Goal: Task Accomplishment & Management: Complete application form

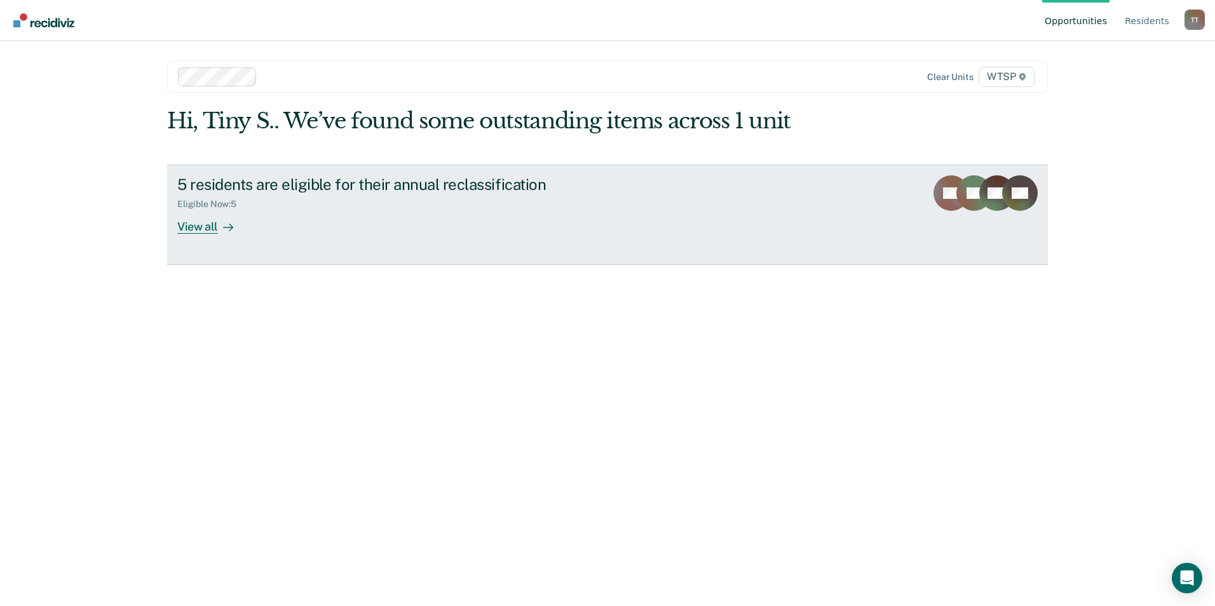
click at [189, 226] on div "View all" at bounding box center [212, 221] width 71 height 25
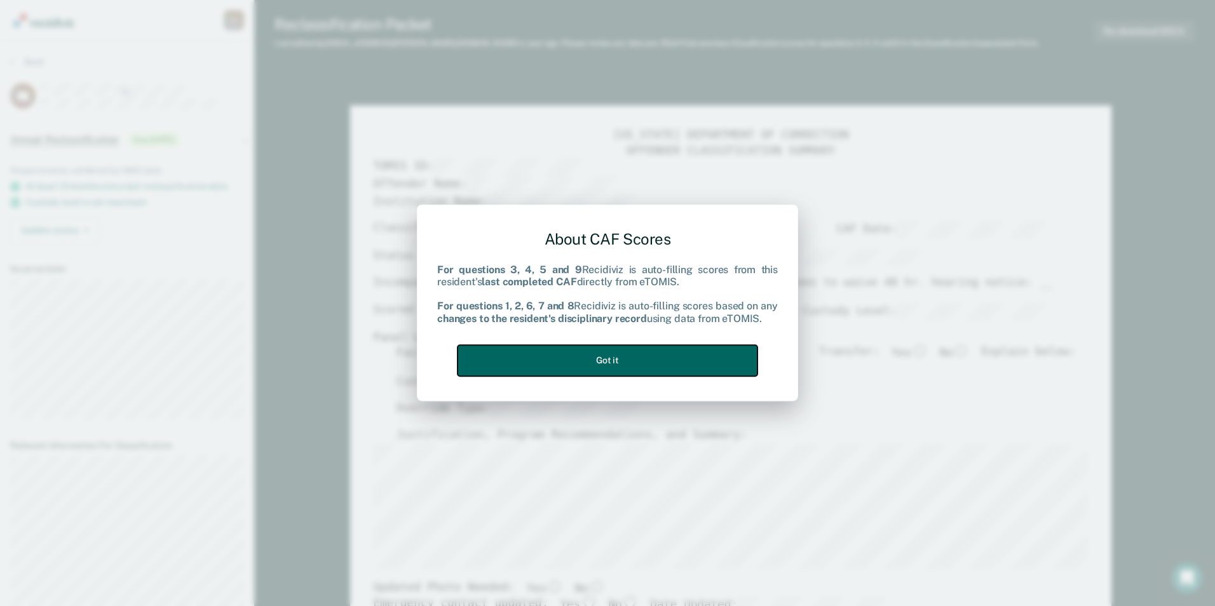
click at [623, 355] on button "Got it" at bounding box center [608, 360] width 300 height 31
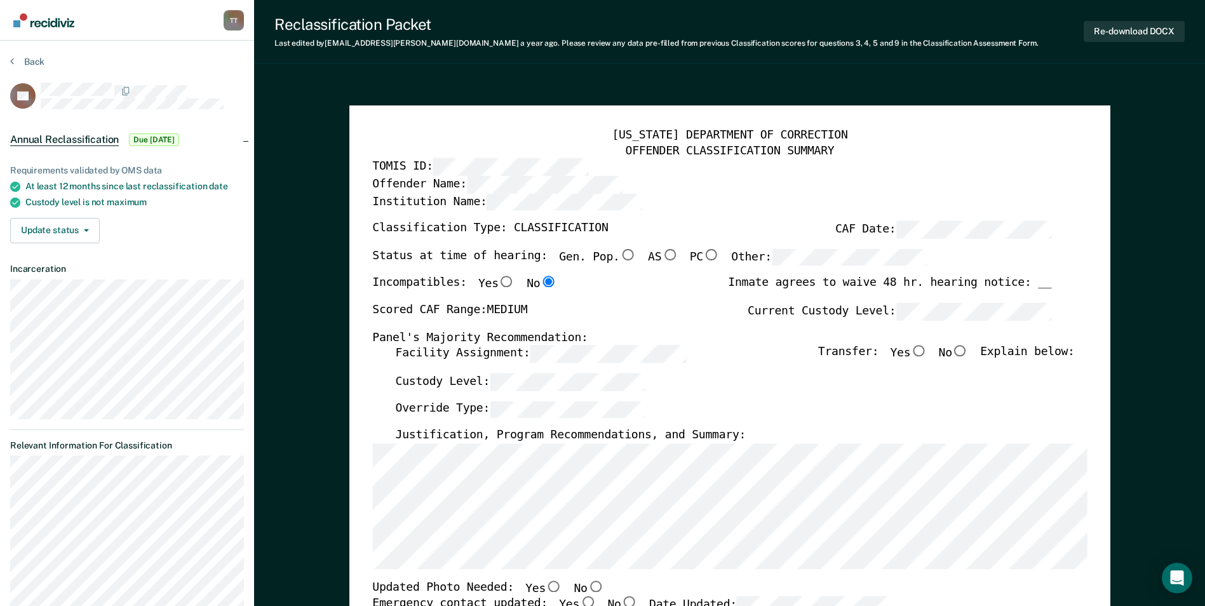
click at [620, 252] on input "Gen. Pop." at bounding box center [628, 254] width 17 height 11
type textarea "x"
radio input "true"
click at [968, 351] on input "No" at bounding box center [961, 351] width 17 height 11
type textarea "x"
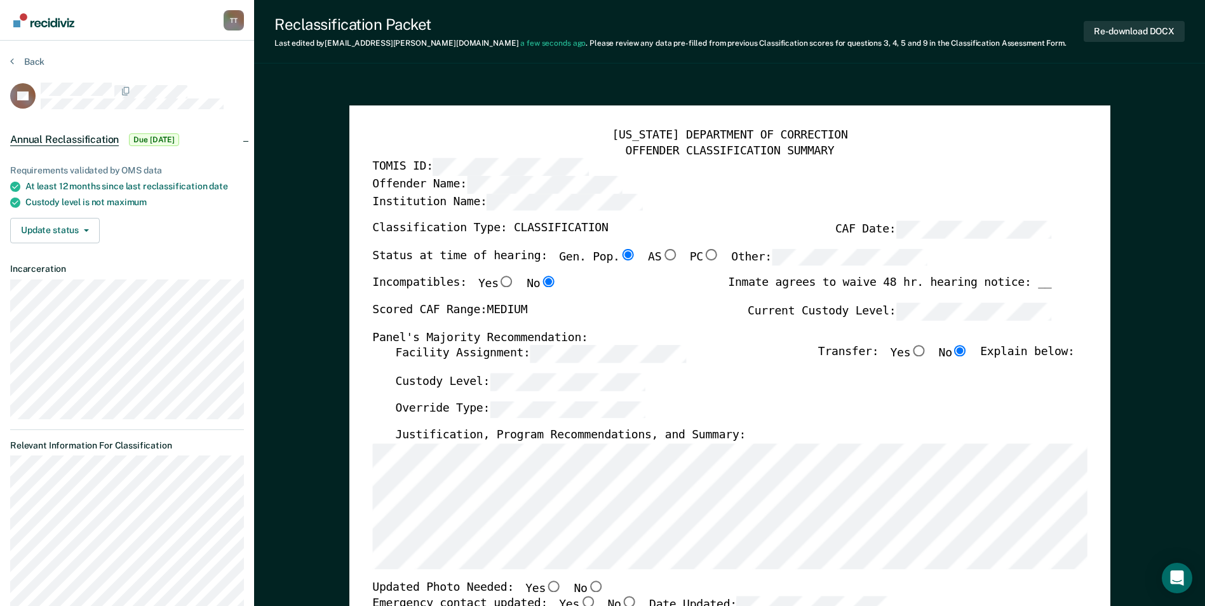
radio input "true"
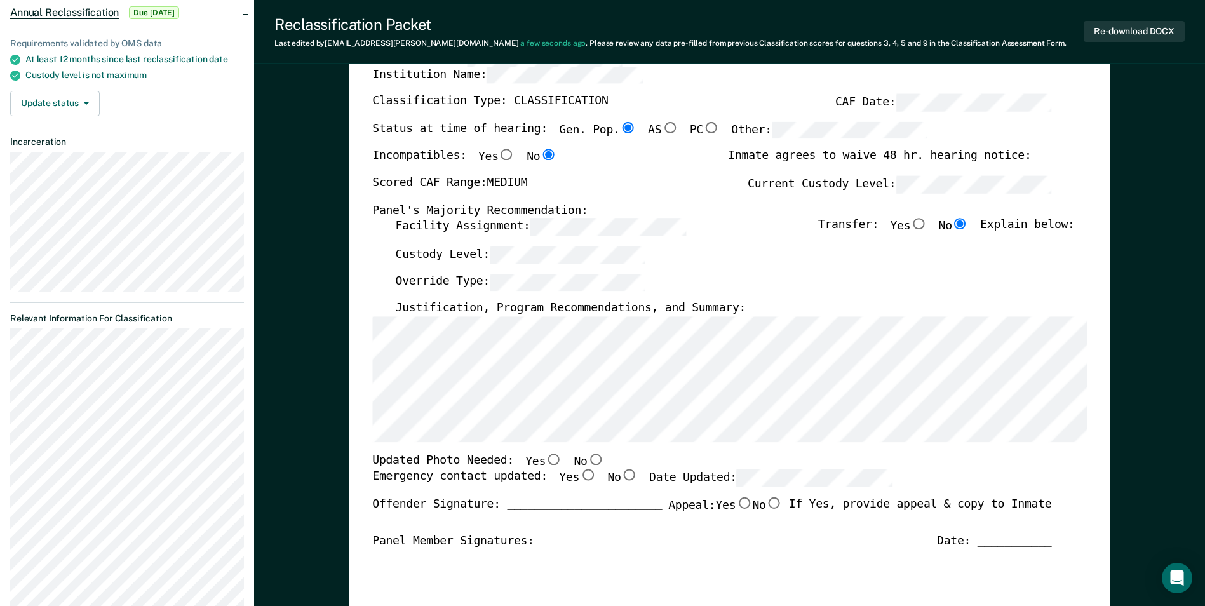
click at [580, 476] on input "Yes" at bounding box center [588, 475] width 17 height 11
type textarea "x"
radio input "true"
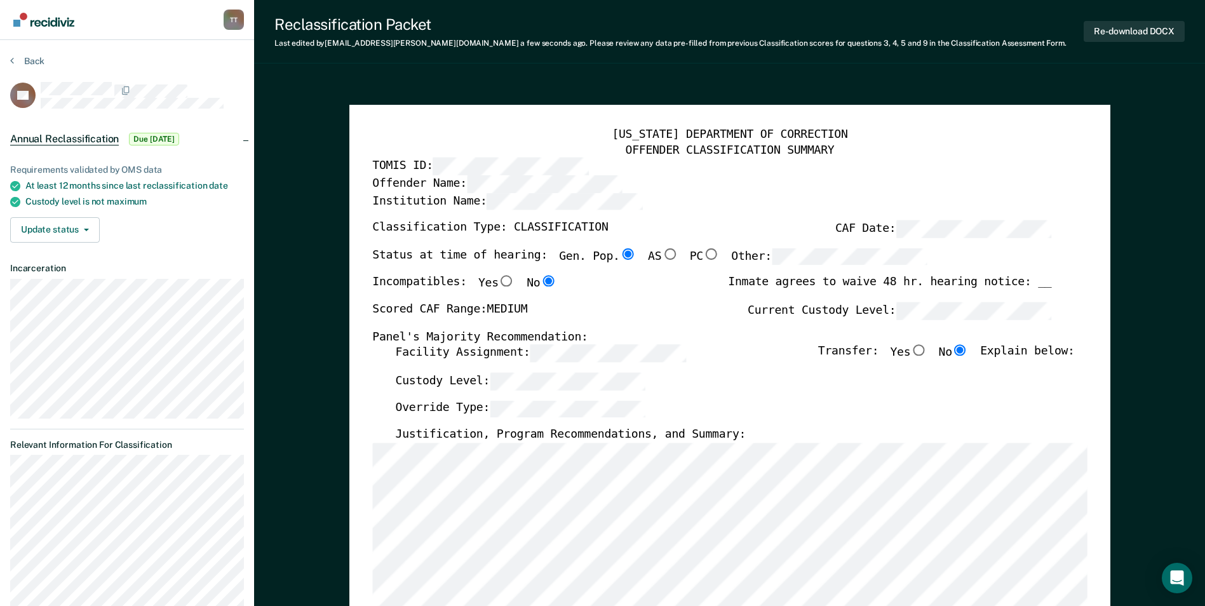
scroll to position [0, 0]
click at [38, 60] on button "Back" at bounding box center [27, 61] width 34 height 11
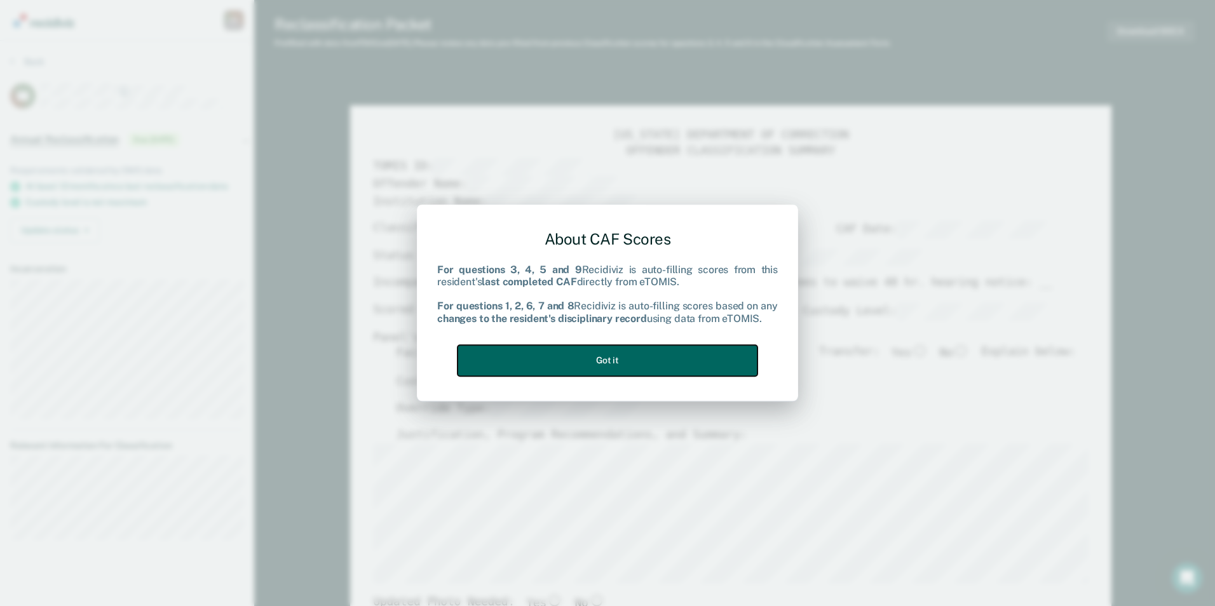
click at [619, 355] on button "Got it" at bounding box center [608, 360] width 300 height 31
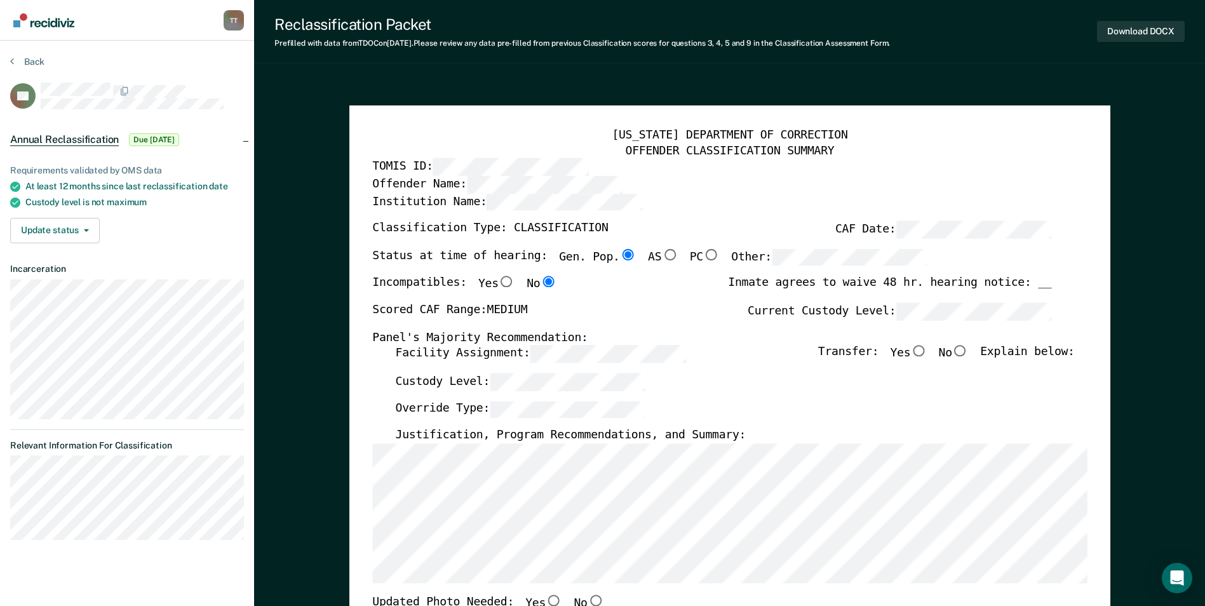
click at [969, 351] on input "No" at bounding box center [961, 351] width 17 height 11
type textarea "x"
radio input "true"
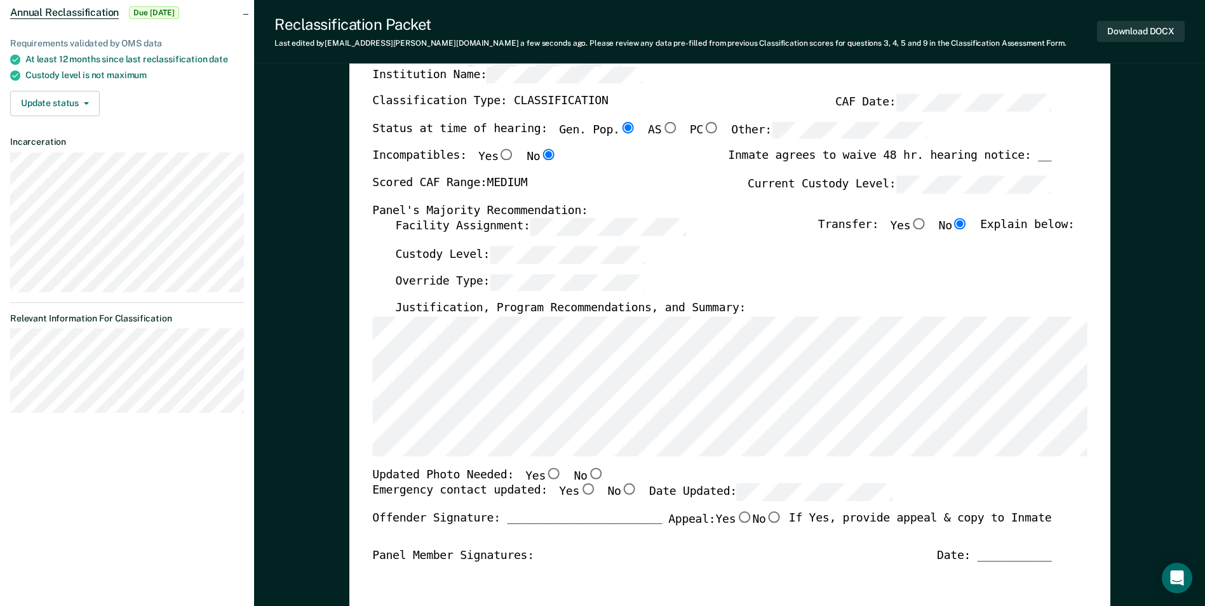
scroll to position [254, 0]
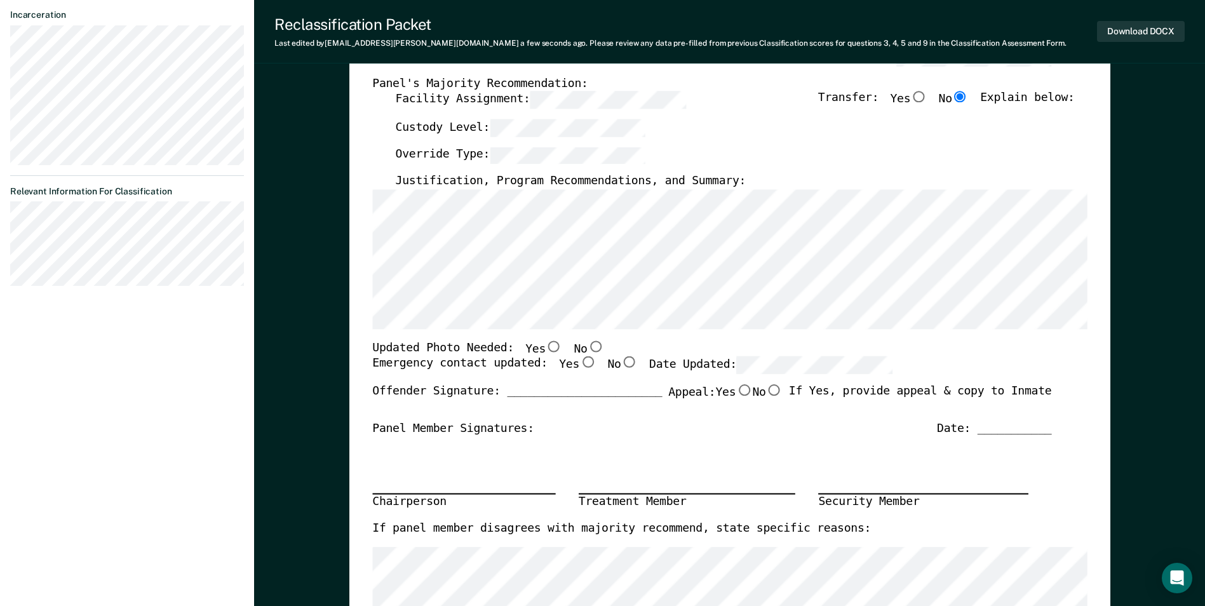
click at [580, 365] on input "Yes" at bounding box center [588, 362] width 17 height 11
type textarea "x"
radio input "true"
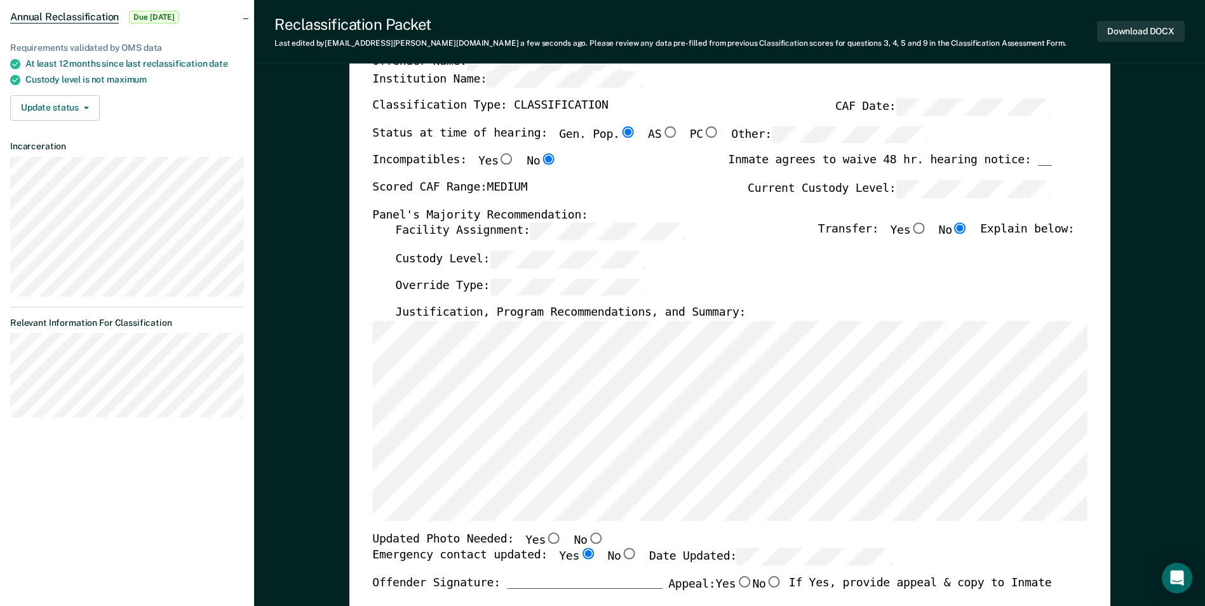
scroll to position [0, 0]
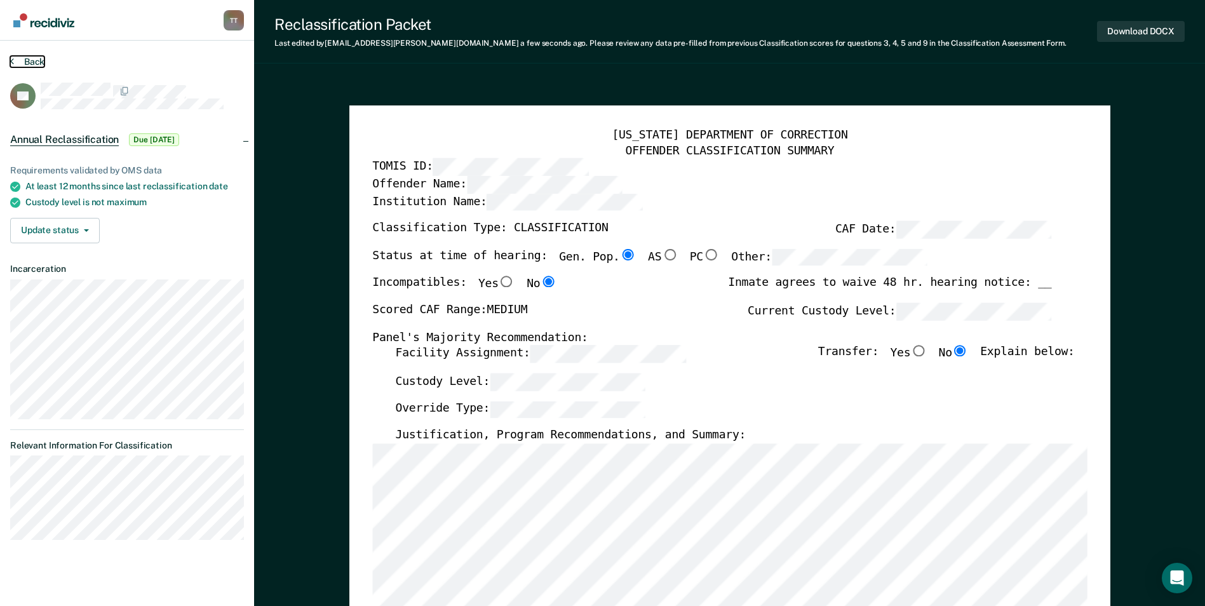
click at [29, 57] on button "Back" at bounding box center [27, 61] width 34 height 11
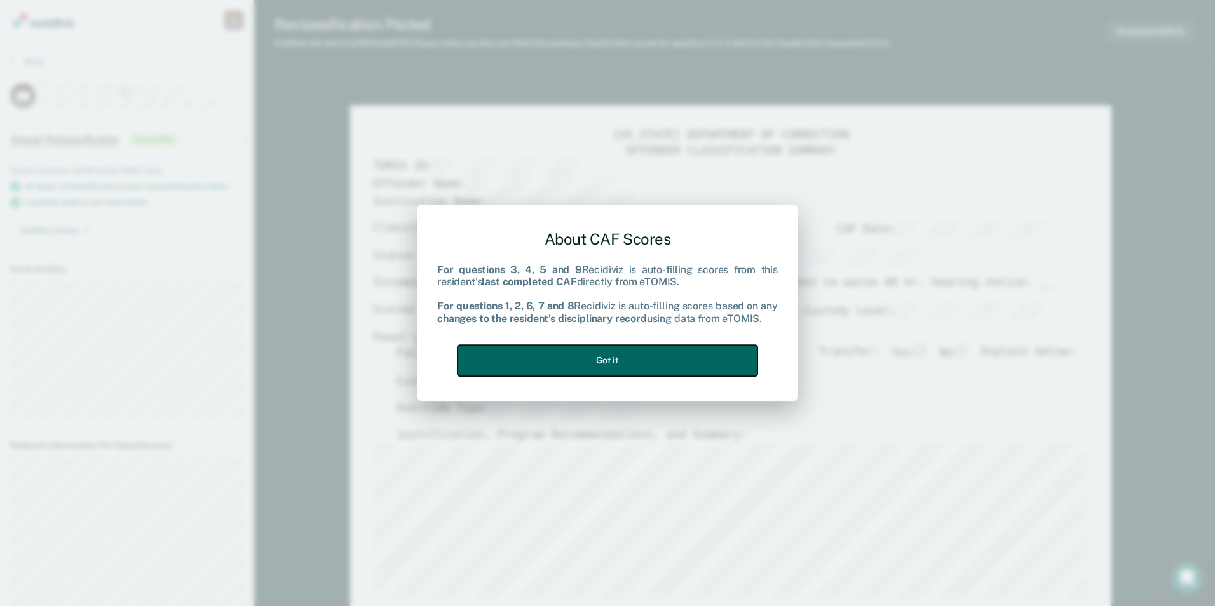
click at [611, 362] on button "Got it" at bounding box center [608, 360] width 300 height 31
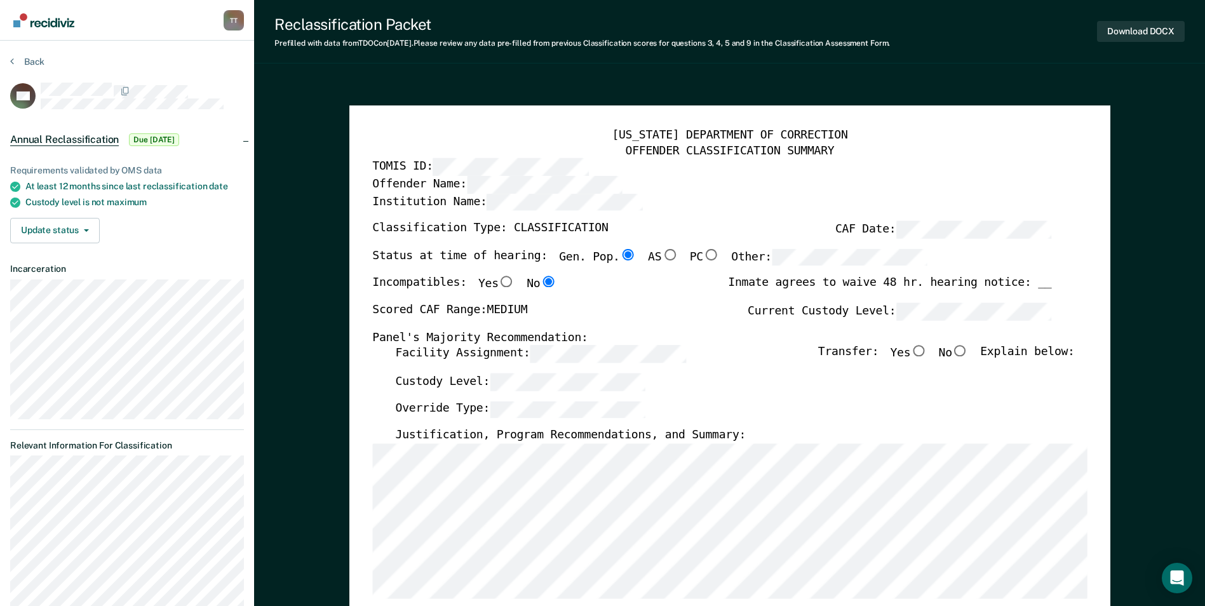
click at [969, 352] on input "No" at bounding box center [961, 351] width 17 height 11
type textarea "x"
radio input "true"
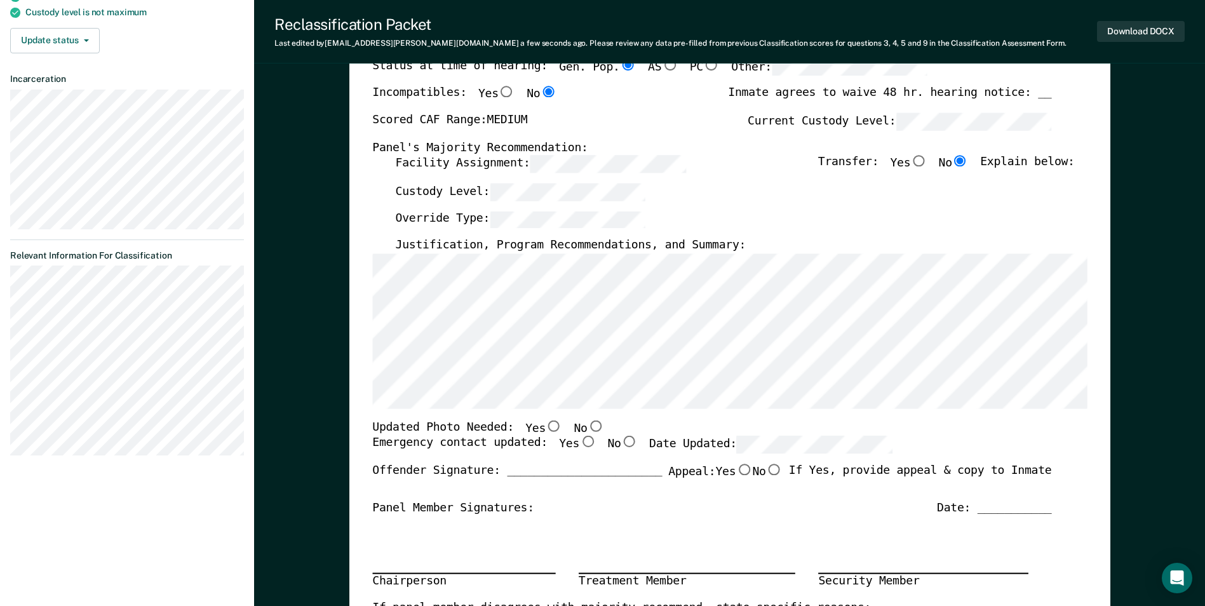
scroll to position [191, 0]
click at [580, 442] on input "Yes" at bounding box center [588, 441] width 17 height 11
type textarea "x"
radio input "true"
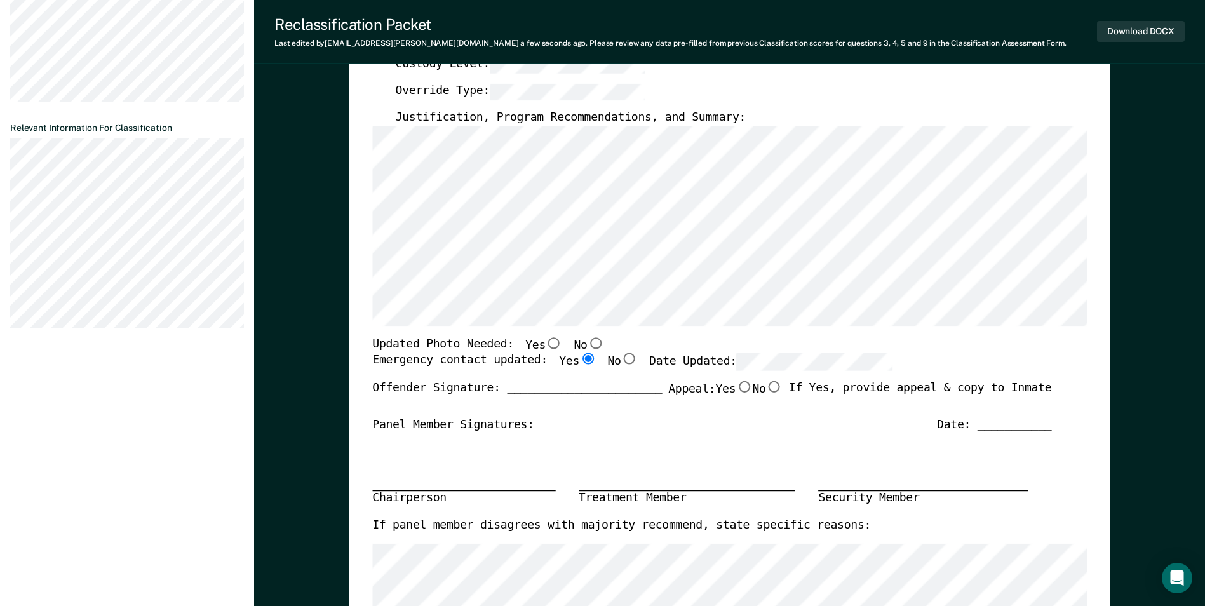
scroll to position [0, 0]
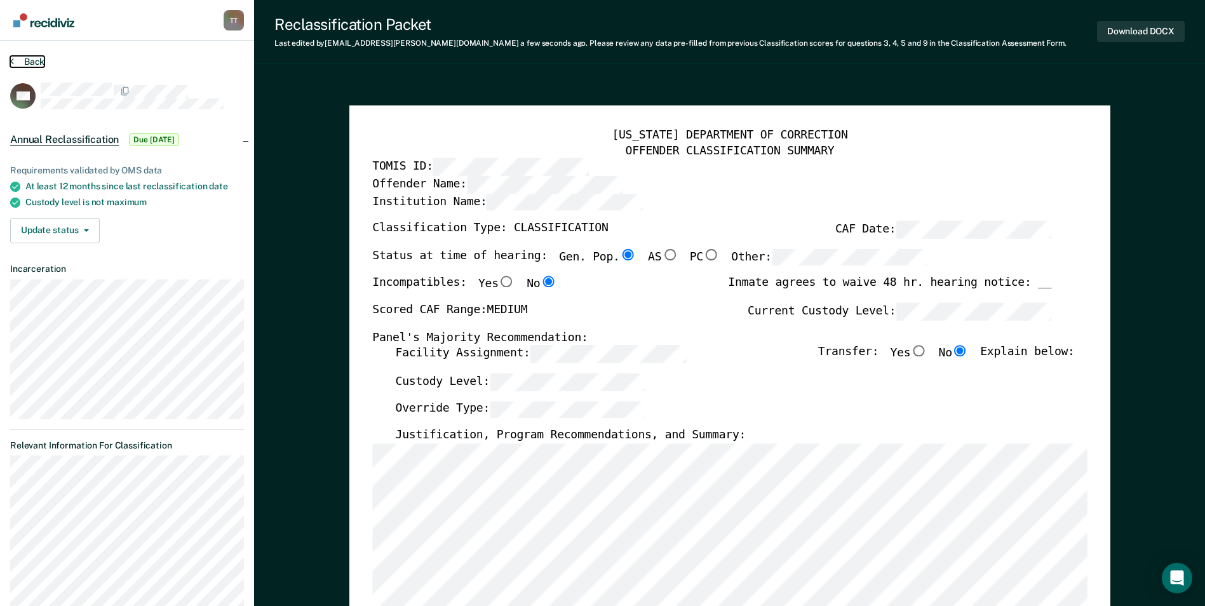
click at [32, 63] on button "Back" at bounding box center [27, 61] width 34 height 11
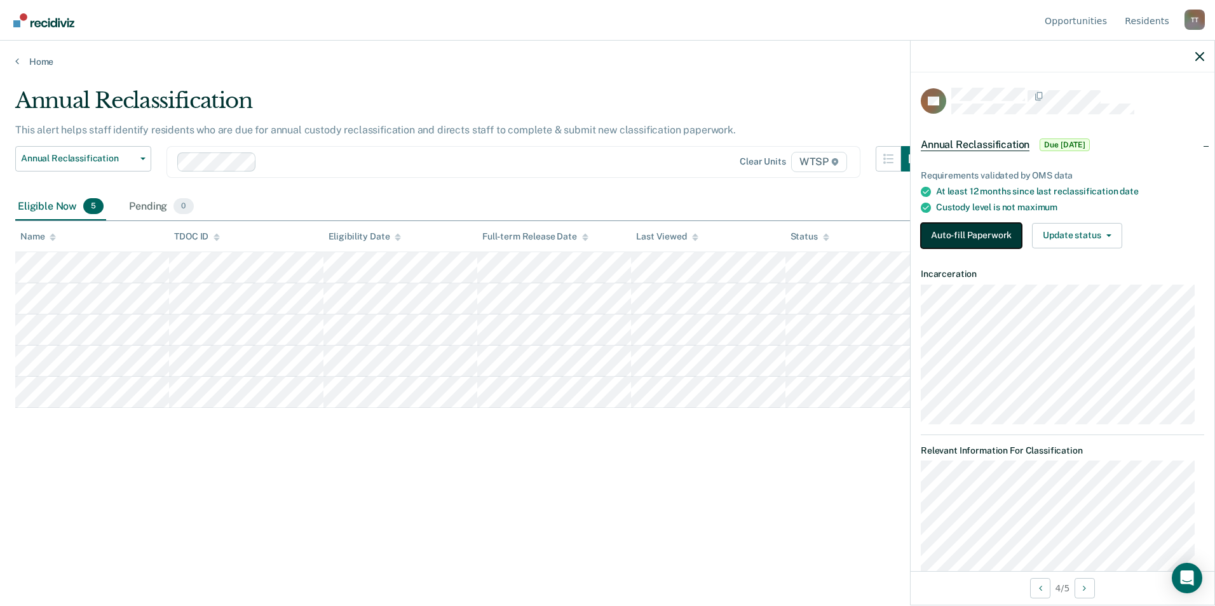
click at [964, 231] on button "Auto-fill Paperwork" at bounding box center [971, 235] width 101 height 25
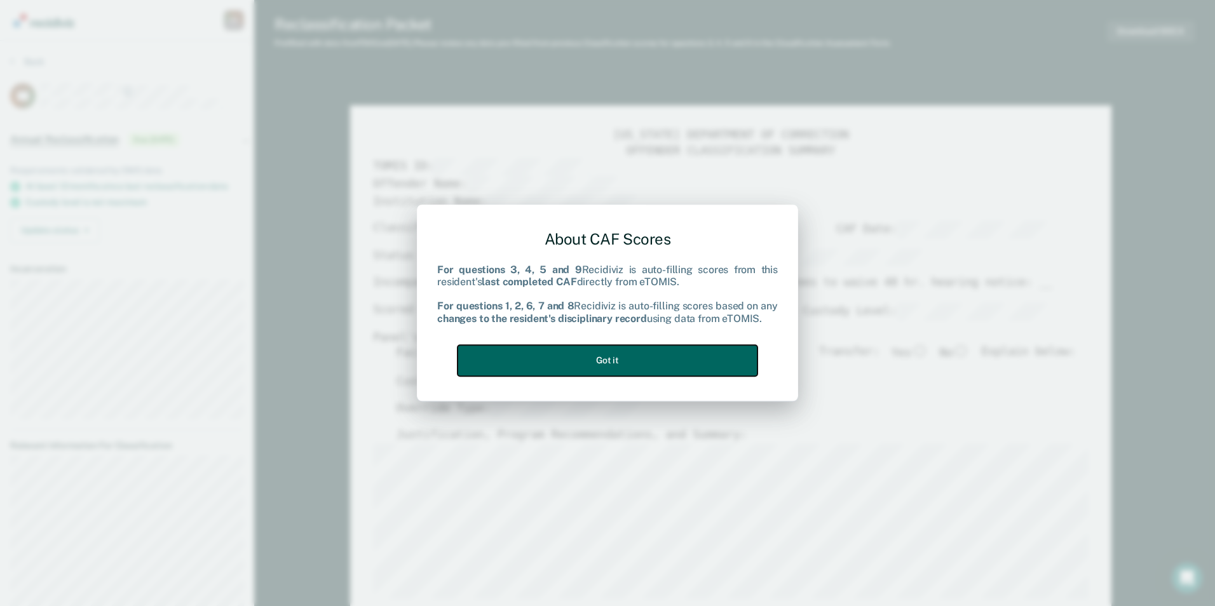
click at [644, 363] on button "Got it" at bounding box center [608, 360] width 300 height 31
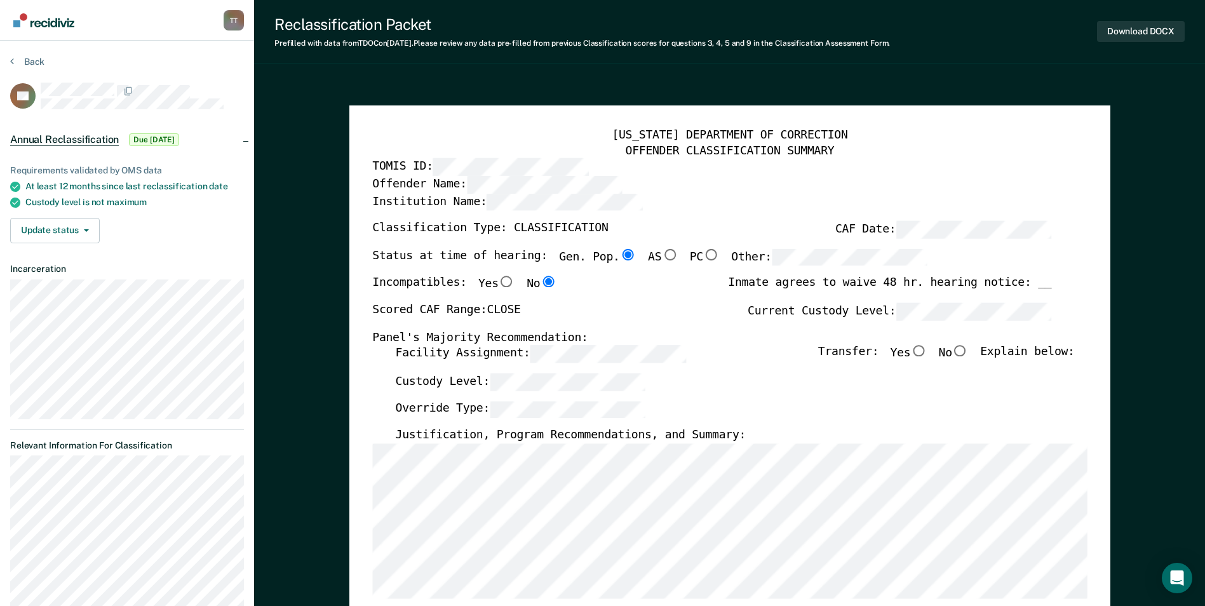
click at [969, 354] on input "No" at bounding box center [961, 351] width 17 height 11
type textarea "x"
radio input "true"
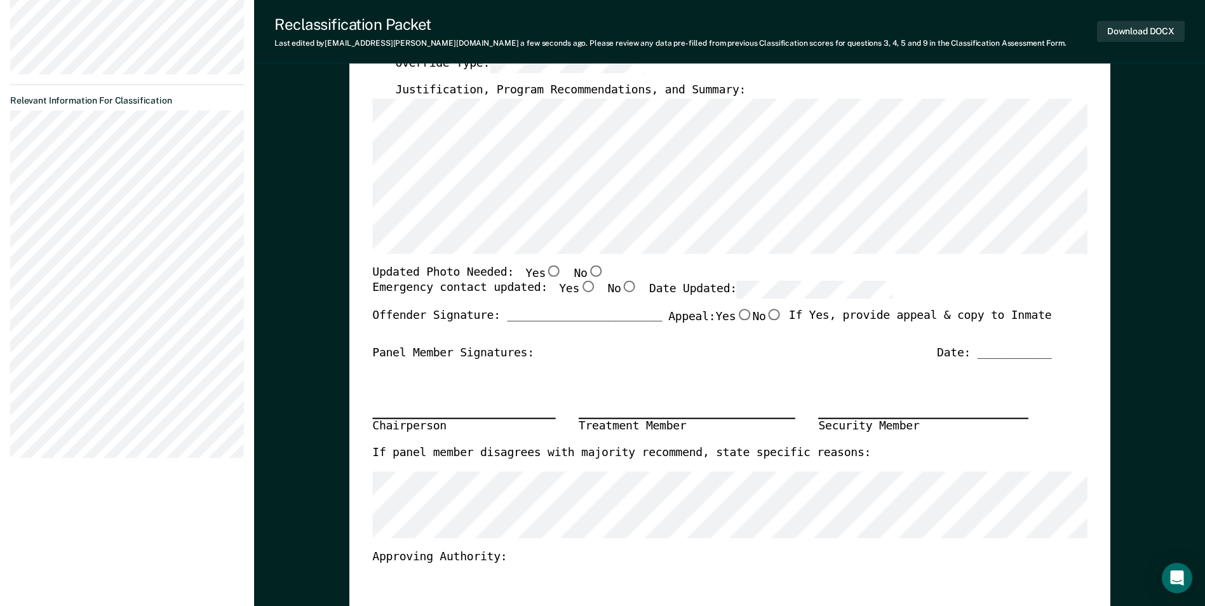
scroll to position [381, 0]
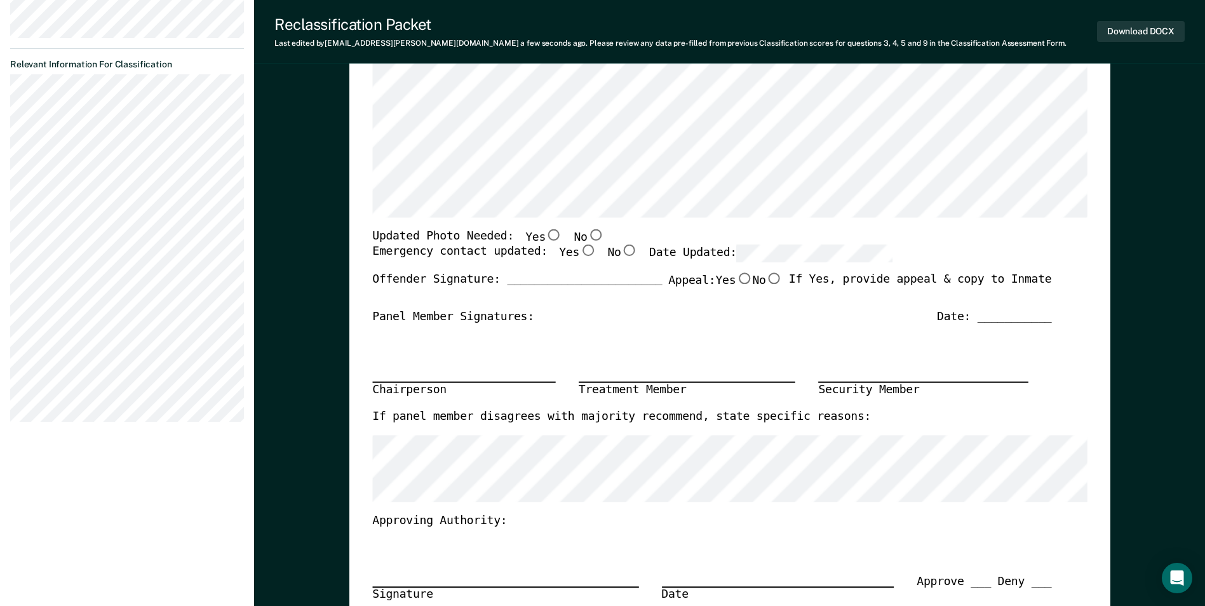
click at [580, 252] on input "Yes" at bounding box center [588, 250] width 17 height 11
type textarea "x"
radio input "true"
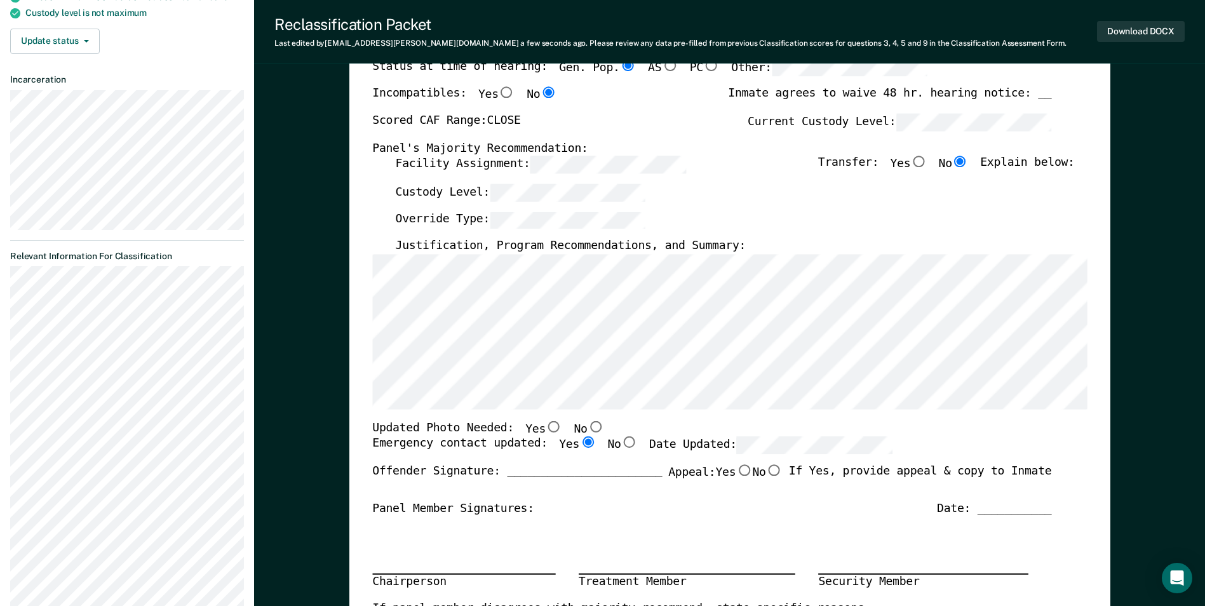
scroll to position [64, 0]
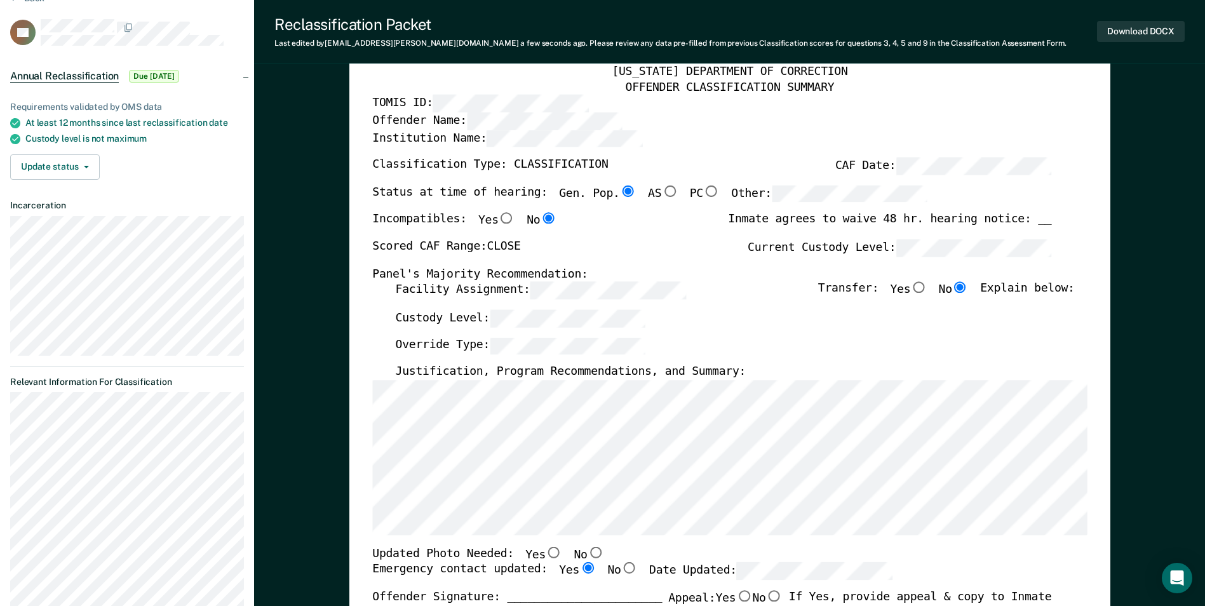
click at [596, 536] on div "[US_STATE] DEPARTMENT OF CORRECTION OFFENDER CLASSIFICATION SUMMARY TOMIS ID: O…" at bounding box center [729, 544] width 715 height 958
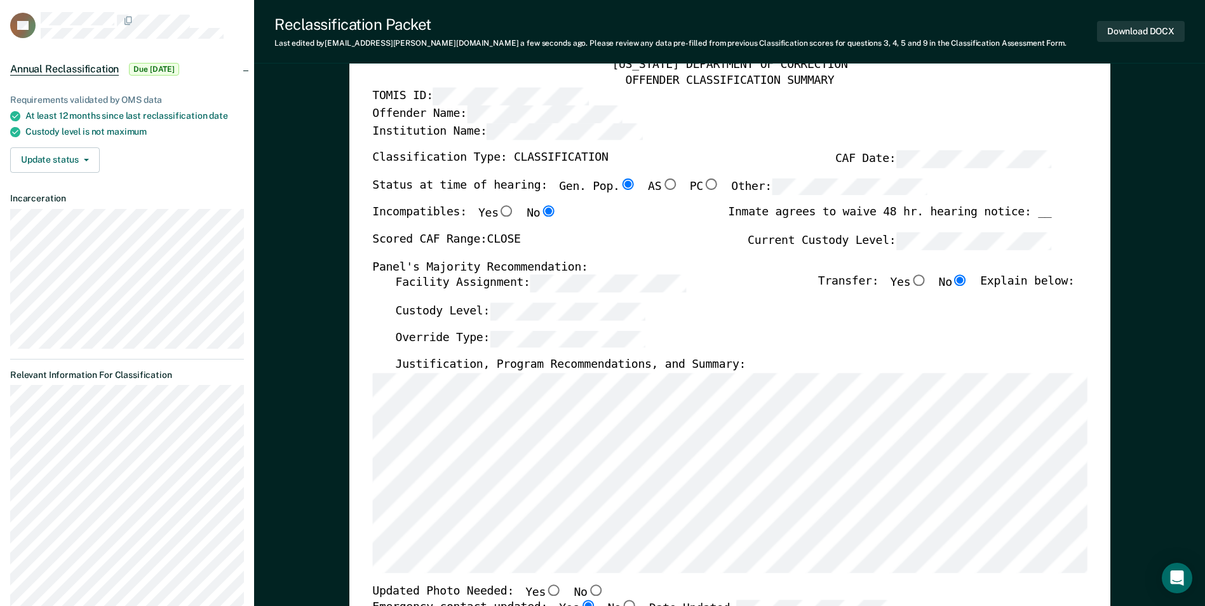
scroll to position [0, 0]
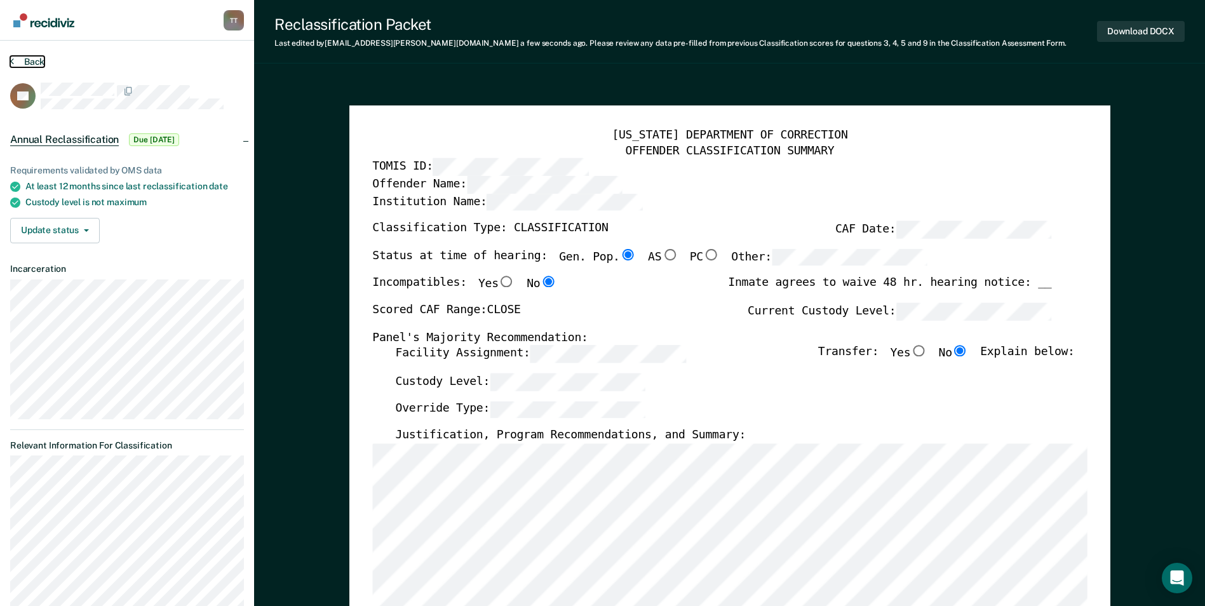
click at [38, 62] on button "Back" at bounding box center [27, 61] width 34 height 11
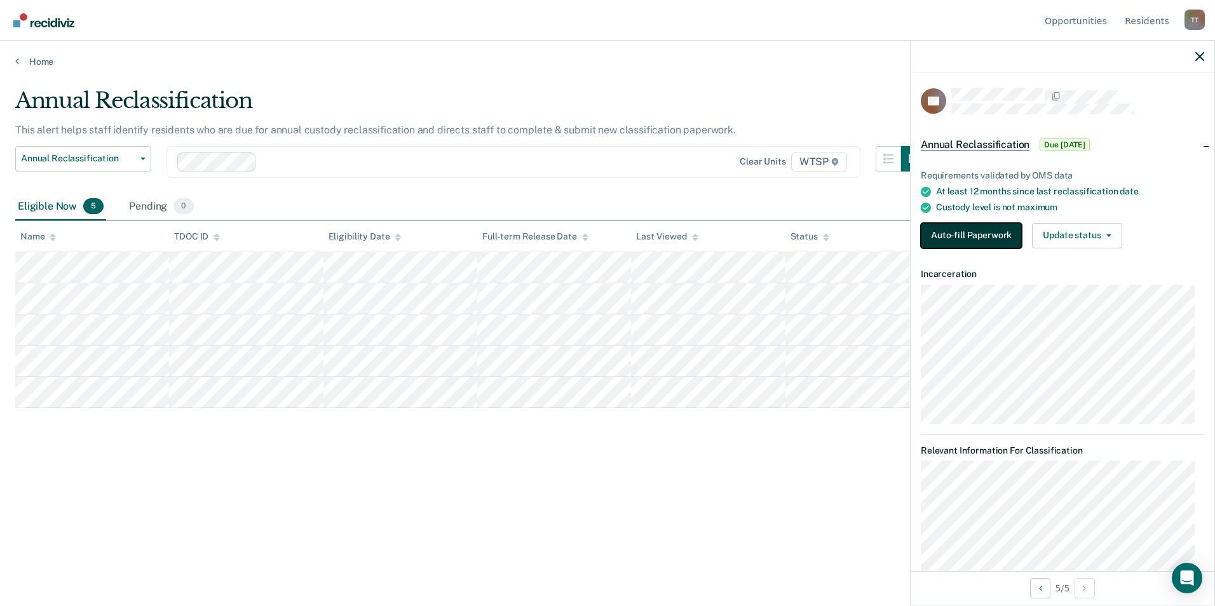
click at [962, 230] on button "Auto-fill Paperwork" at bounding box center [971, 235] width 101 height 25
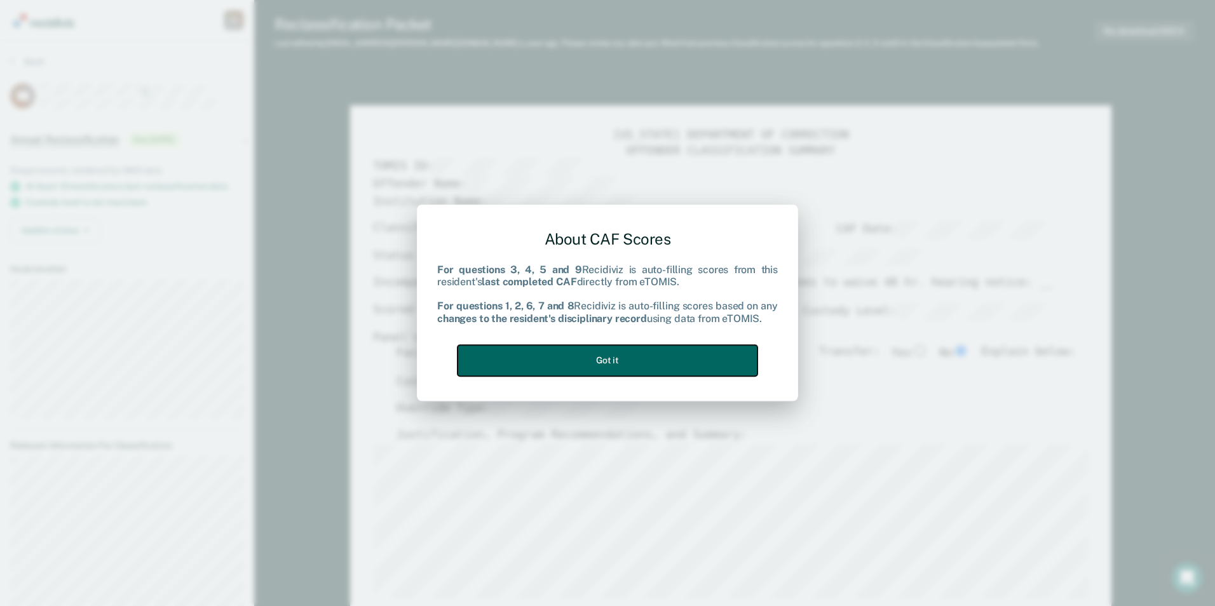
click at [677, 361] on button "Got it" at bounding box center [608, 360] width 300 height 31
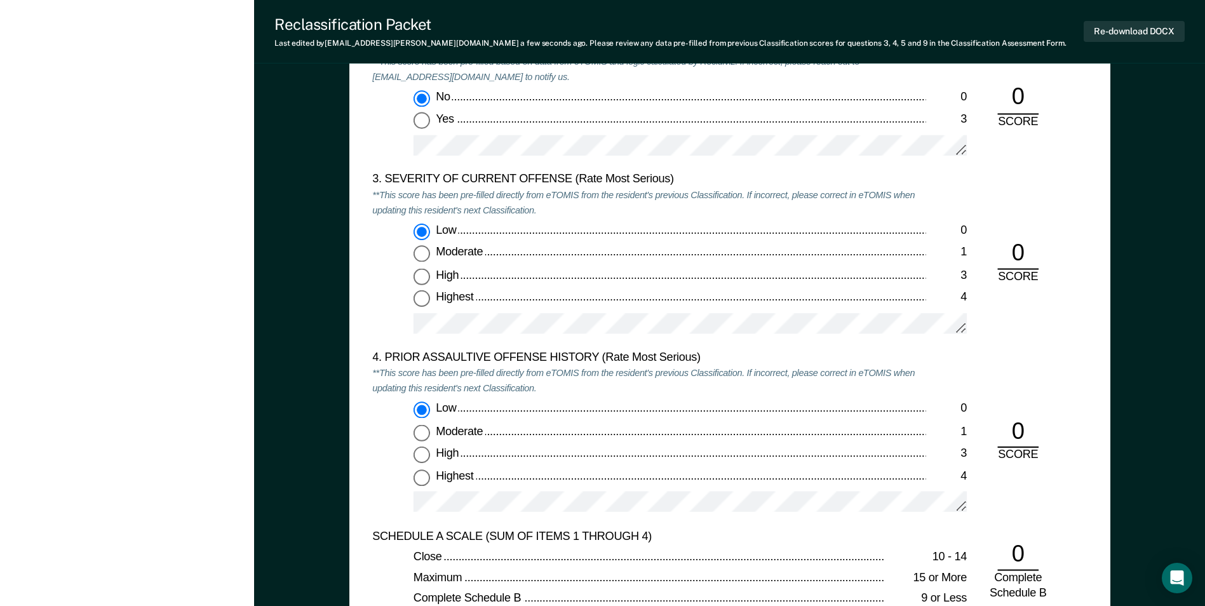
scroll to position [1462, 0]
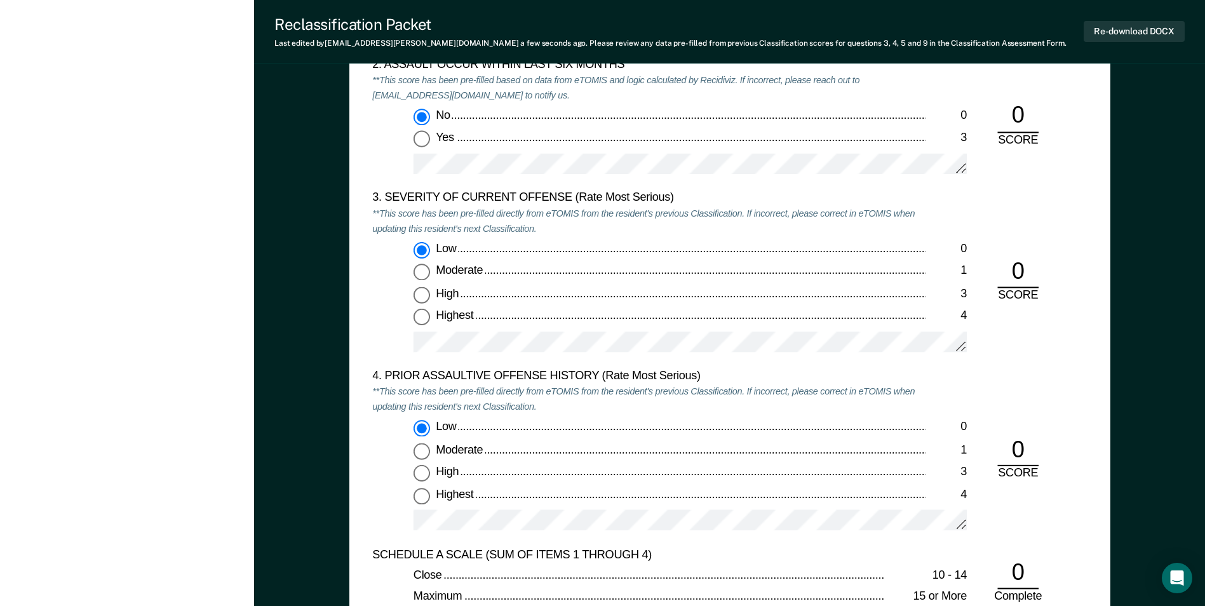
type textarea "x"
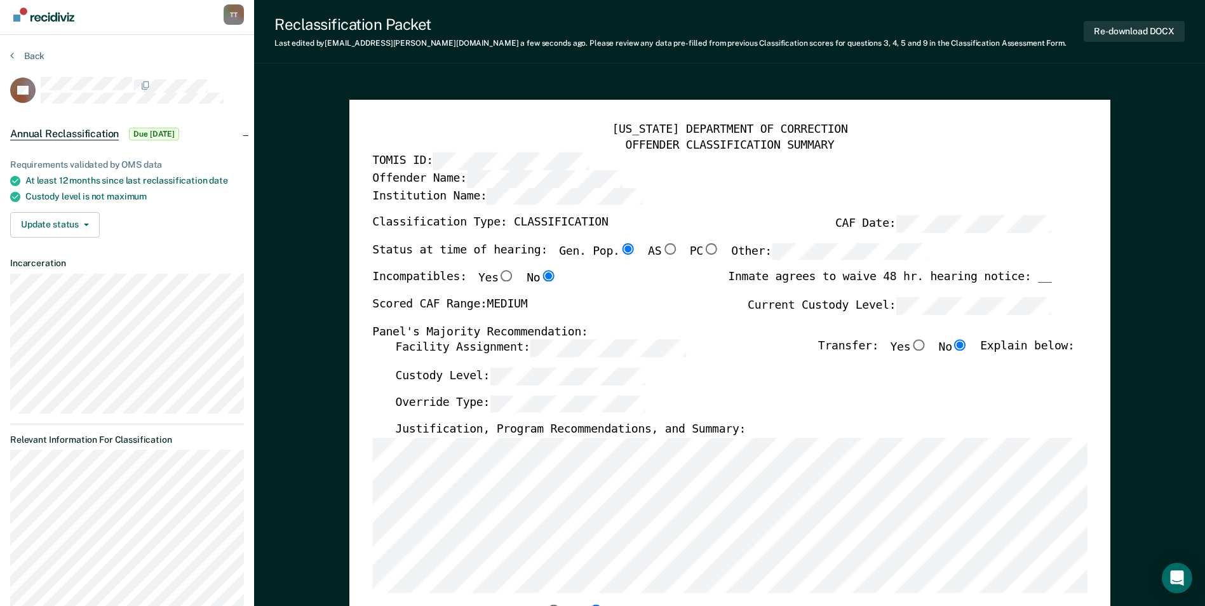
scroll to position [0, 0]
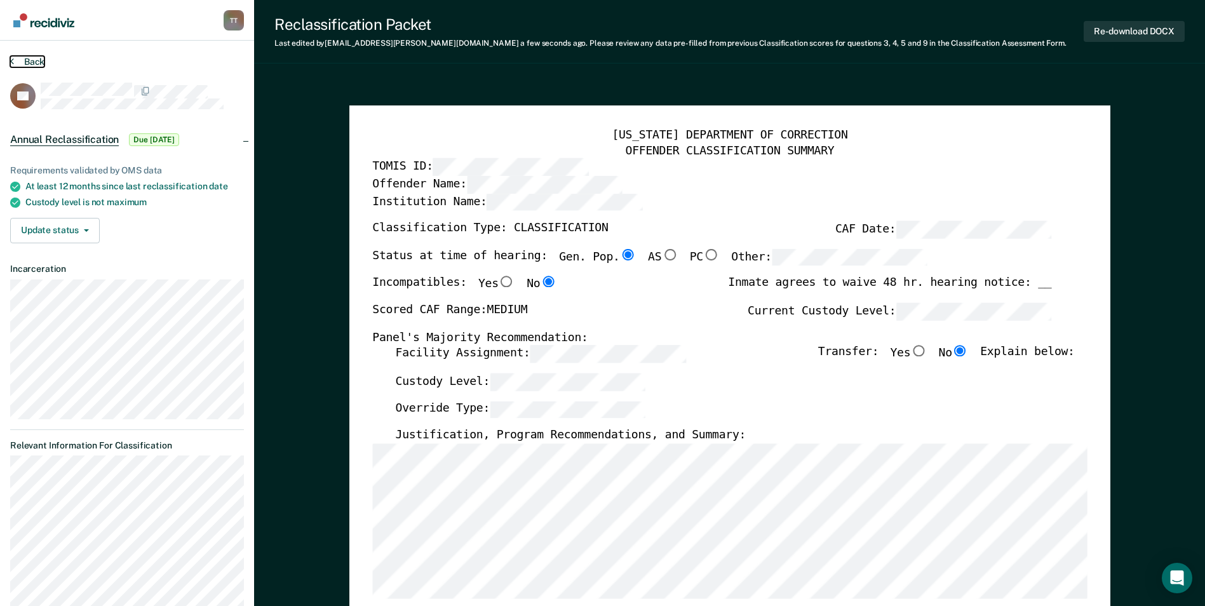
click at [37, 60] on button "Back" at bounding box center [27, 61] width 34 height 11
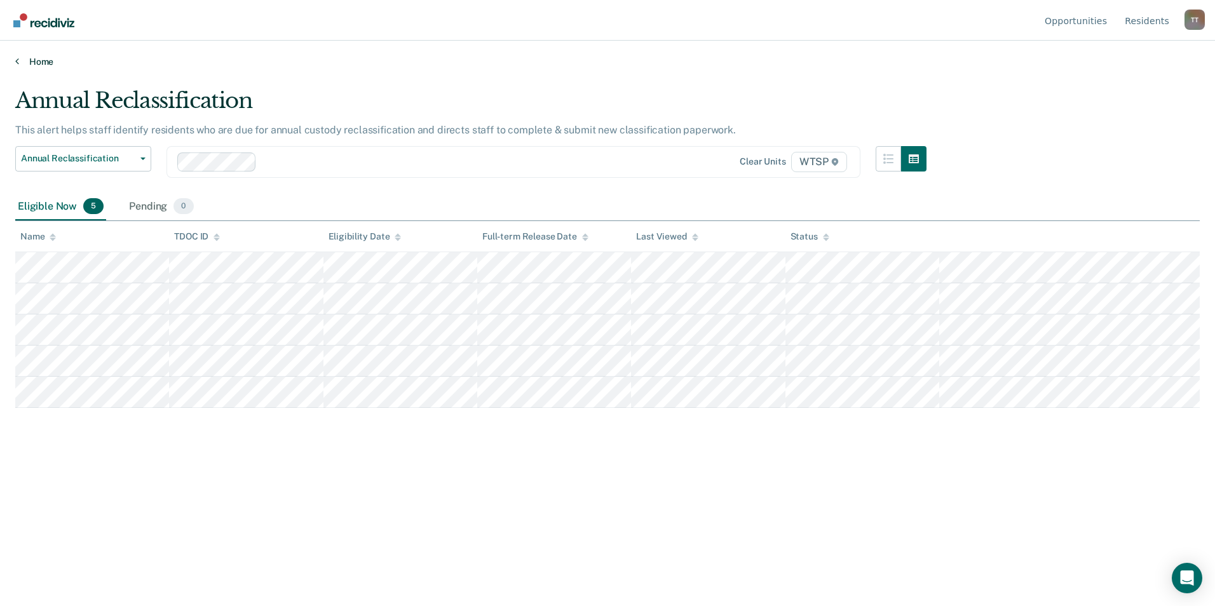
click at [36, 59] on link "Home" at bounding box center [607, 61] width 1185 height 11
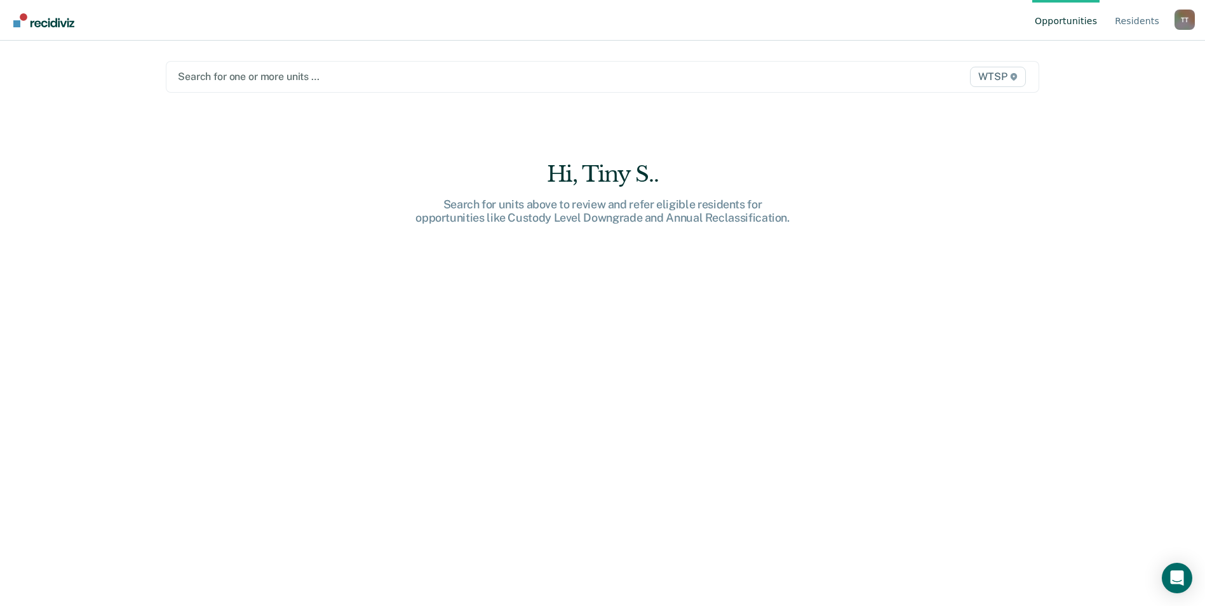
click at [244, 76] on div at bounding box center [475, 76] width 594 height 15
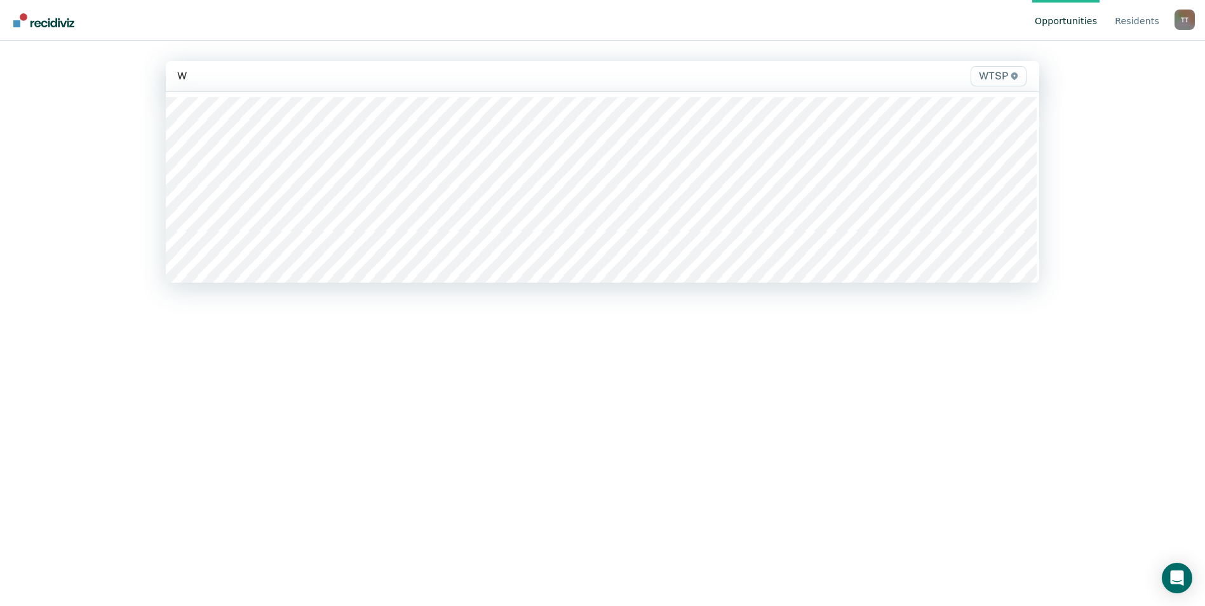
type input "WT"
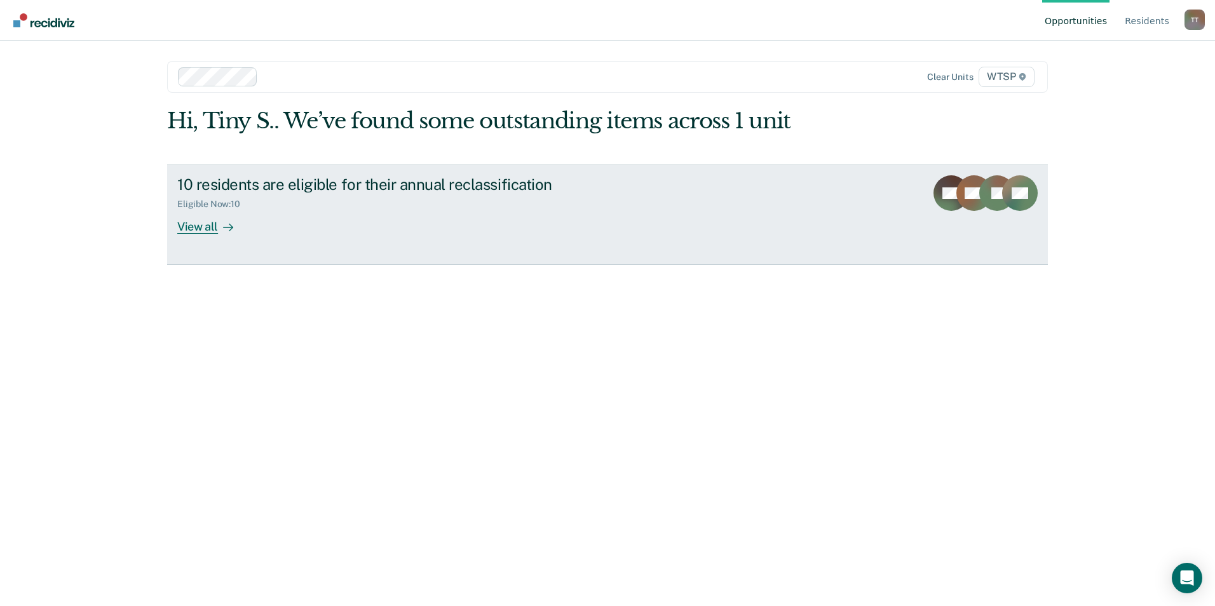
click at [205, 231] on div "View all" at bounding box center [212, 221] width 71 height 25
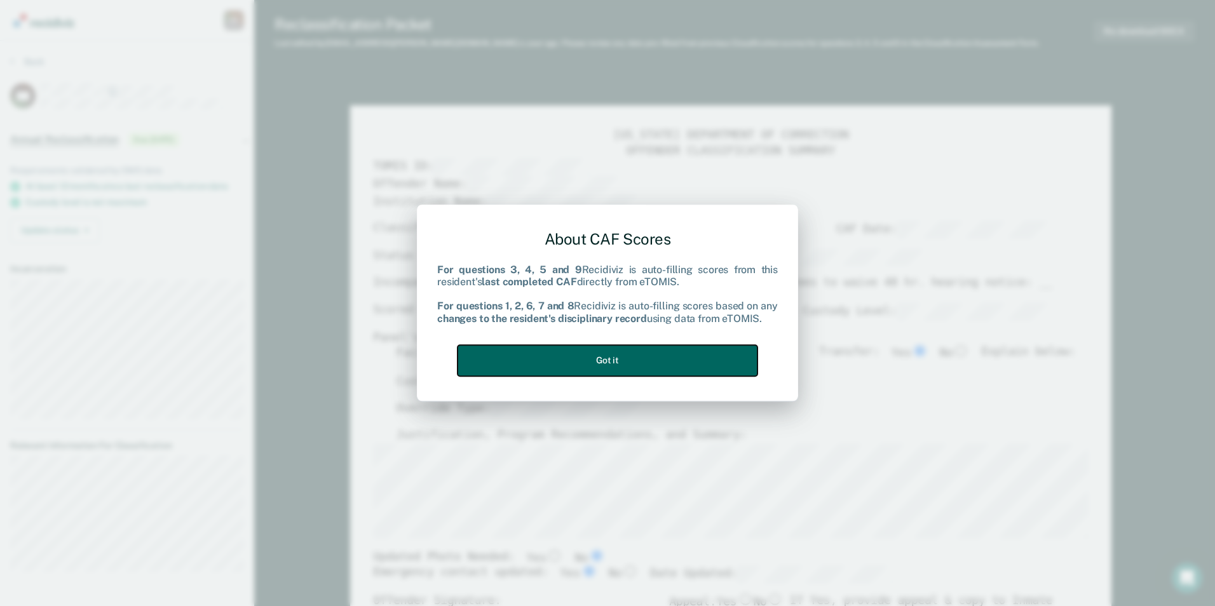
click at [612, 360] on button "Got it" at bounding box center [608, 360] width 300 height 31
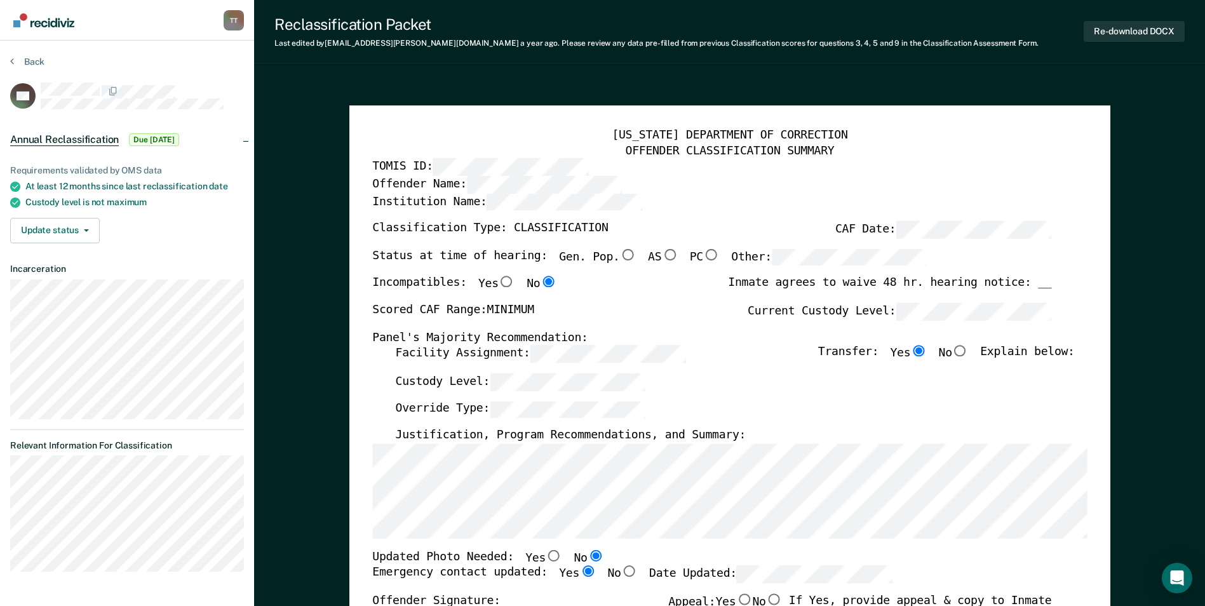
click at [620, 254] on input "Gen. Pop." at bounding box center [628, 254] width 17 height 11
type textarea "x"
radio input "true"
click at [969, 351] on input "No" at bounding box center [961, 351] width 17 height 11
type textarea "x"
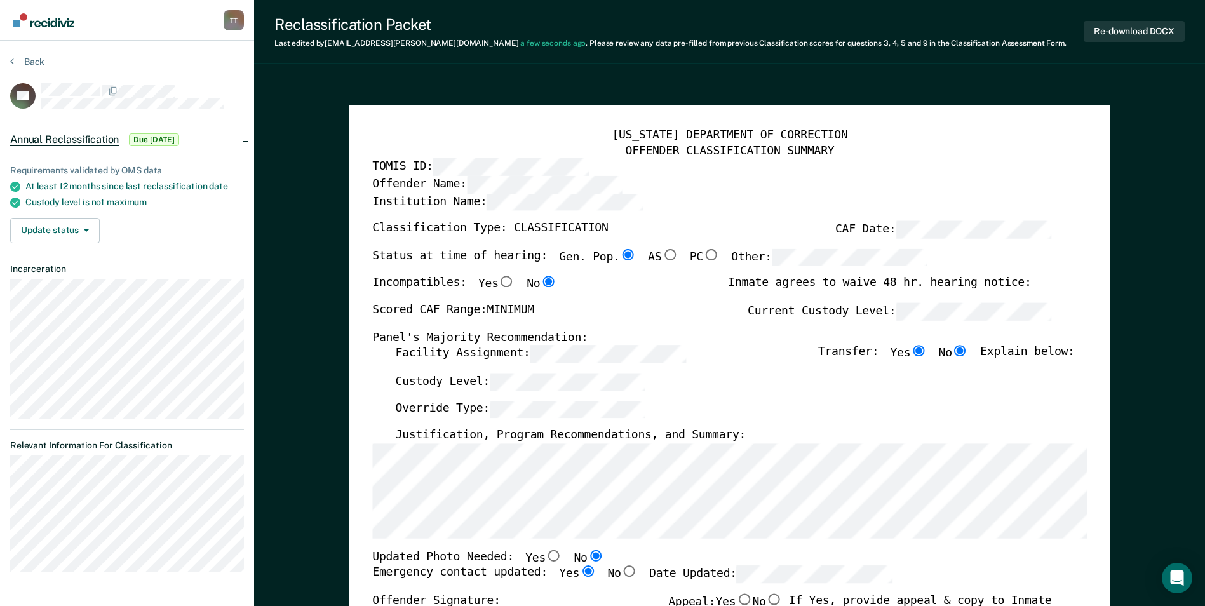
radio input "false"
radio input "true"
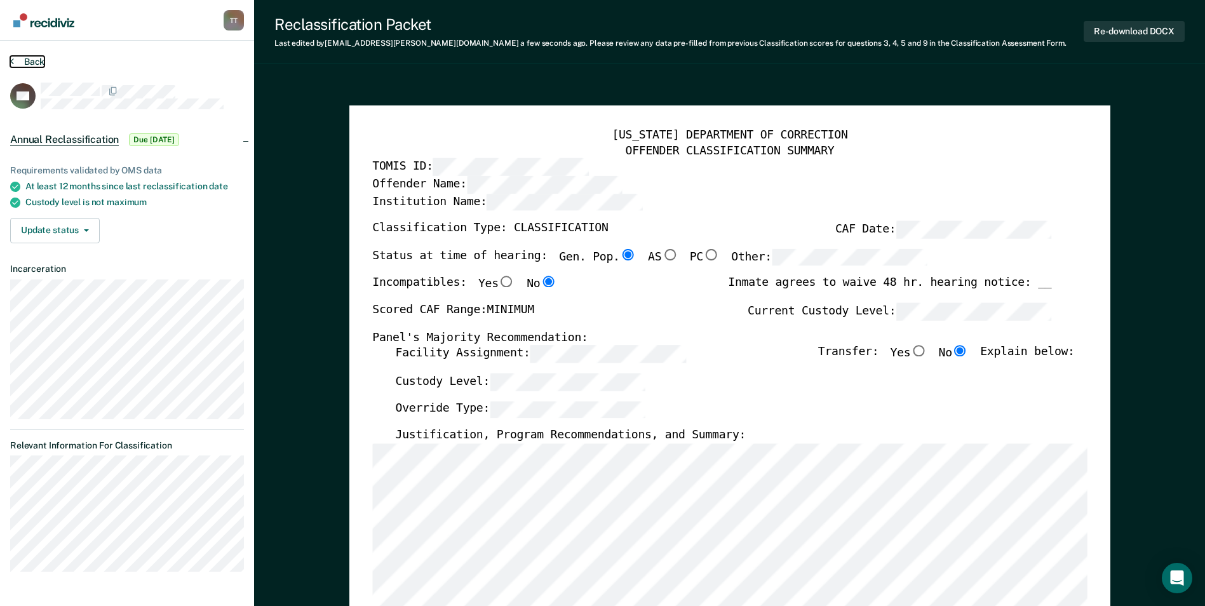
click at [23, 60] on button "Back" at bounding box center [27, 61] width 34 height 11
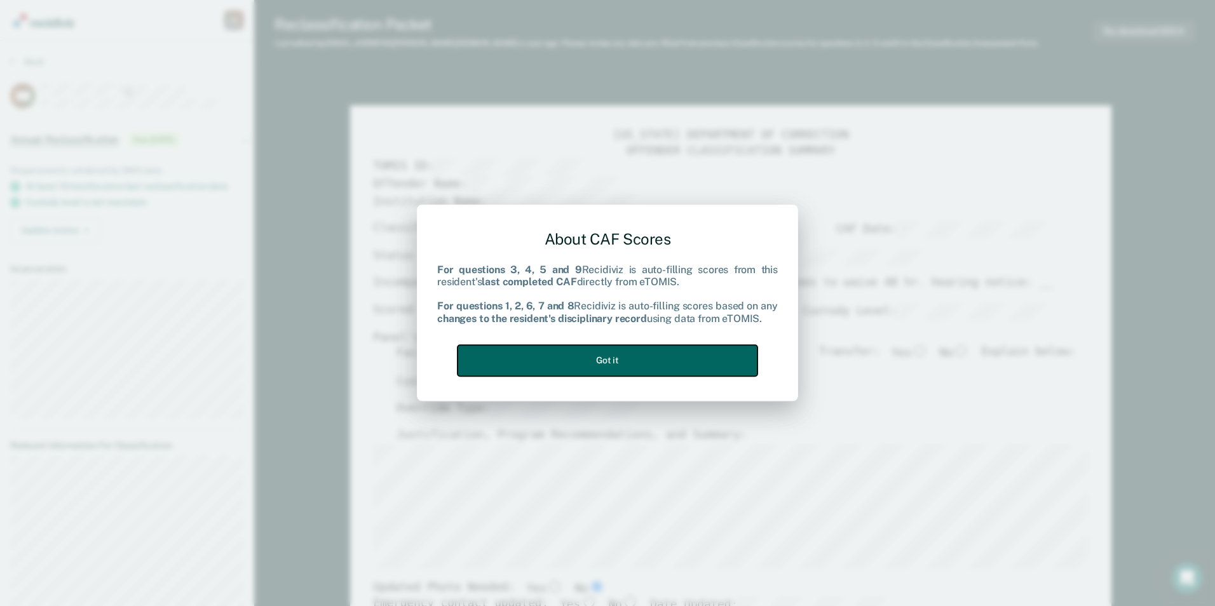
click at [609, 360] on button "Got it" at bounding box center [608, 360] width 300 height 31
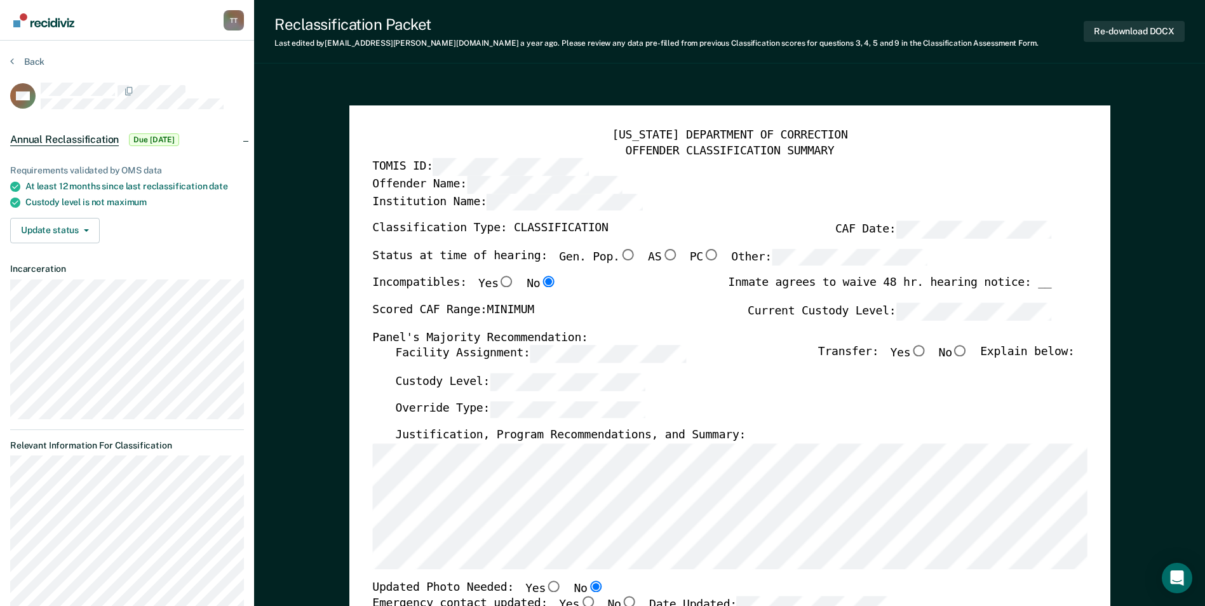
click at [620, 253] on input "Gen. Pop." at bounding box center [628, 254] width 17 height 11
type textarea "x"
radio input "true"
click at [969, 354] on input "No" at bounding box center [961, 351] width 17 height 11
type textarea "x"
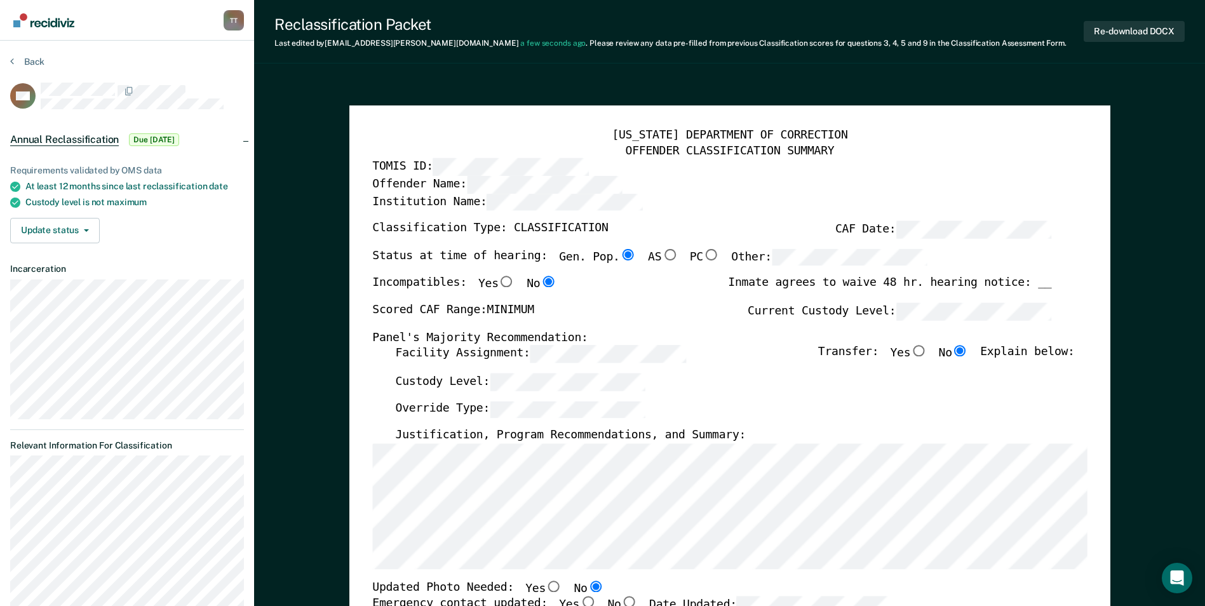
radio input "true"
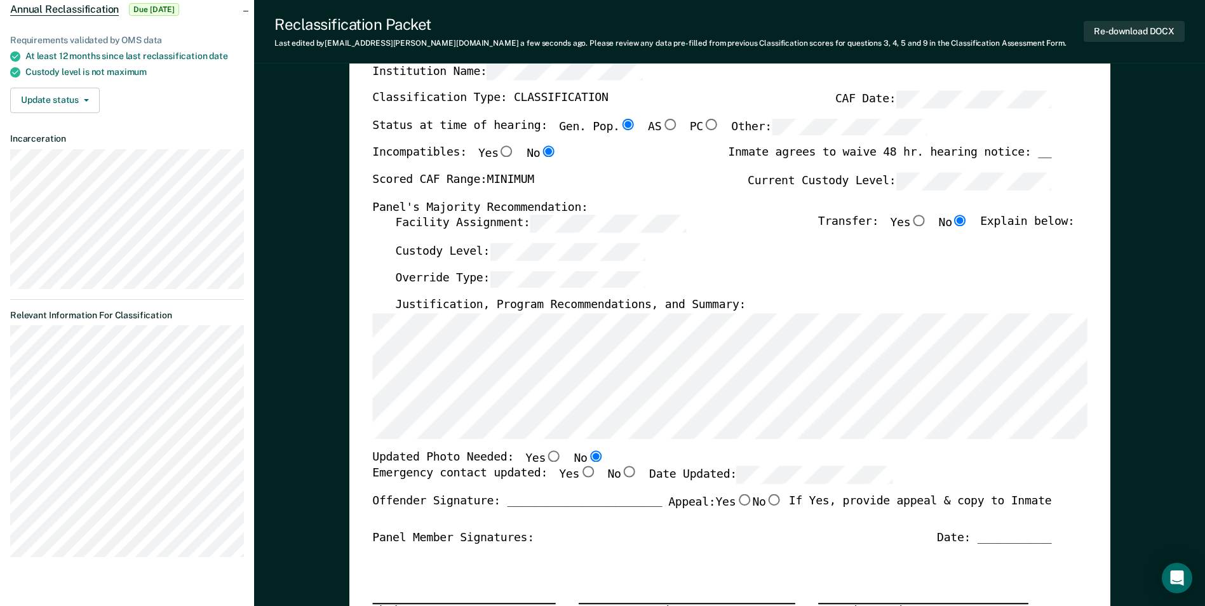
scroll to position [191, 0]
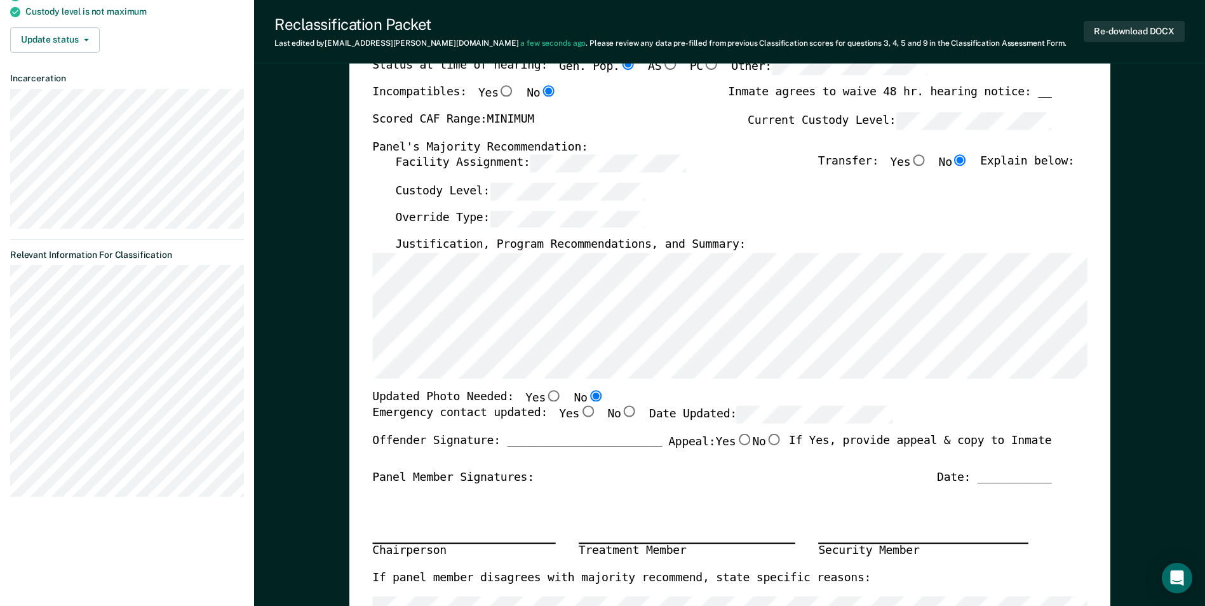
click at [580, 412] on input "Yes" at bounding box center [588, 412] width 17 height 11
type textarea "x"
radio input "true"
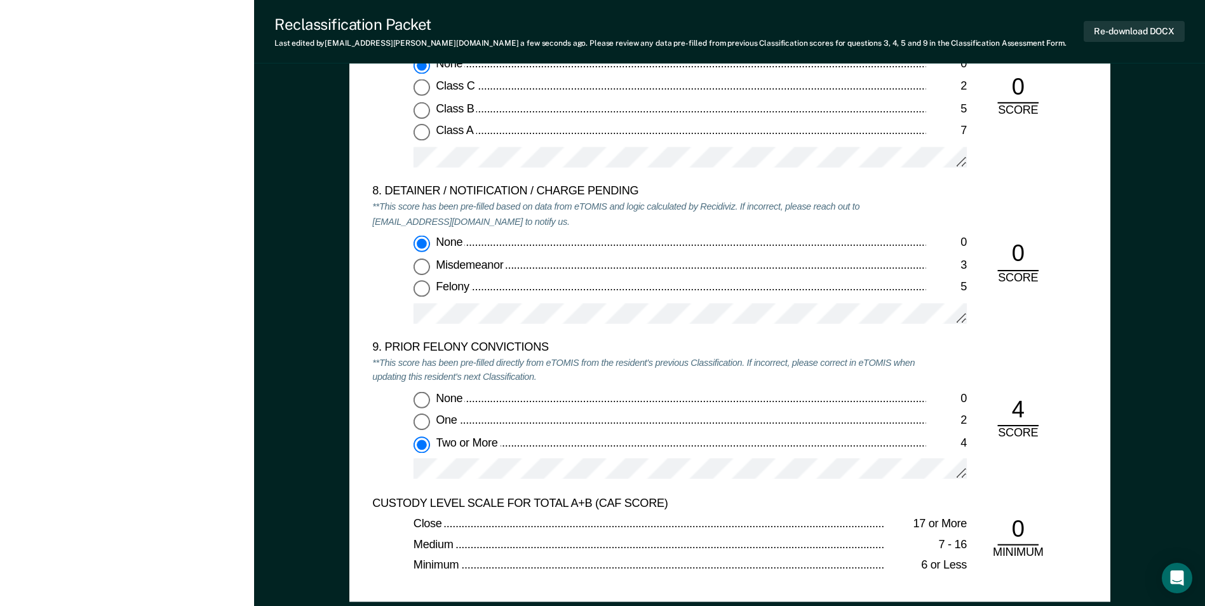
scroll to position [2605, 0]
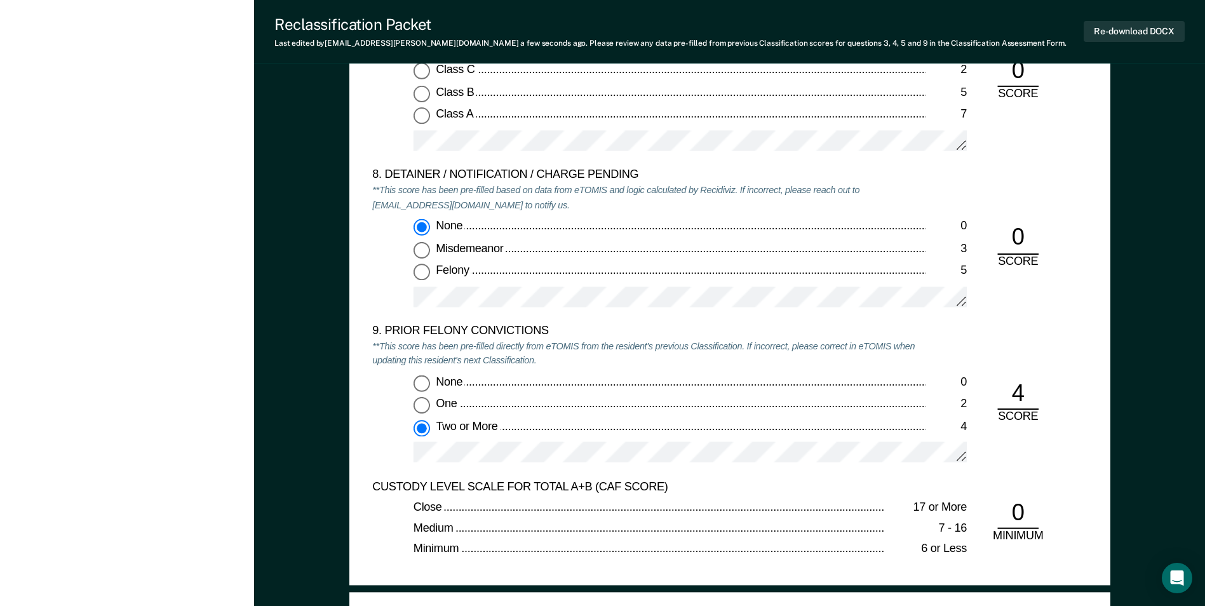
click at [423, 383] on input "None 0" at bounding box center [422, 383] width 17 height 17
type textarea "x"
radio input "true"
radio input "false"
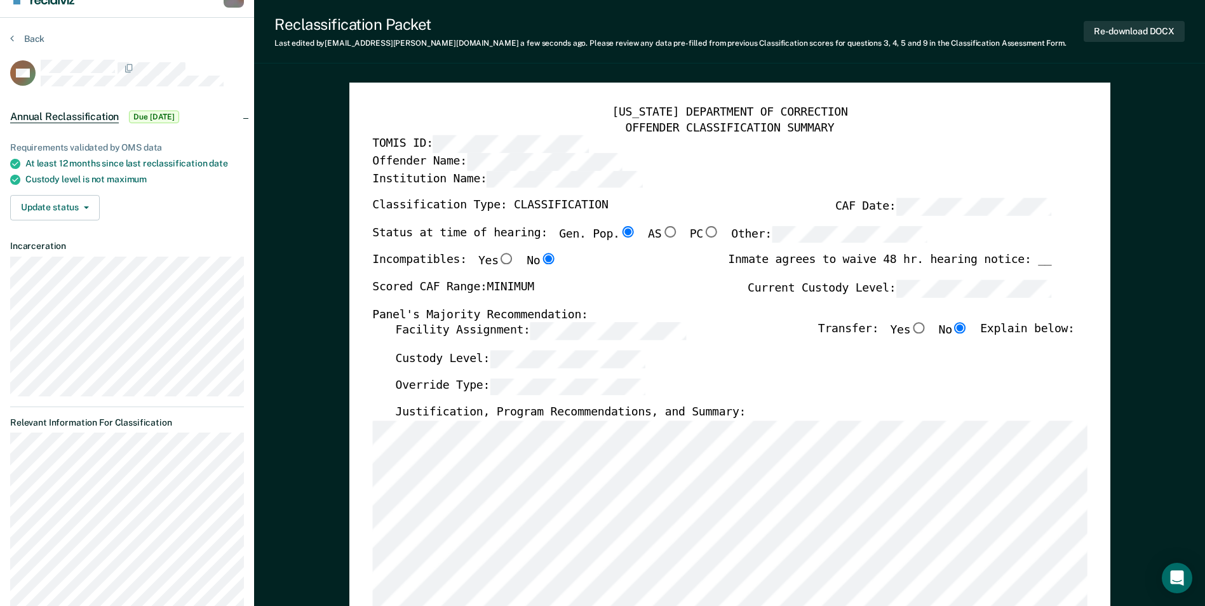
scroll to position [0, 0]
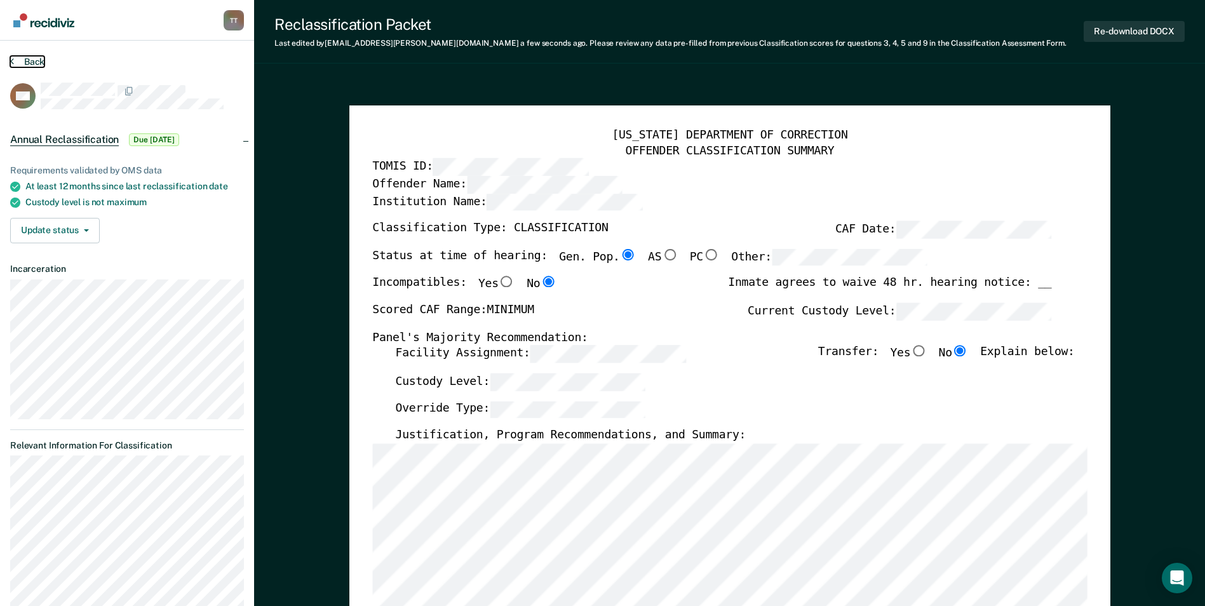
click at [32, 61] on button "Back" at bounding box center [27, 61] width 34 height 11
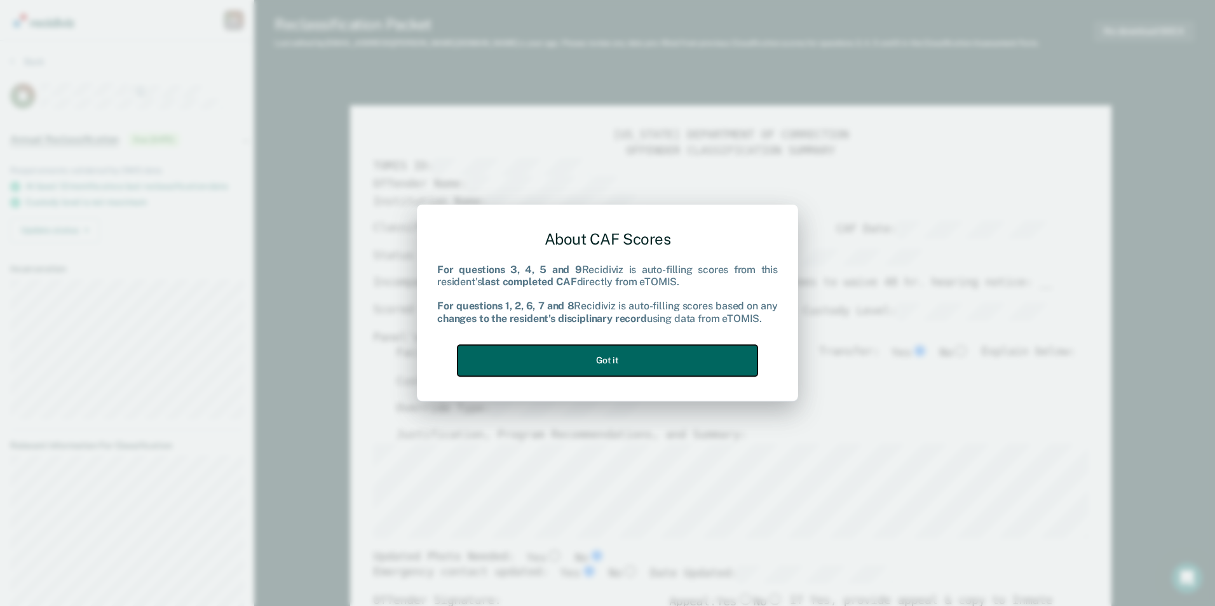
click at [553, 356] on button "Got it" at bounding box center [608, 360] width 300 height 31
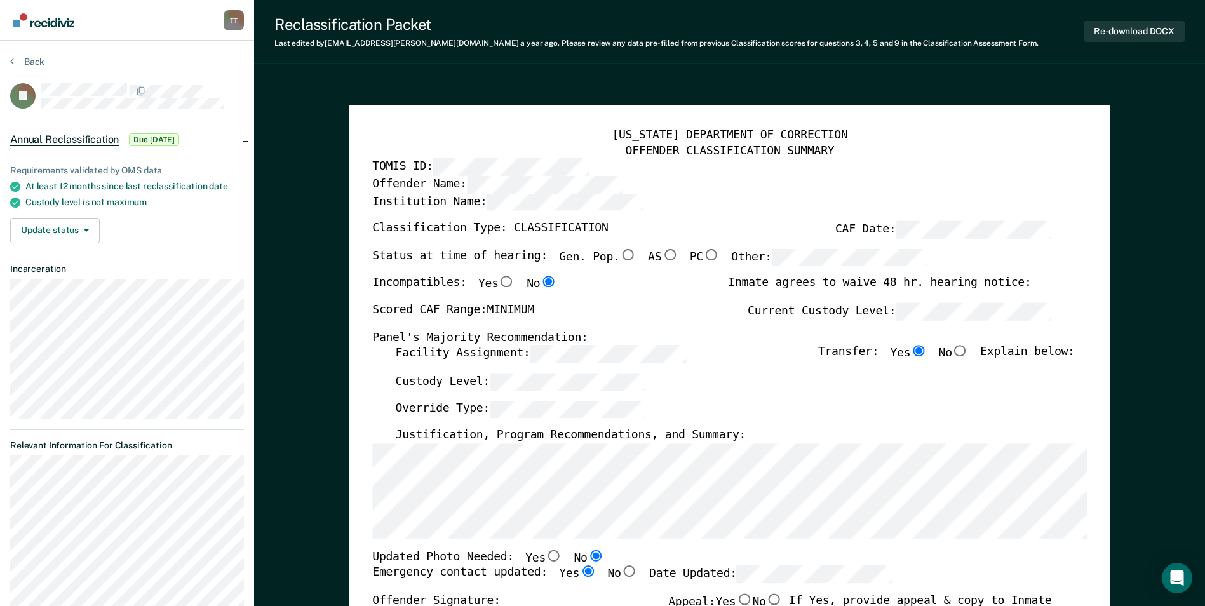
click at [620, 254] on input "Gen. Pop." at bounding box center [628, 254] width 17 height 11
type textarea "x"
radio input "true"
click at [966, 349] on input "No" at bounding box center [961, 351] width 17 height 11
type textarea "x"
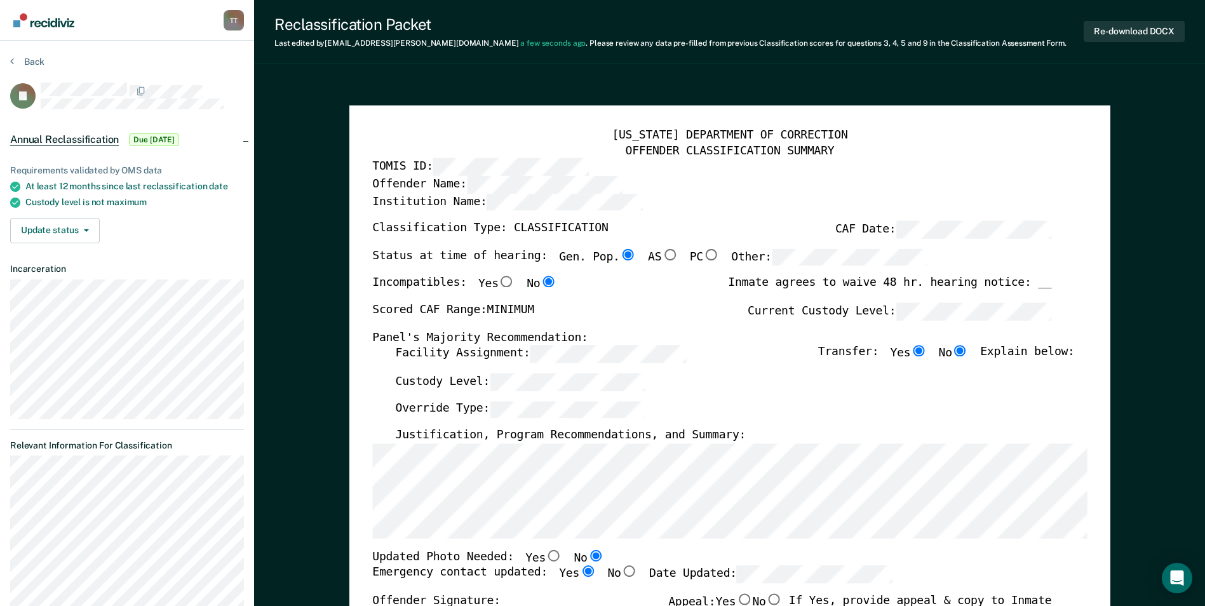
radio input "false"
radio input "true"
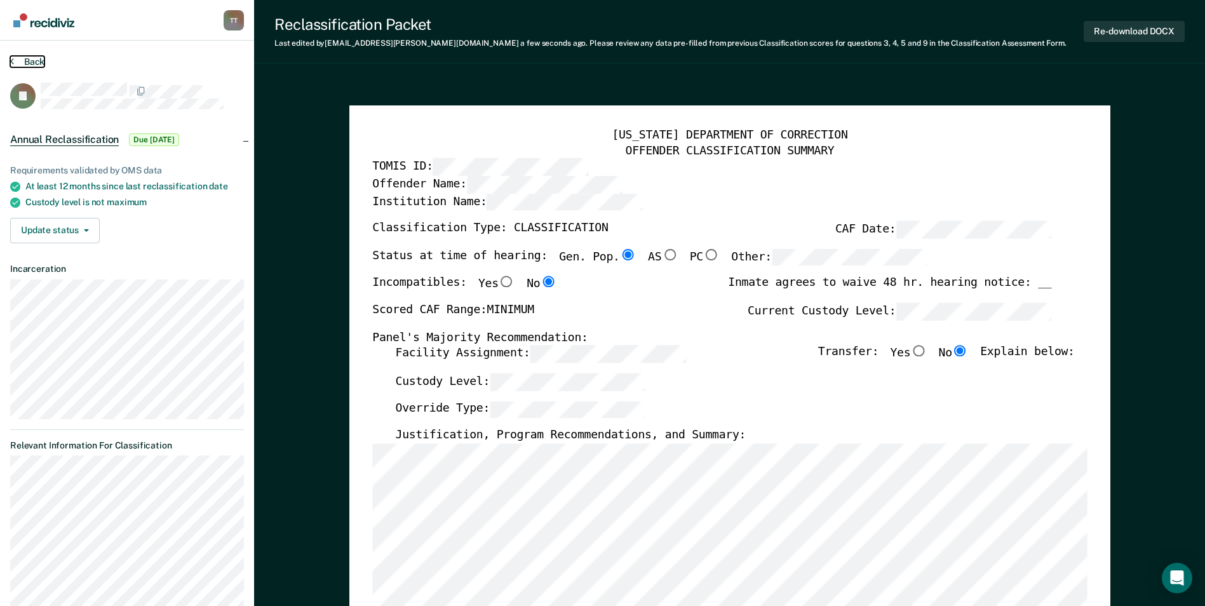
click at [29, 60] on button "Back" at bounding box center [27, 61] width 34 height 11
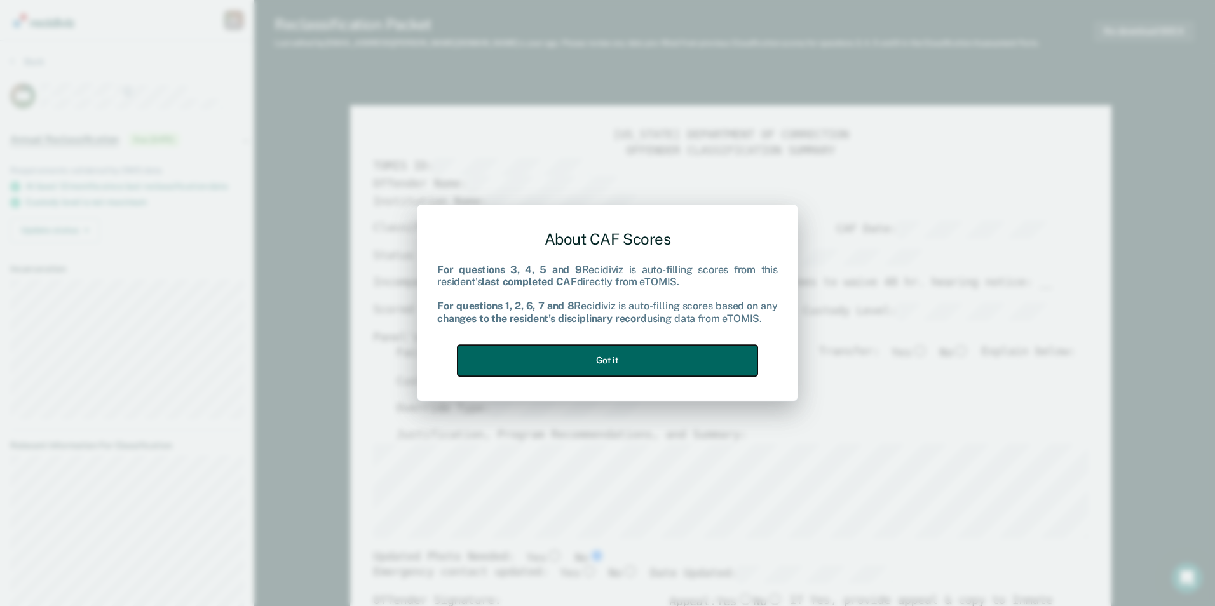
click at [575, 356] on button "Got it" at bounding box center [608, 360] width 300 height 31
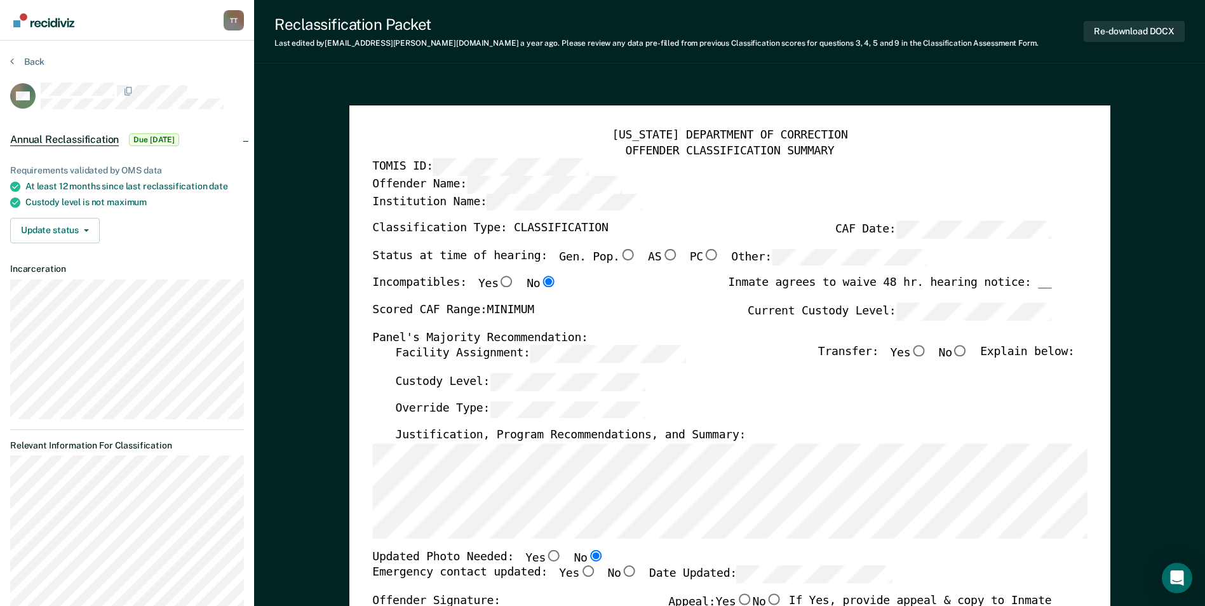
click at [620, 254] on input "Gen. Pop." at bounding box center [628, 254] width 17 height 11
type textarea "x"
radio input "true"
click at [969, 352] on input "No" at bounding box center [961, 351] width 17 height 11
type textarea "x"
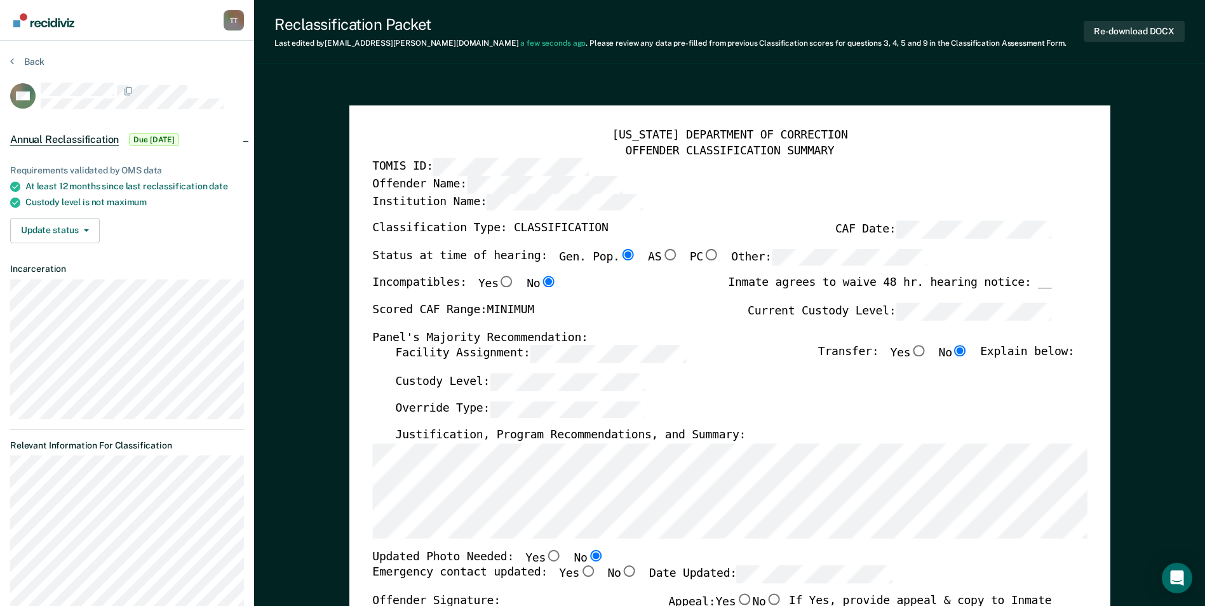
radio input "true"
click at [580, 574] on input "Yes" at bounding box center [588, 571] width 17 height 11
type textarea "x"
radio input "true"
type textarea "x"
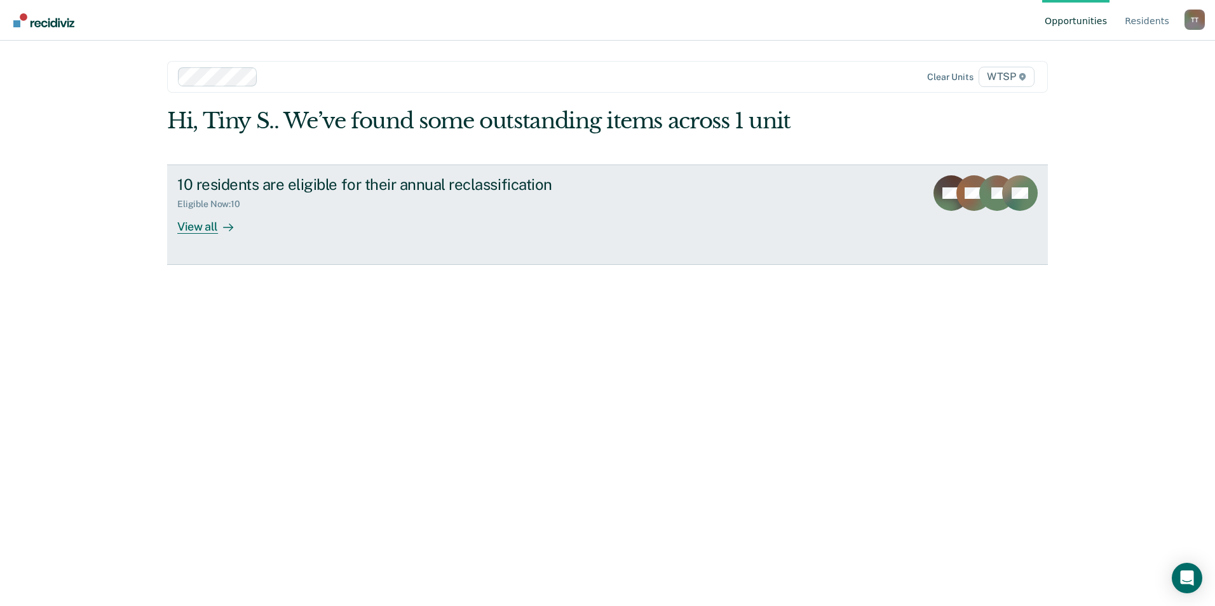
click at [208, 227] on div "View all" at bounding box center [212, 221] width 71 height 25
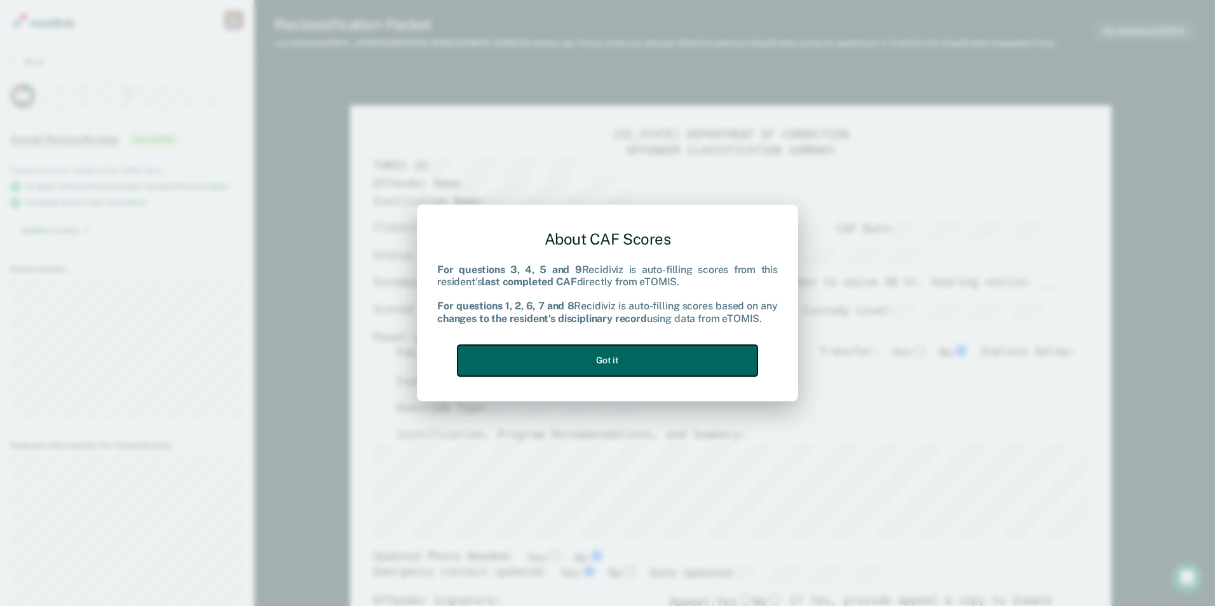
click at [654, 358] on button "Got it" at bounding box center [608, 360] width 300 height 31
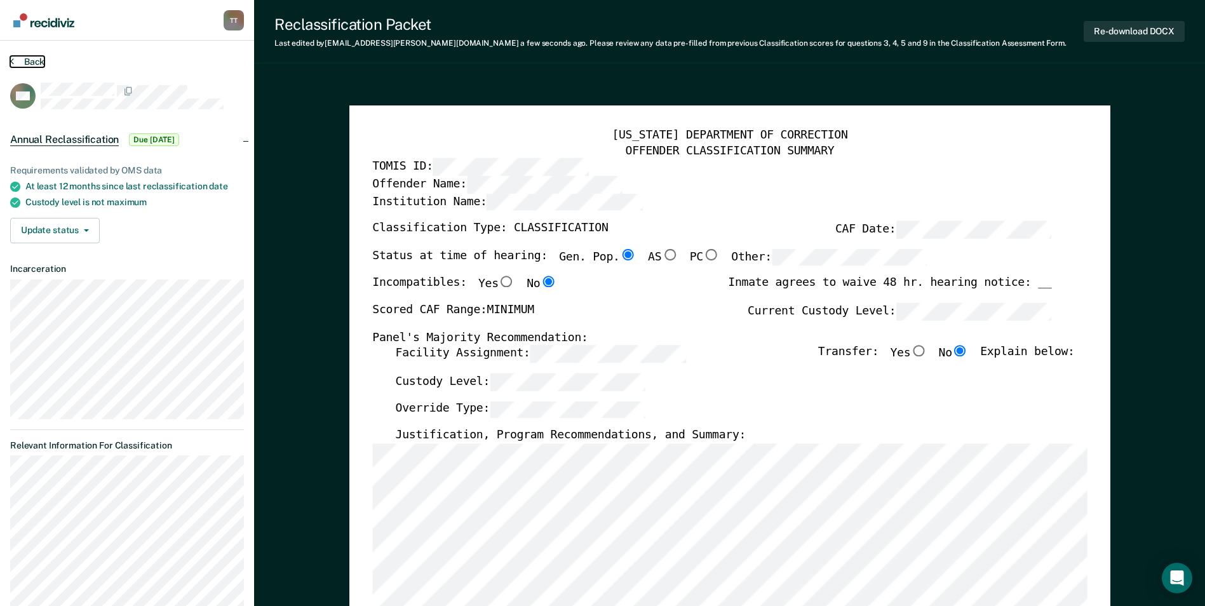
click at [24, 60] on button "Back" at bounding box center [27, 61] width 34 height 11
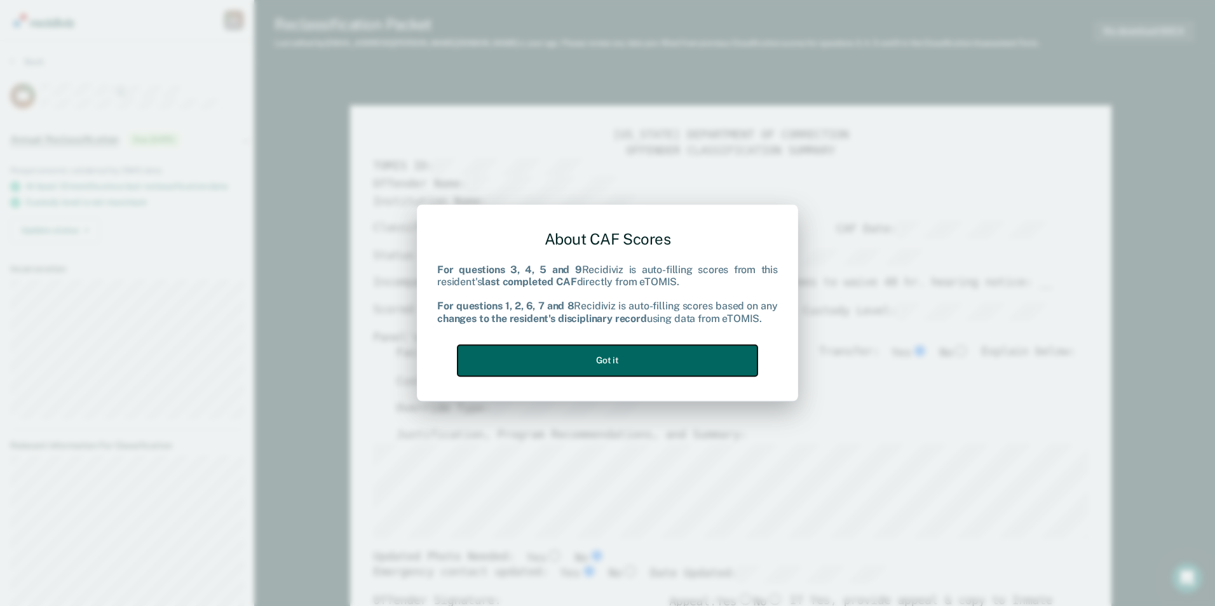
click at [643, 360] on button "Got it" at bounding box center [608, 360] width 300 height 31
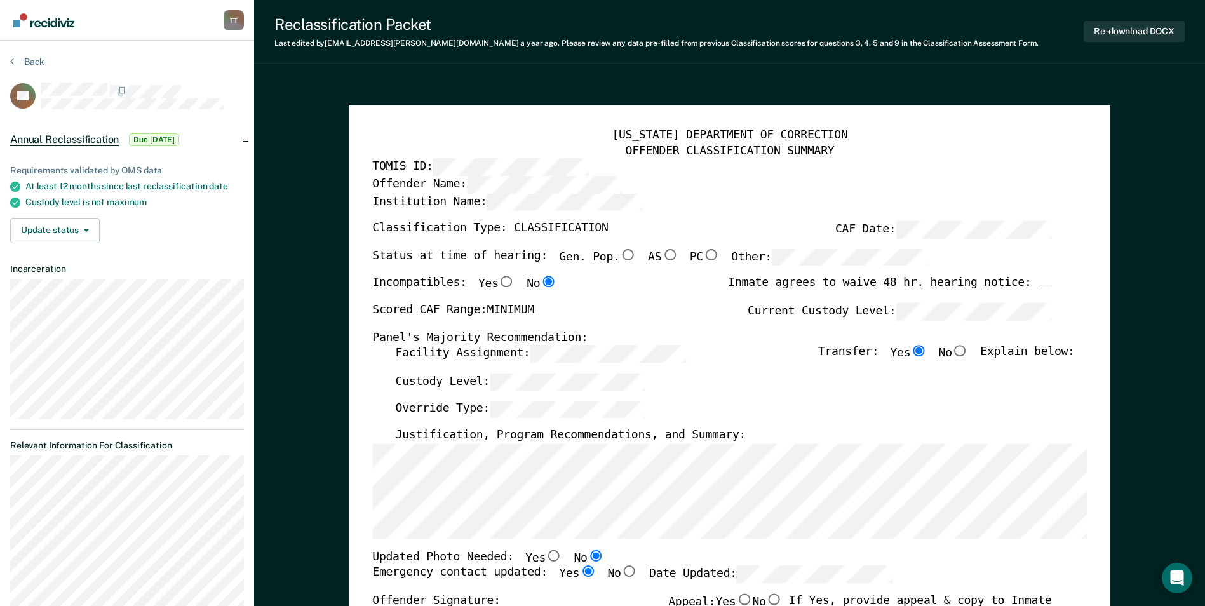
click at [620, 255] on input "Gen. Pop." at bounding box center [628, 254] width 17 height 11
type textarea "x"
radio input "true"
click at [969, 353] on input "No" at bounding box center [961, 351] width 17 height 11
type textarea "x"
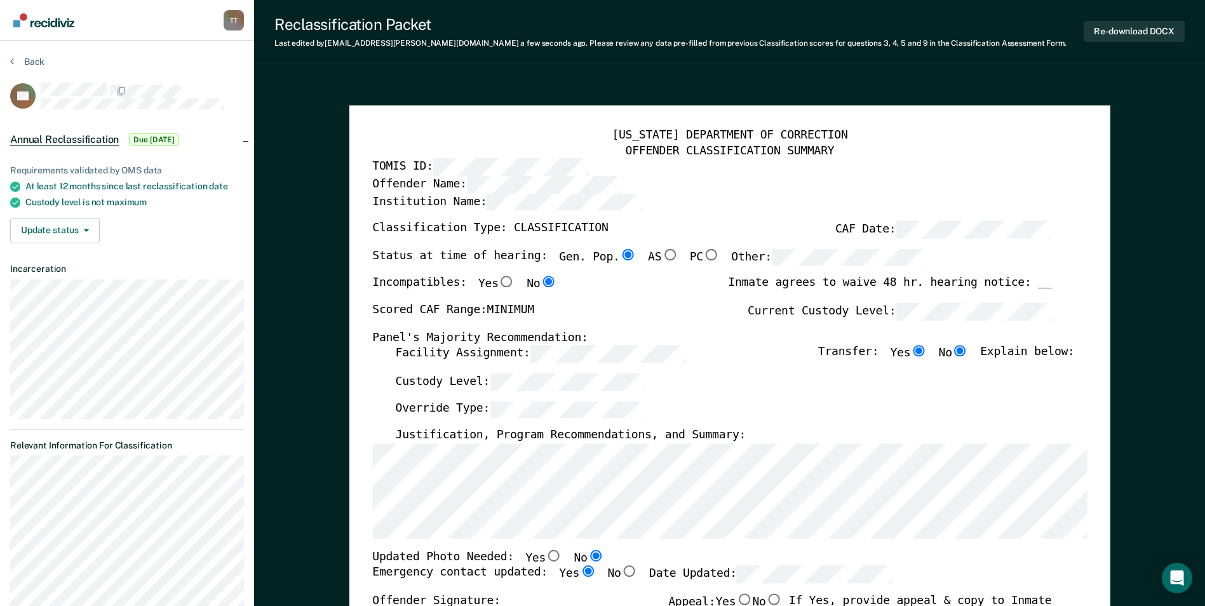
radio input "false"
radio input "true"
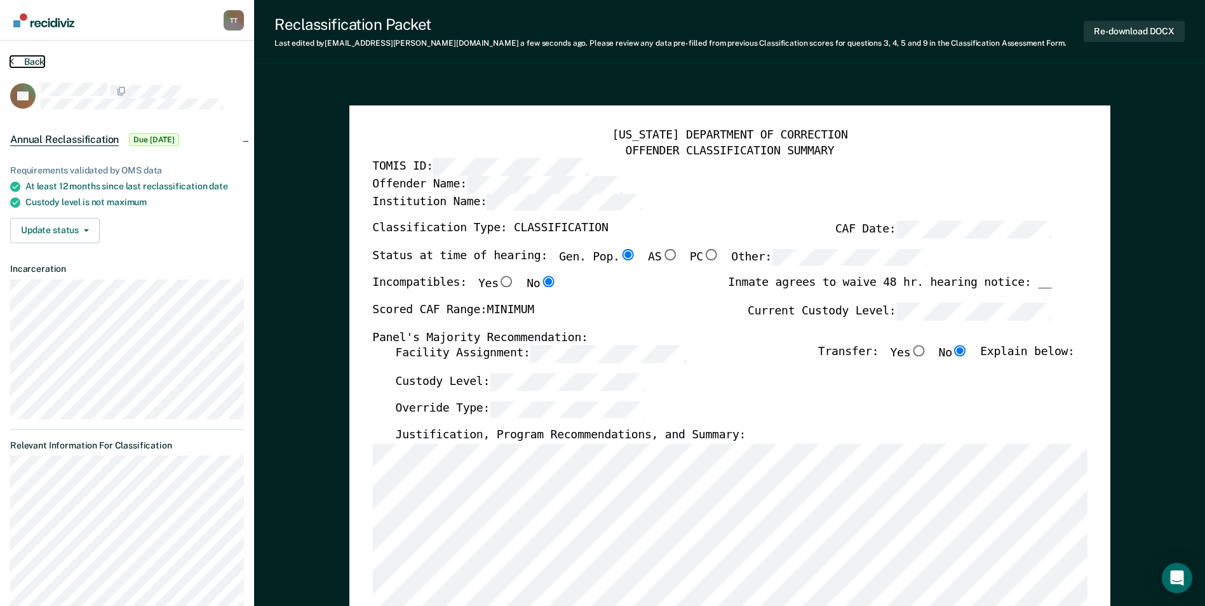
click at [32, 59] on button "Back" at bounding box center [27, 61] width 34 height 11
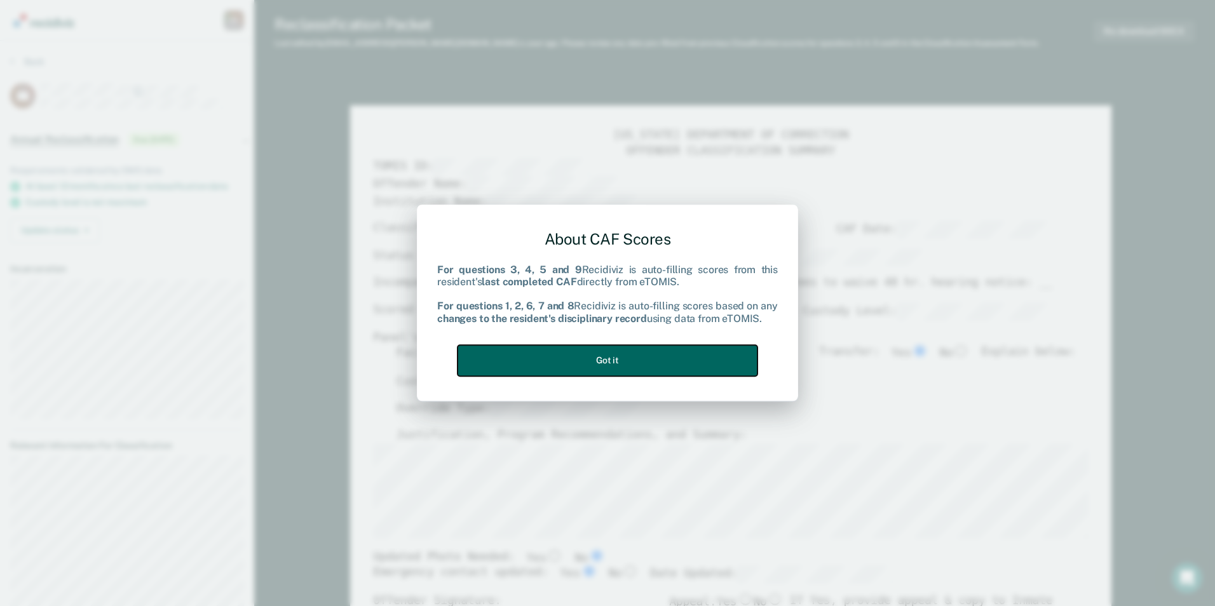
click at [613, 362] on button "Got it" at bounding box center [608, 360] width 300 height 31
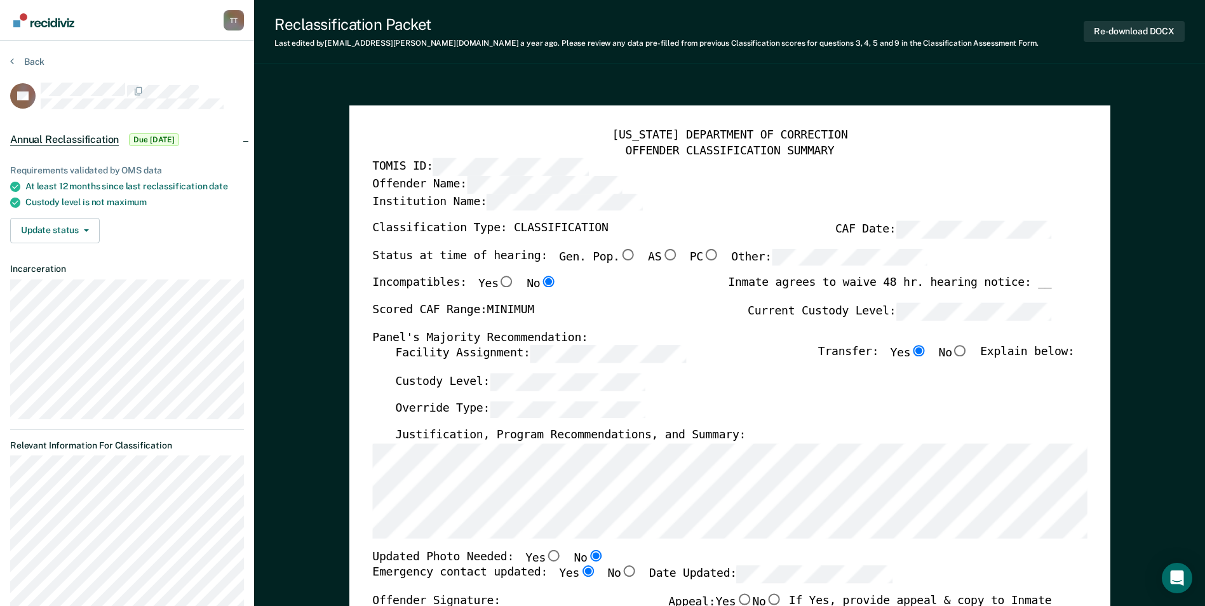
click at [620, 253] on input "Gen. Pop." at bounding box center [628, 254] width 17 height 11
type textarea "x"
radio input "true"
click at [969, 353] on input "No" at bounding box center [961, 351] width 17 height 11
type textarea "x"
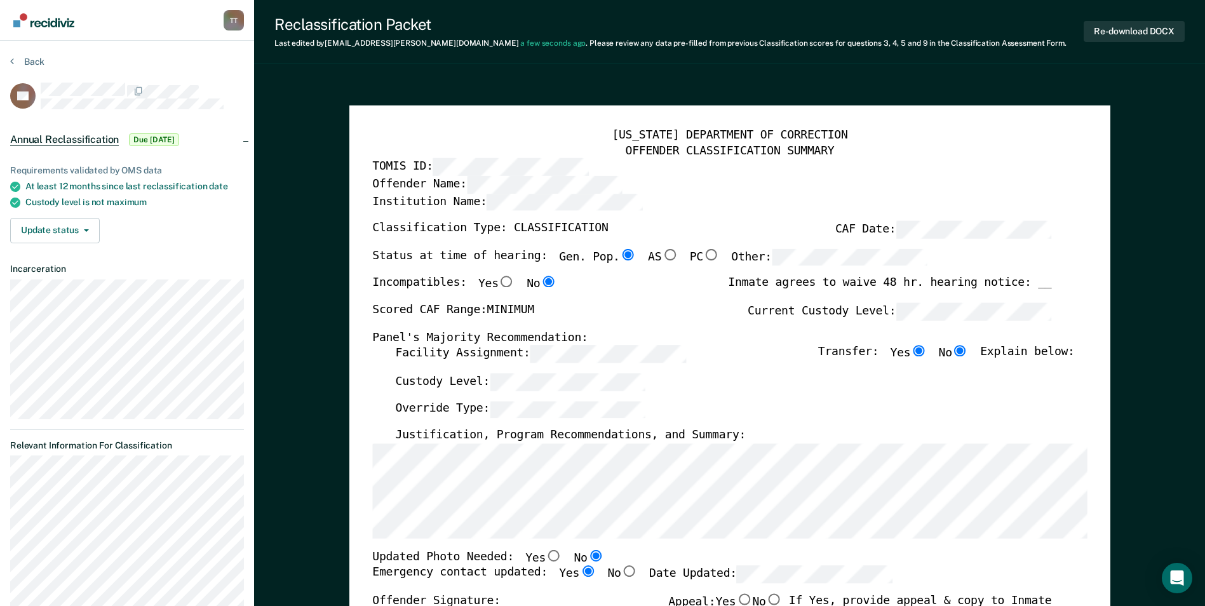
radio input "false"
radio input "true"
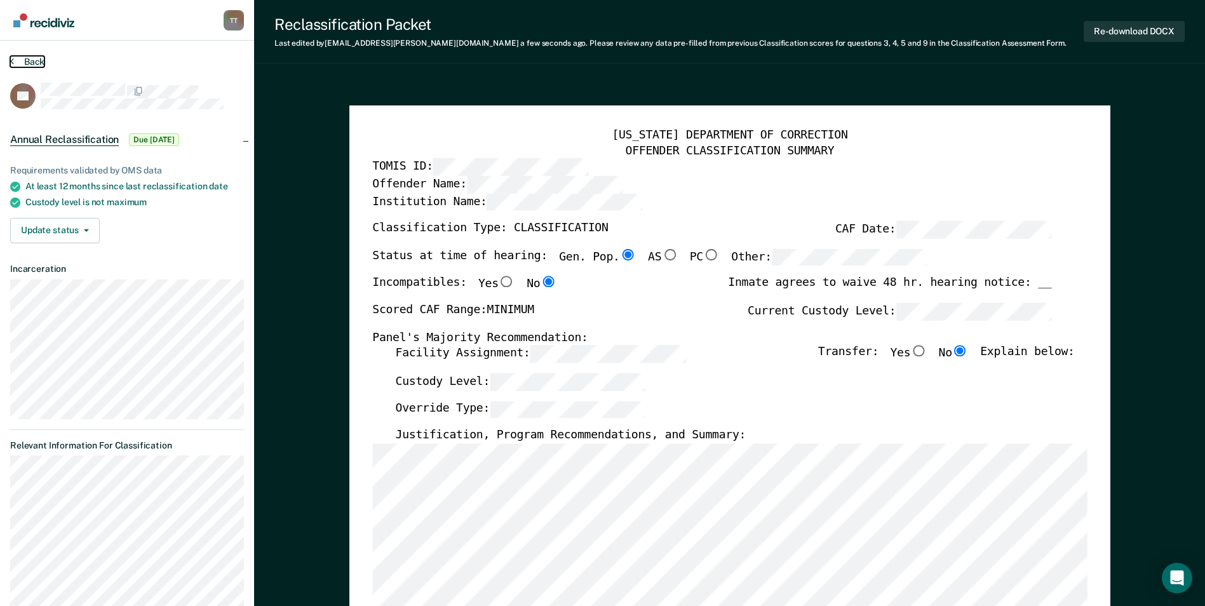
click at [28, 61] on button "Back" at bounding box center [27, 61] width 34 height 11
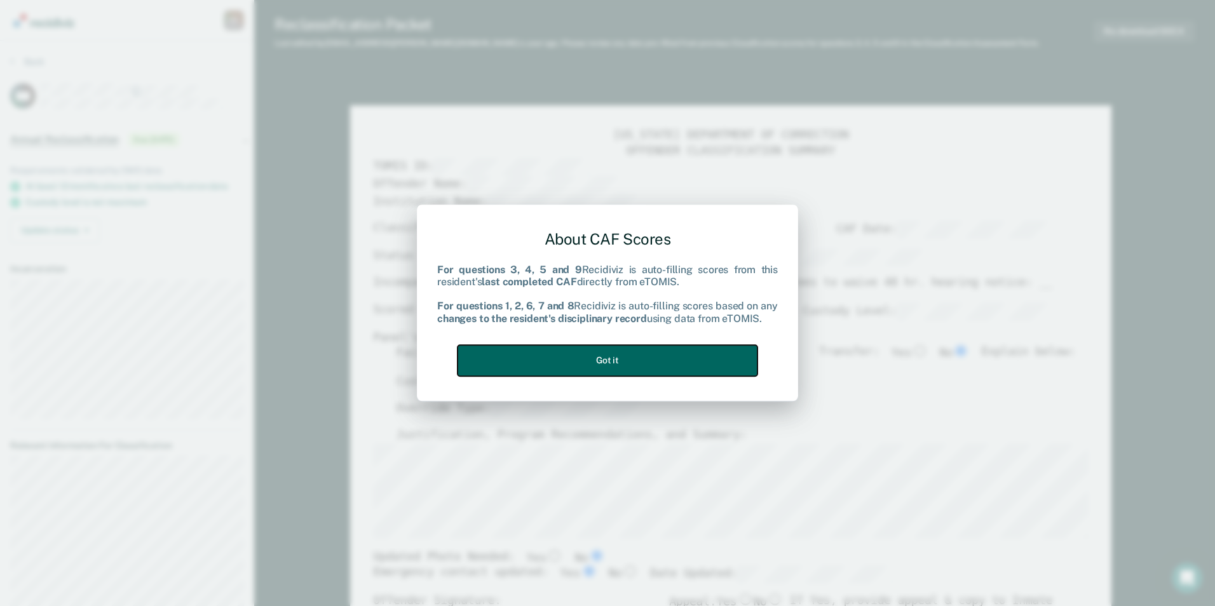
click at [618, 356] on button "Got it" at bounding box center [608, 360] width 300 height 31
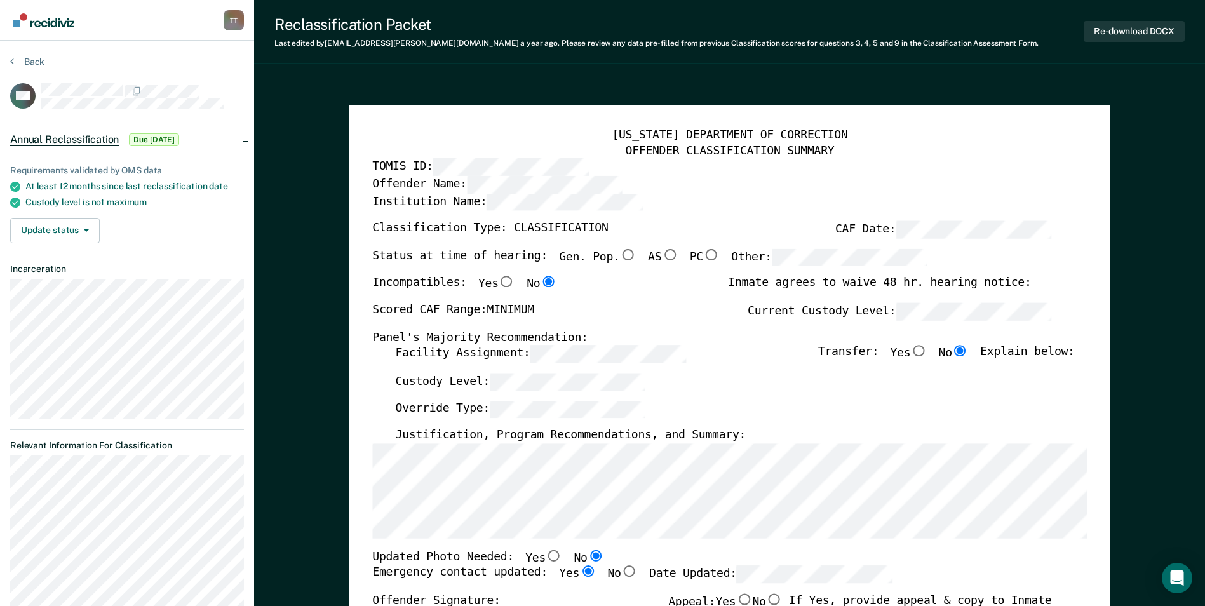
click at [620, 252] on input "Gen. Pop." at bounding box center [628, 254] width 17 height 11
type textarea "x"
radio input "true"
click at [29, 62] on button "Back" at bounding box center [27, 61] width 34 height 11
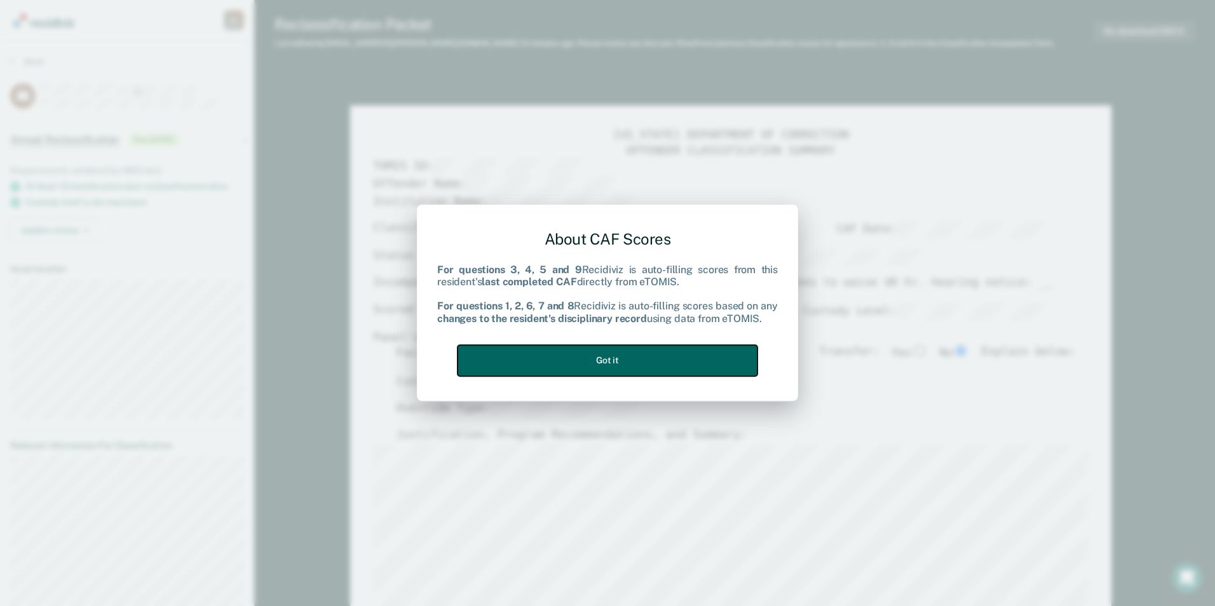
click at [590, 359] on button "Got it" at bounding box center [608, 360] width 300 height 31
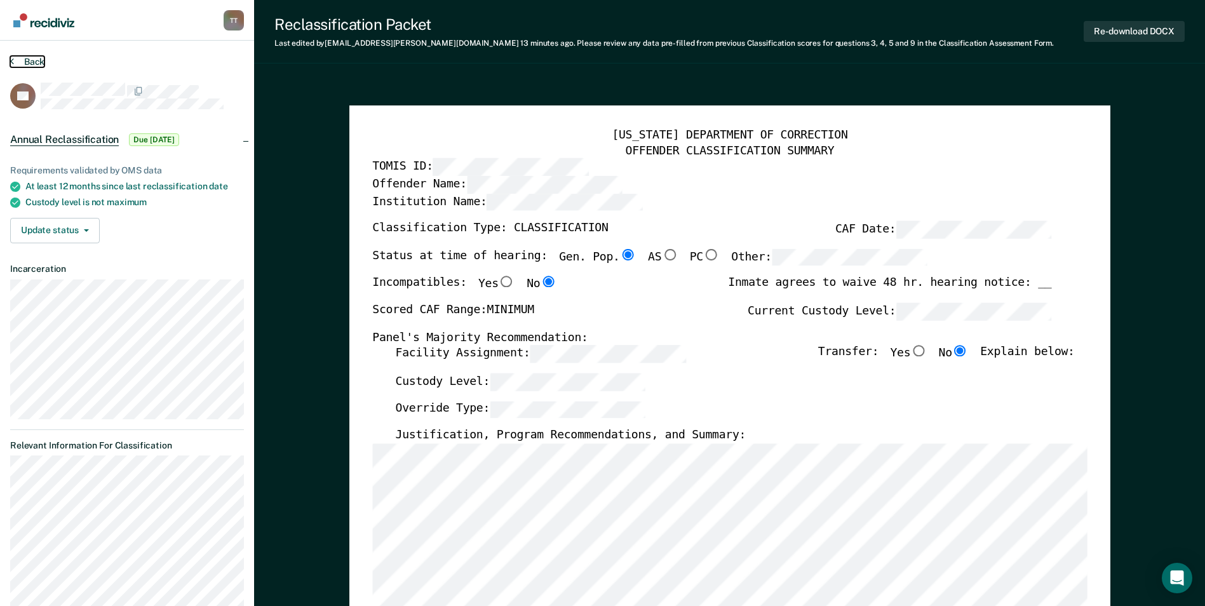
click at [29, 61] on button "Back" at bounding box center [27, 61] width 34 height 11
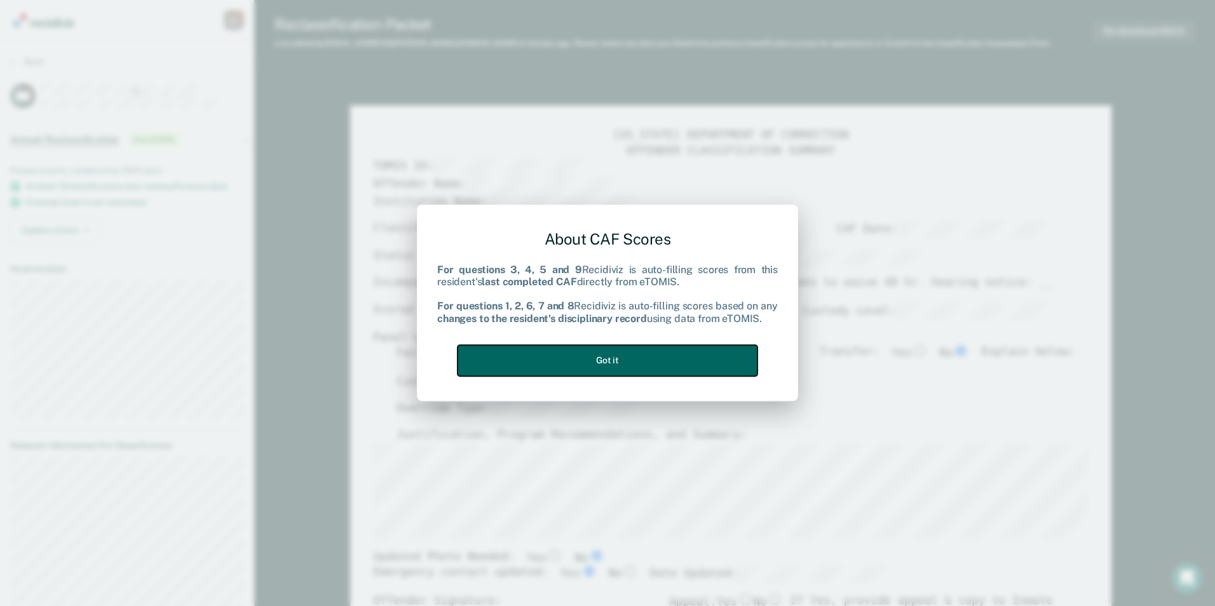
click at [647, 356] on button "Got it" at bounding box center [608, 360] width 300 height 31
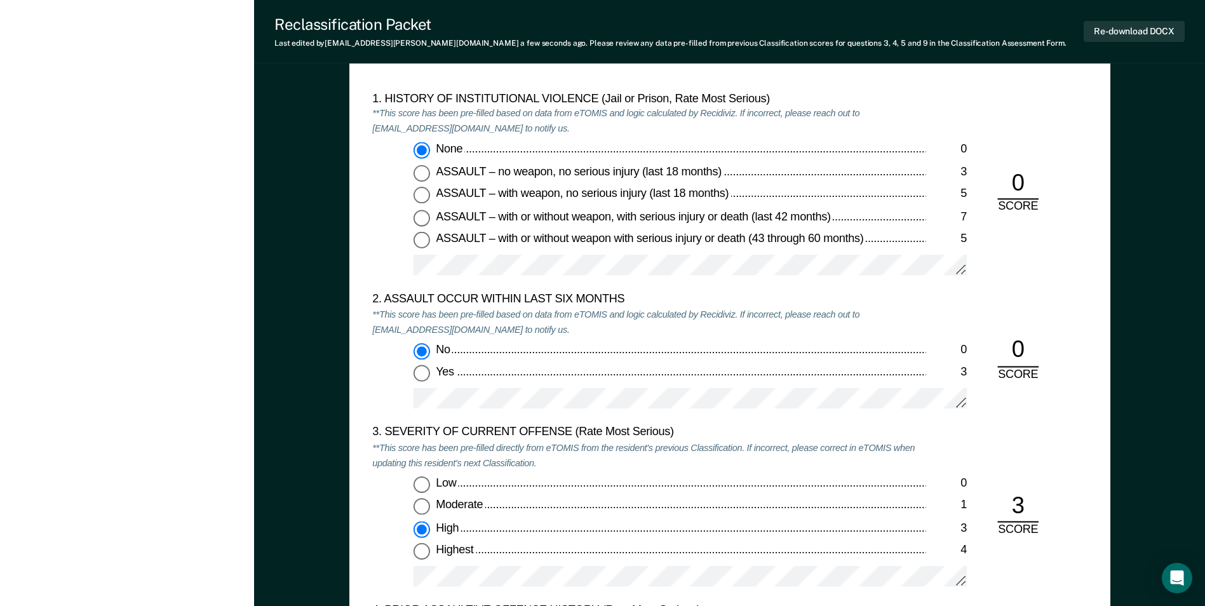
scroll to position [1334, 0]
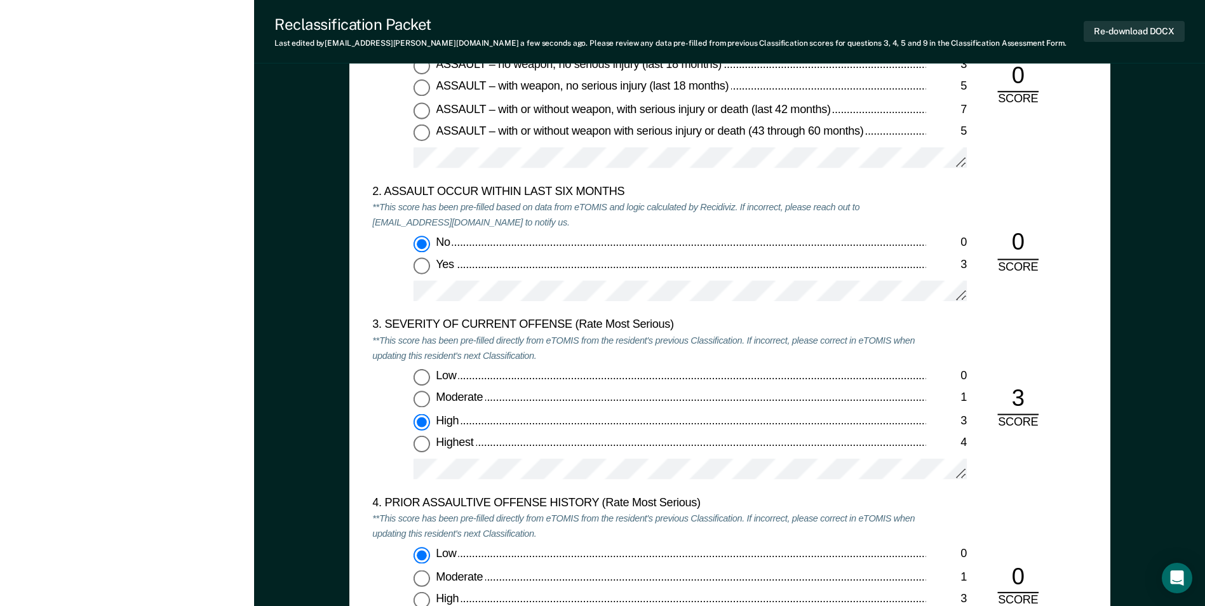
click at [423, 449] on input "Highest 4" at bounding box center [422, 445] width 17 height 17
type textarea "x"
radio input "false"
radio input "true"
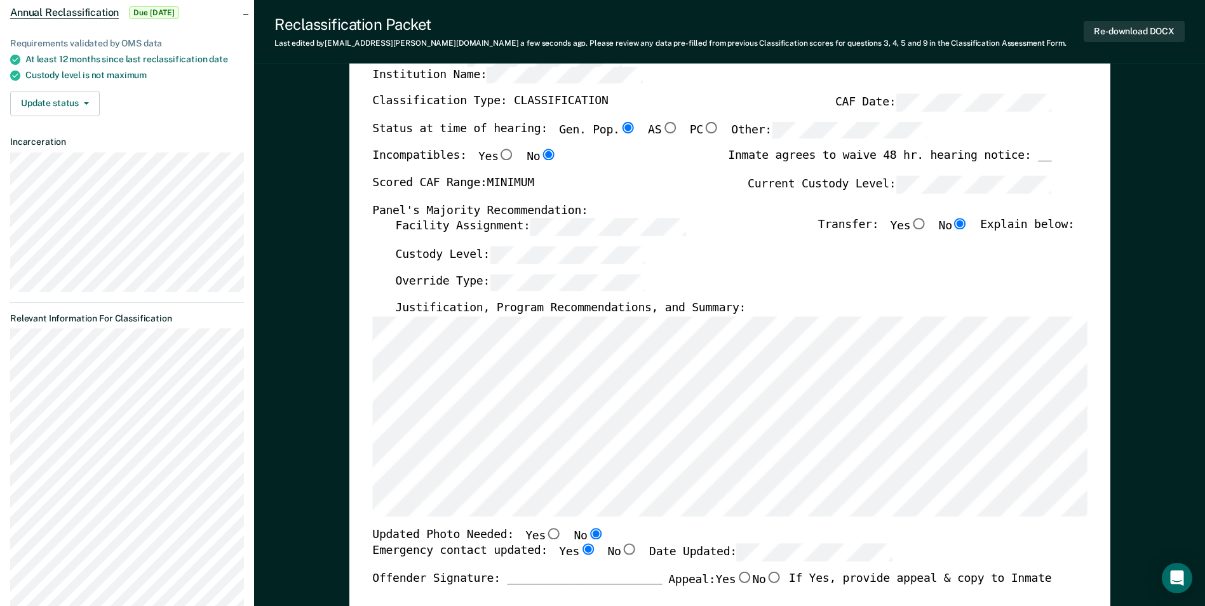
scroll to position [0, 0]
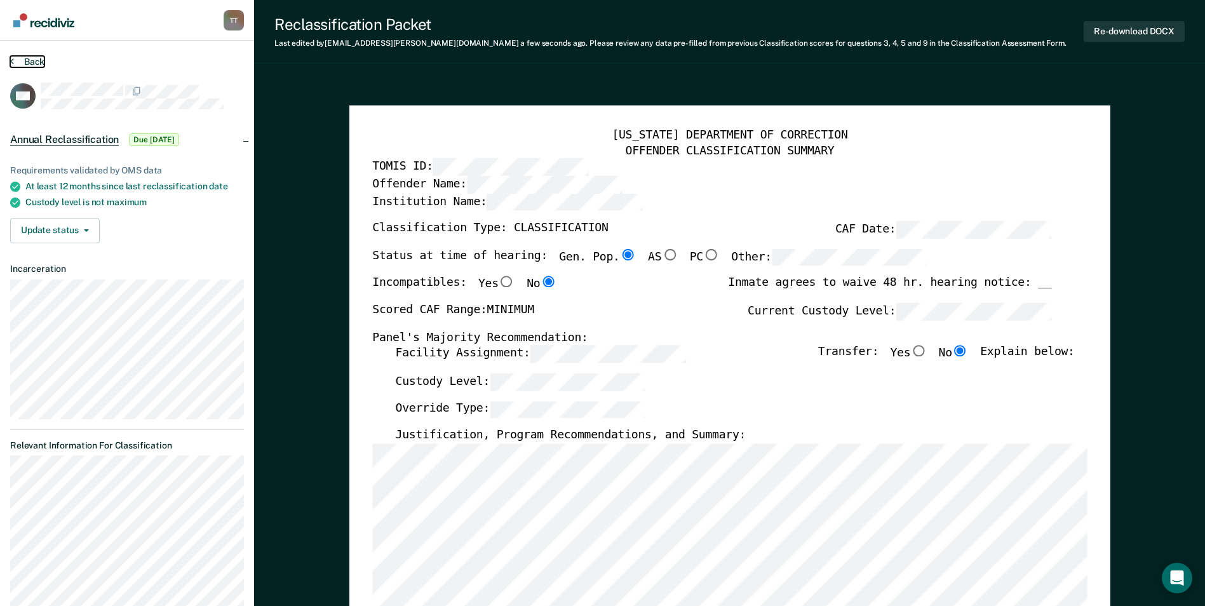
click at [37, 58] on button "Back" at bounding box center [27, 61] width 34 height 11
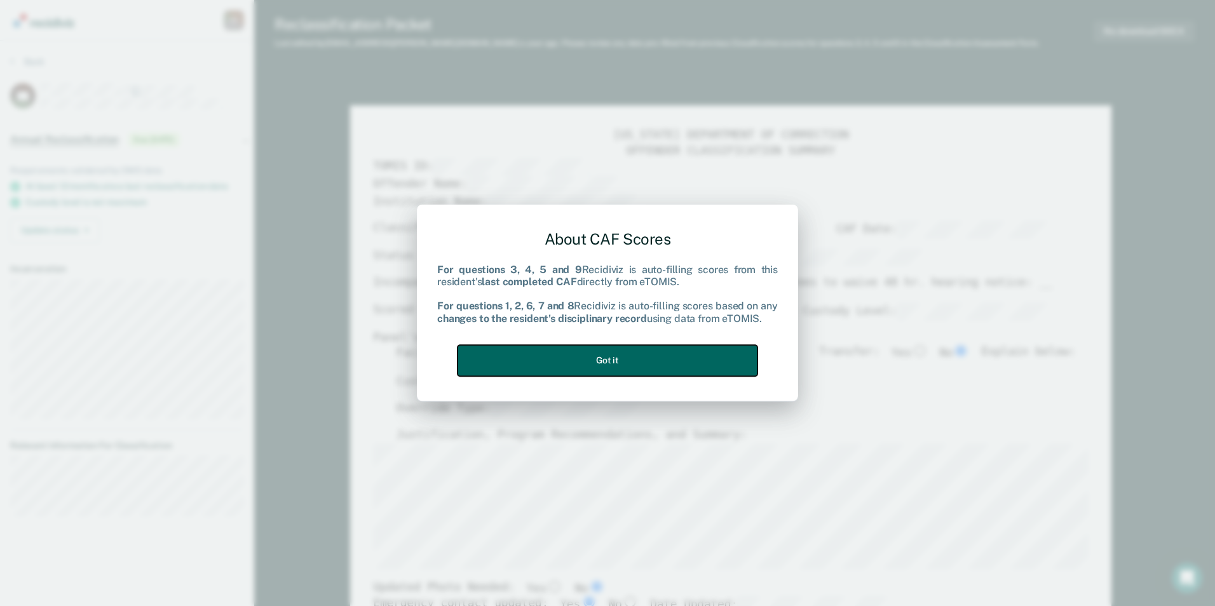
click at [625, 358] on button "Got it" at bounding box center [608, 360] width 300 height 31
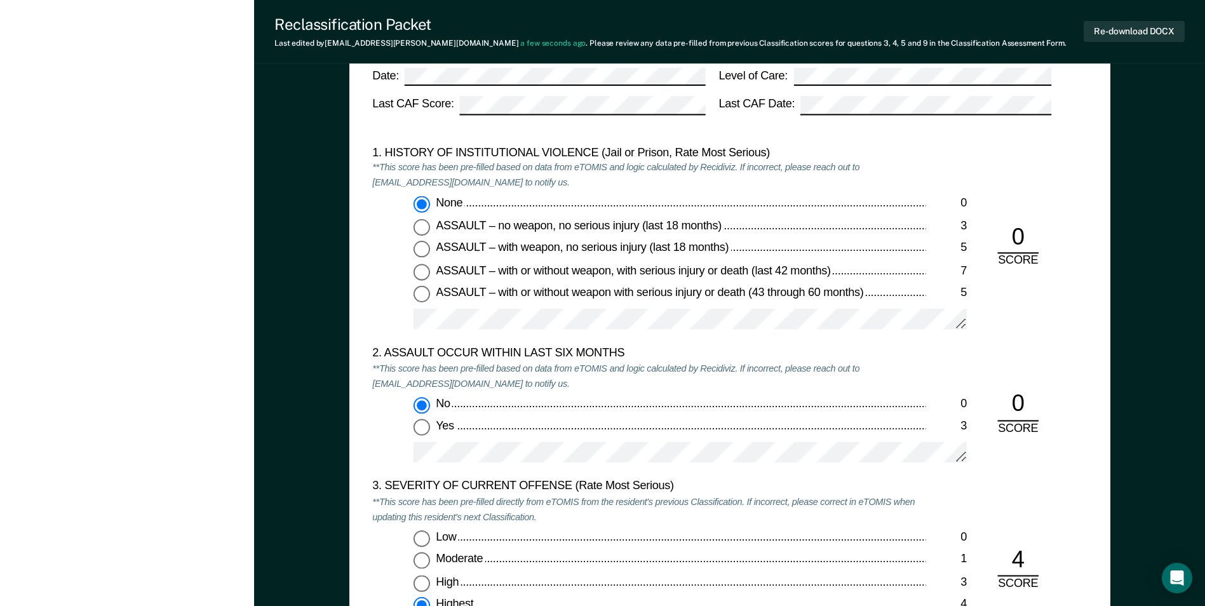
scroll to position [1334, 0]
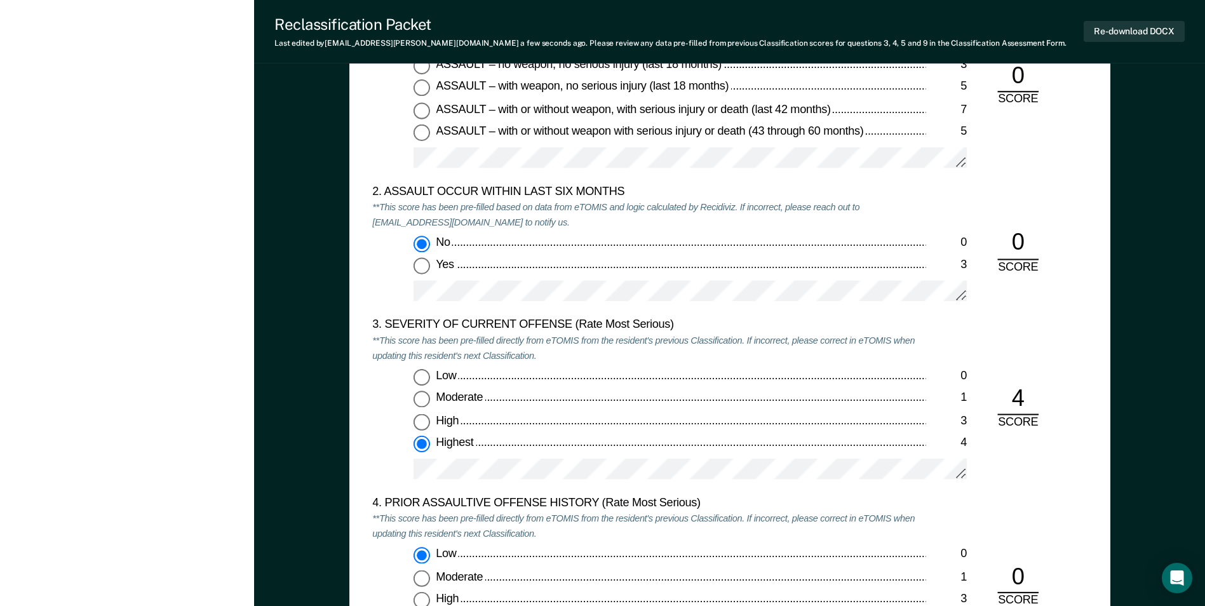
click at [776, 480] on div at bounding box center [690, 475] width 553 height 32
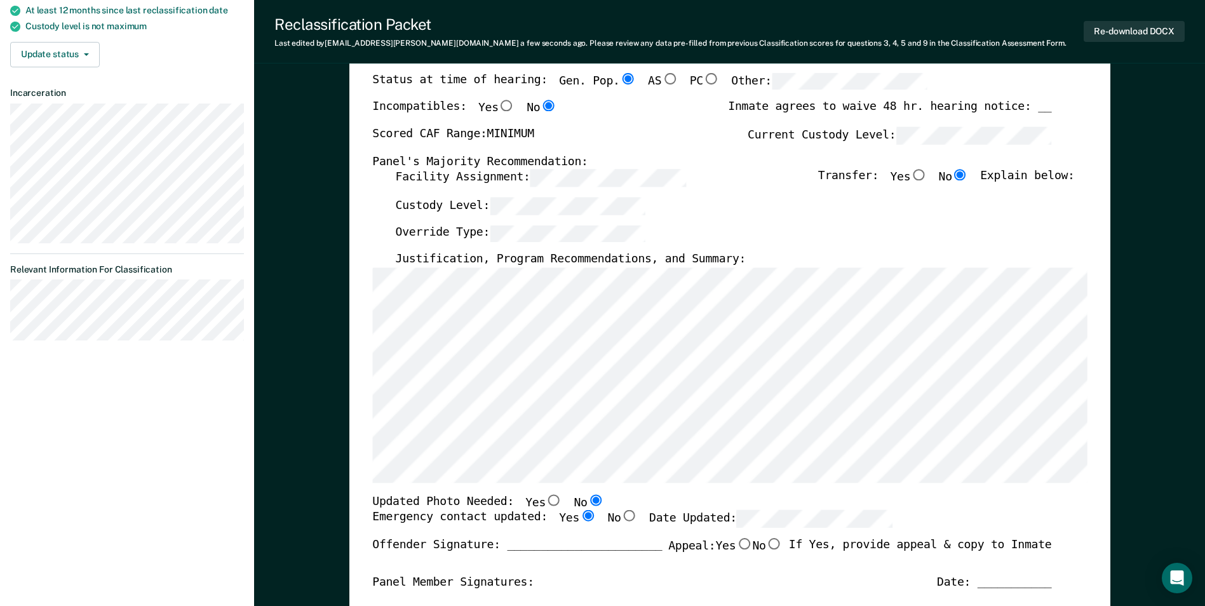
scroll to position [0, 0]
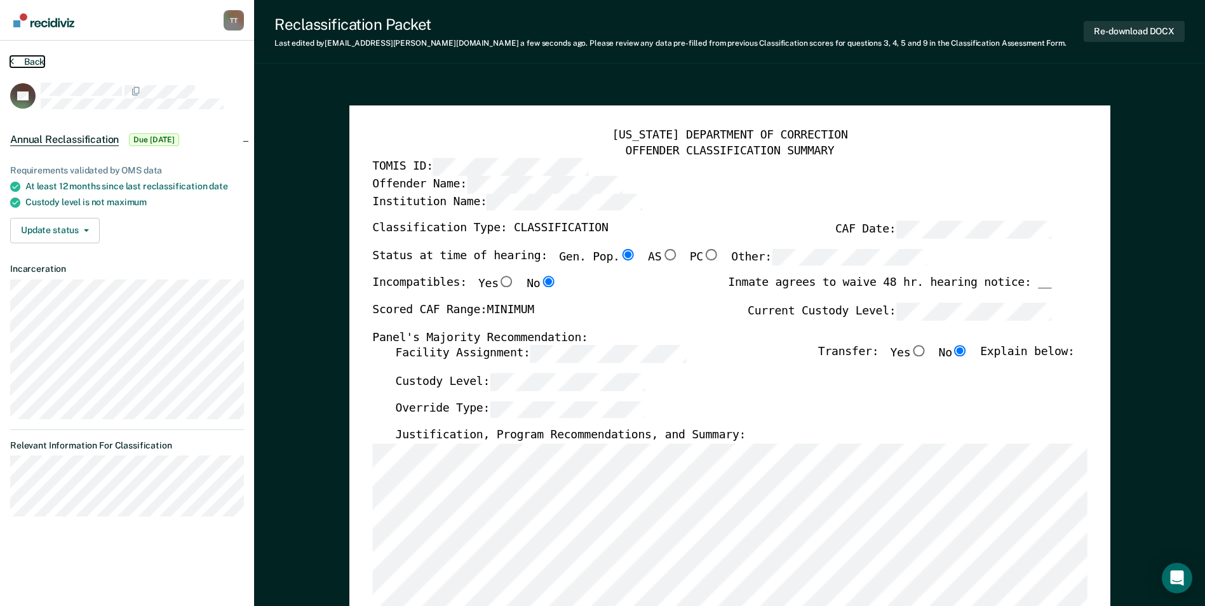
click at [29, 60] on button "Back" at bounding box center [27, 61] width 34 height 11
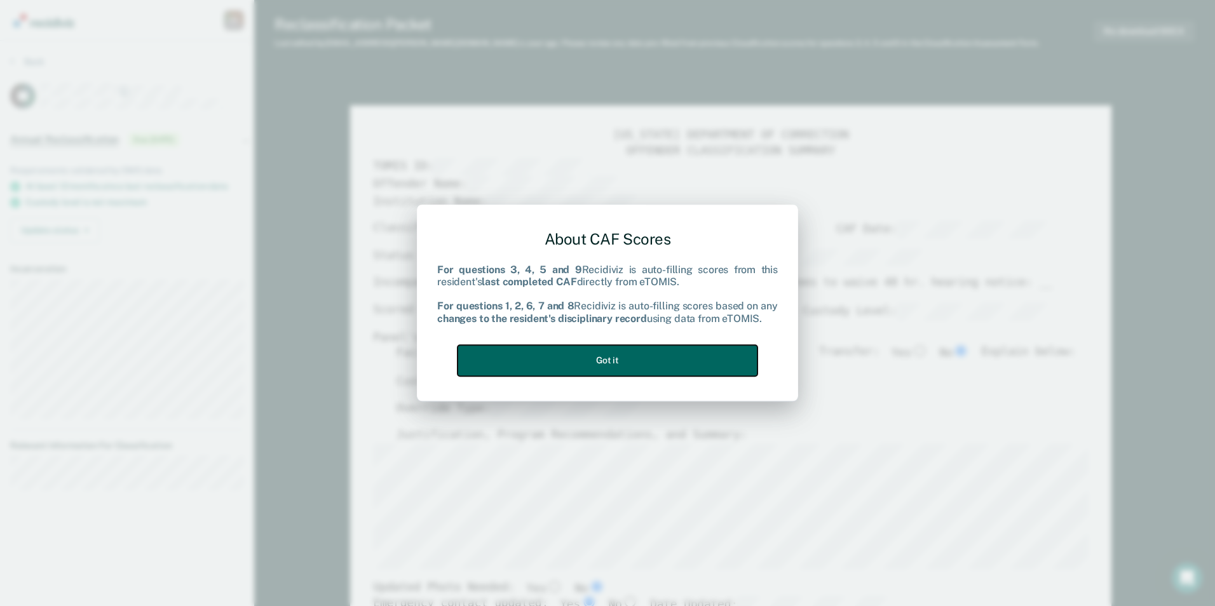
click at [605, 362] on button "Got it" at bounding box center [608, 360] width 300 height 31
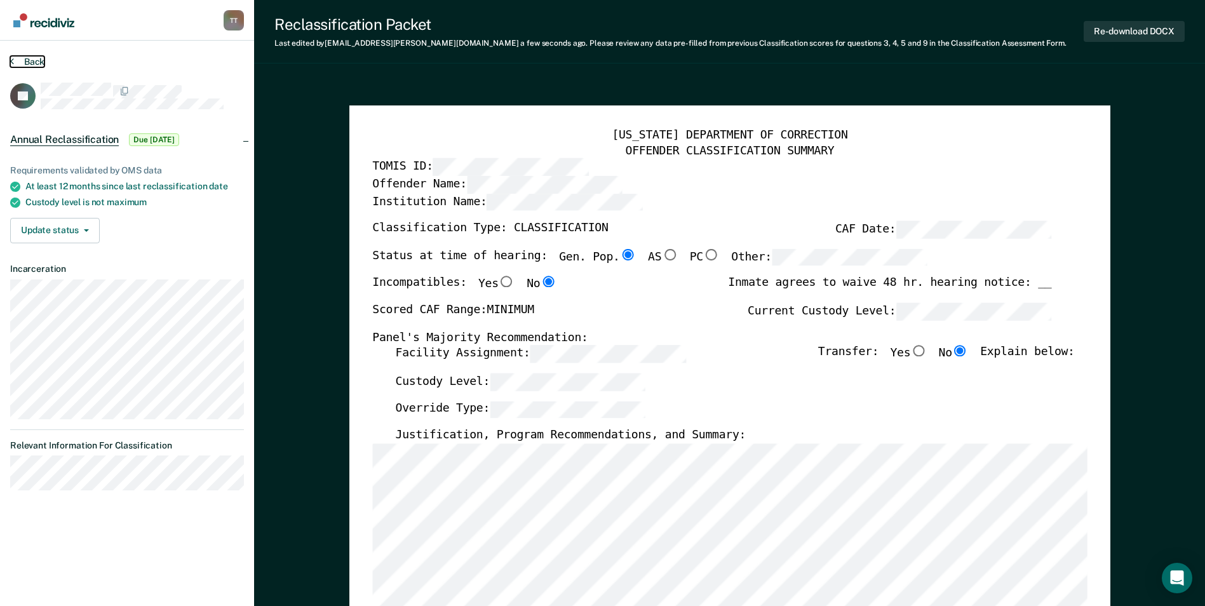
click at [24, 58] on button "Back" at bounding box center [27, 61] width 34 height 11
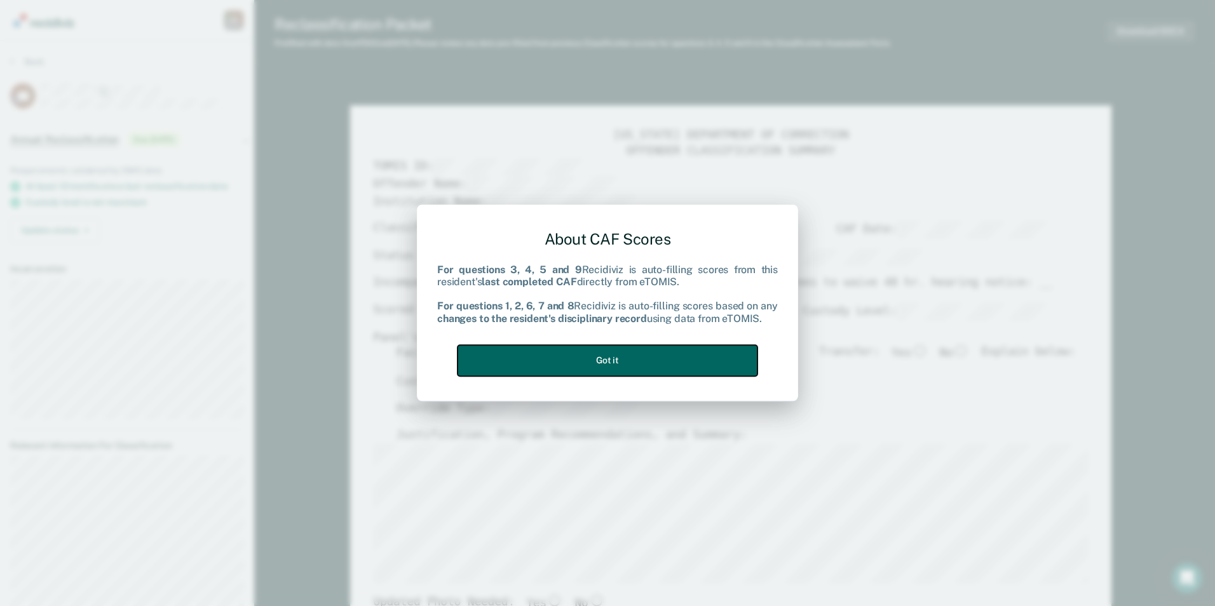
click at [589, 355] on button "Got it" at bounding box center [608, 360] width 300 height 31
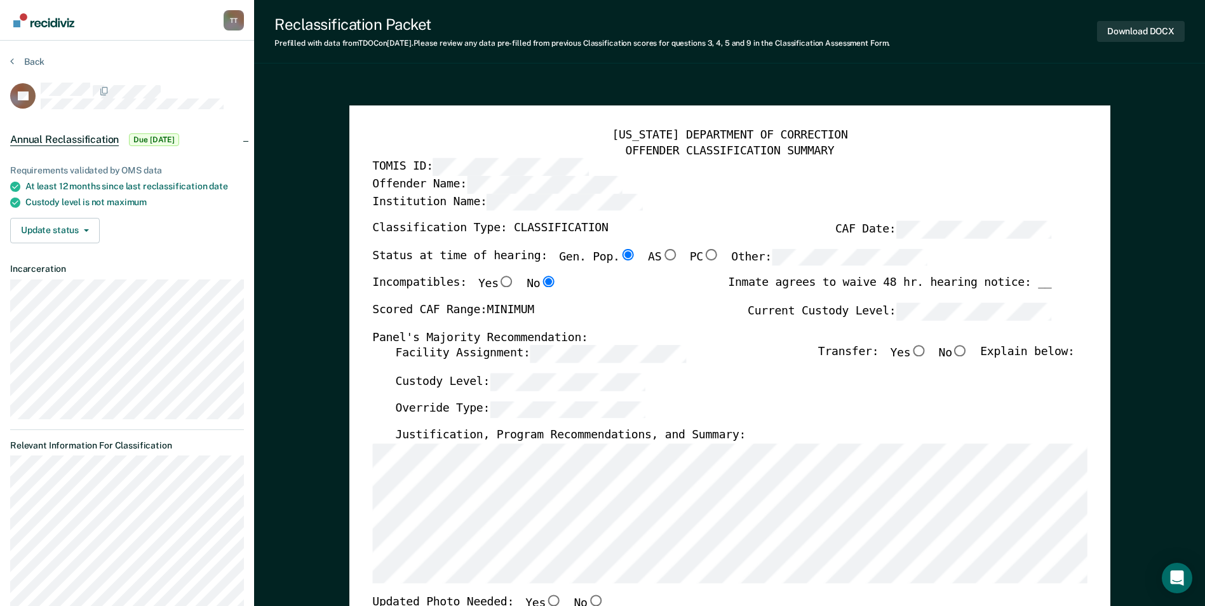
click at [969, 352] on input "No" at bounding box center [961, 351] width 17 height 11
type textarea "x"
radio input "true"
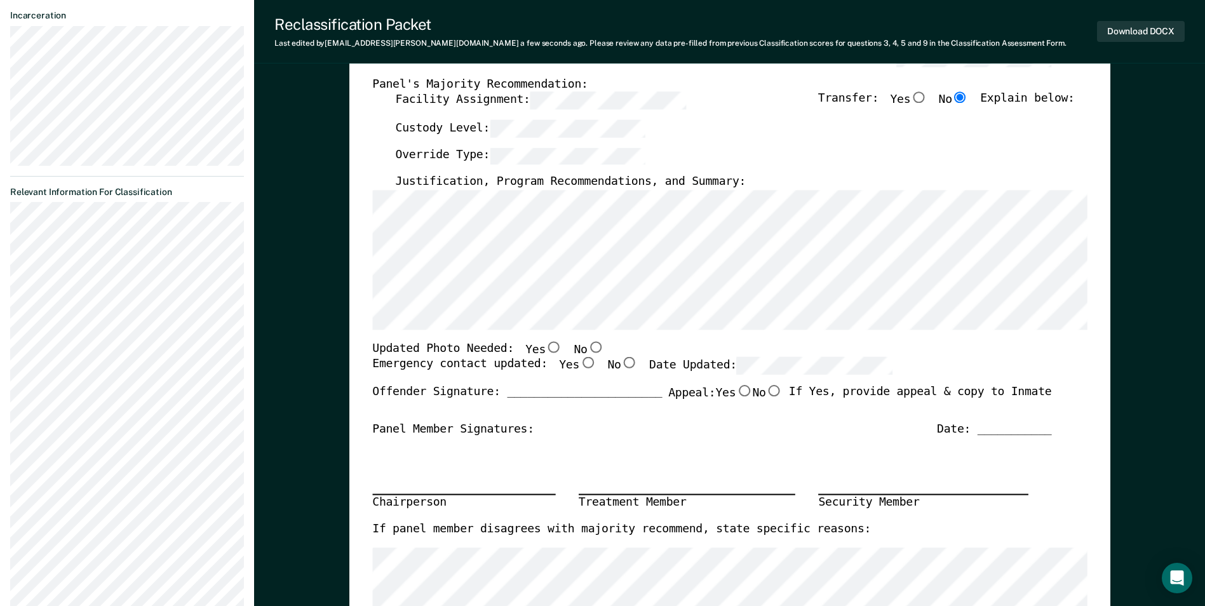
scroll to position [254, 0]
click at [580, 363] on input "Yes" at bounding box center [588, 362] width 17 height 11
type textarea "x"
radio input "true"
click at [587, 347] on input "No" at bounding box center [595, 346] width 17 height 11
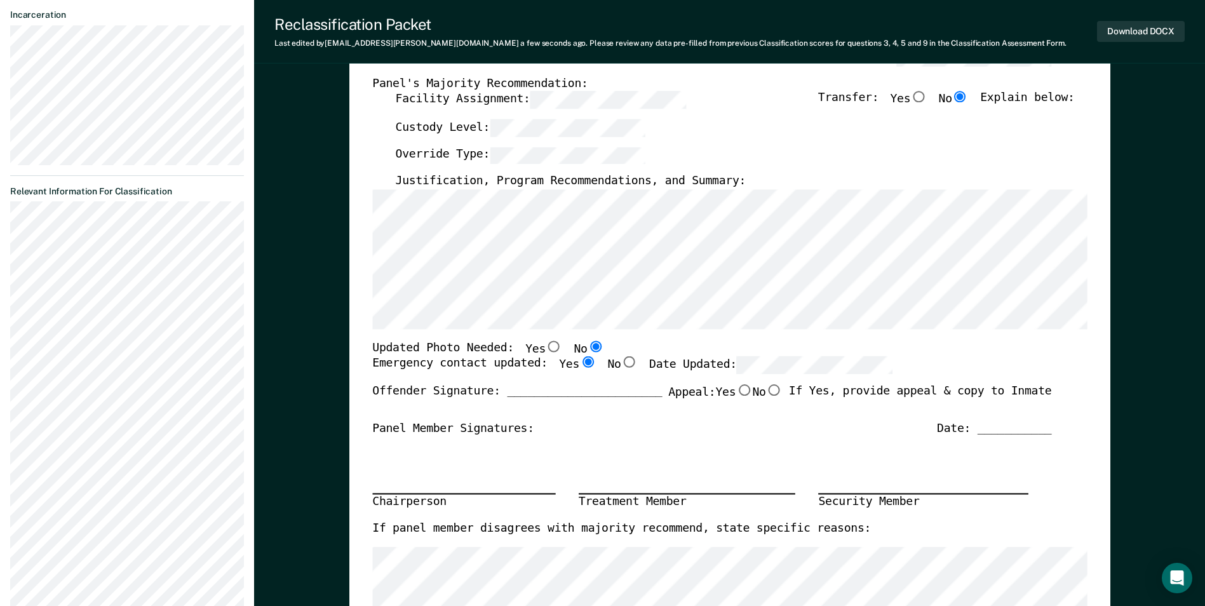
type textarea "x"
radio input "true"
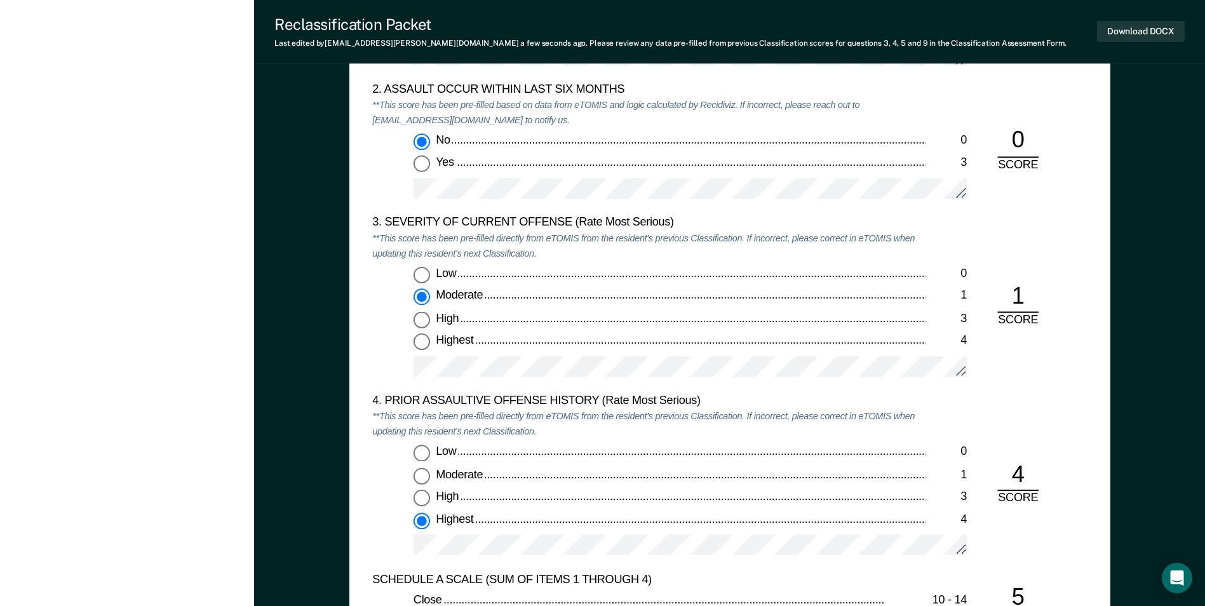
scroll to position [1589, 0]
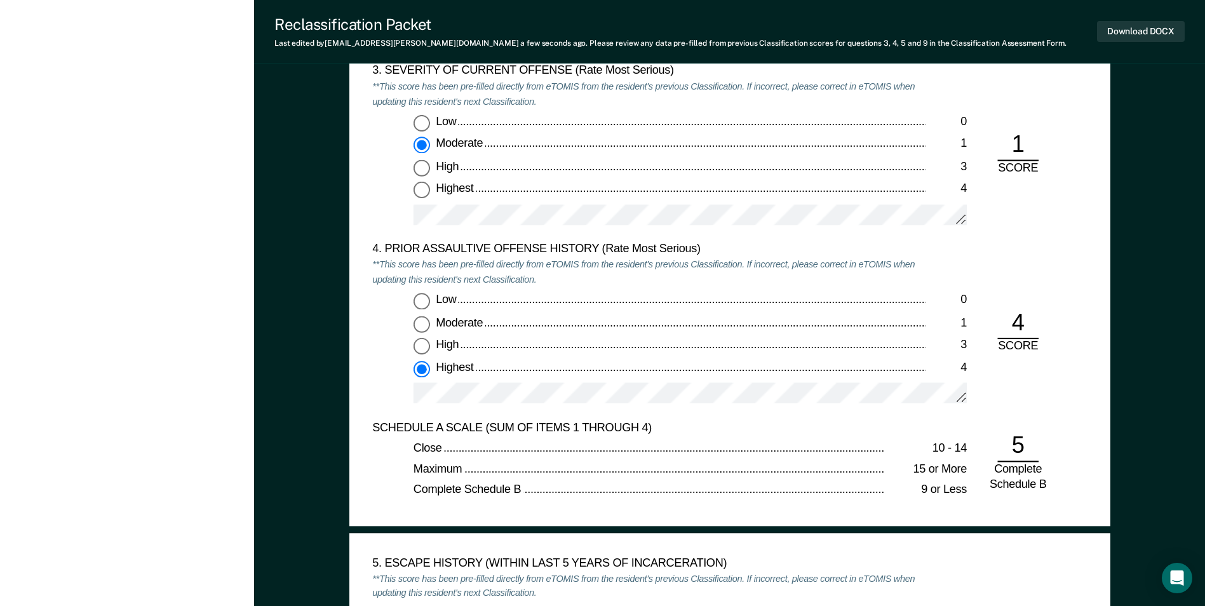
click at [421, 302] on input "Low 0" at bounding box center [422, 302] width 17 height 17
type textarea "x"
radio input "true"
radio input "false"
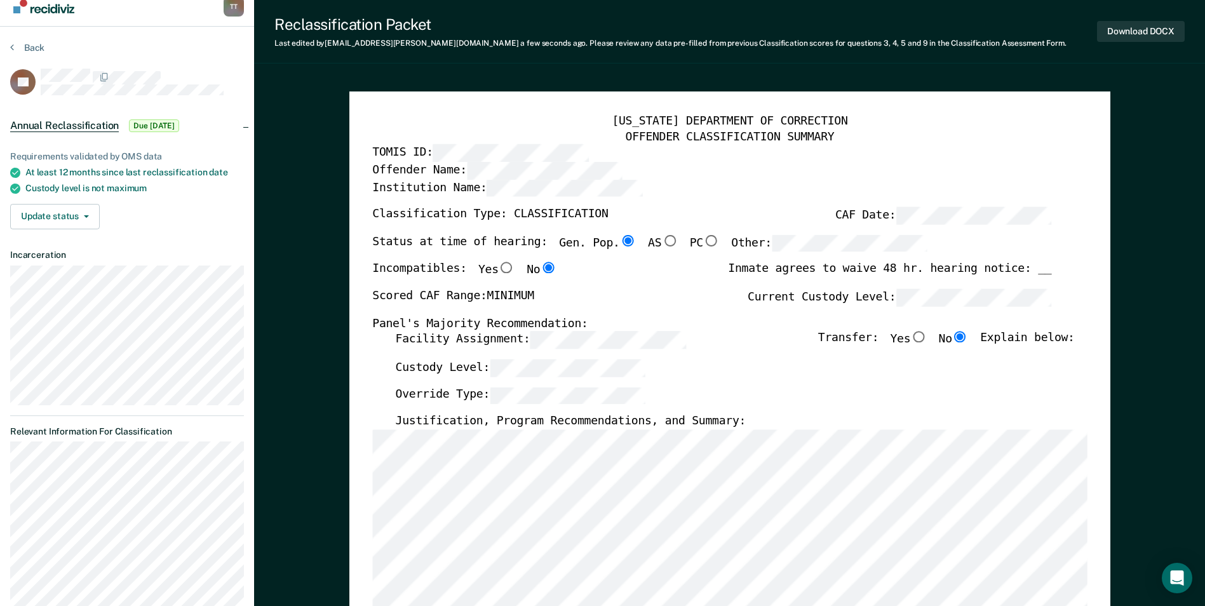
scroll to position [0, 0]
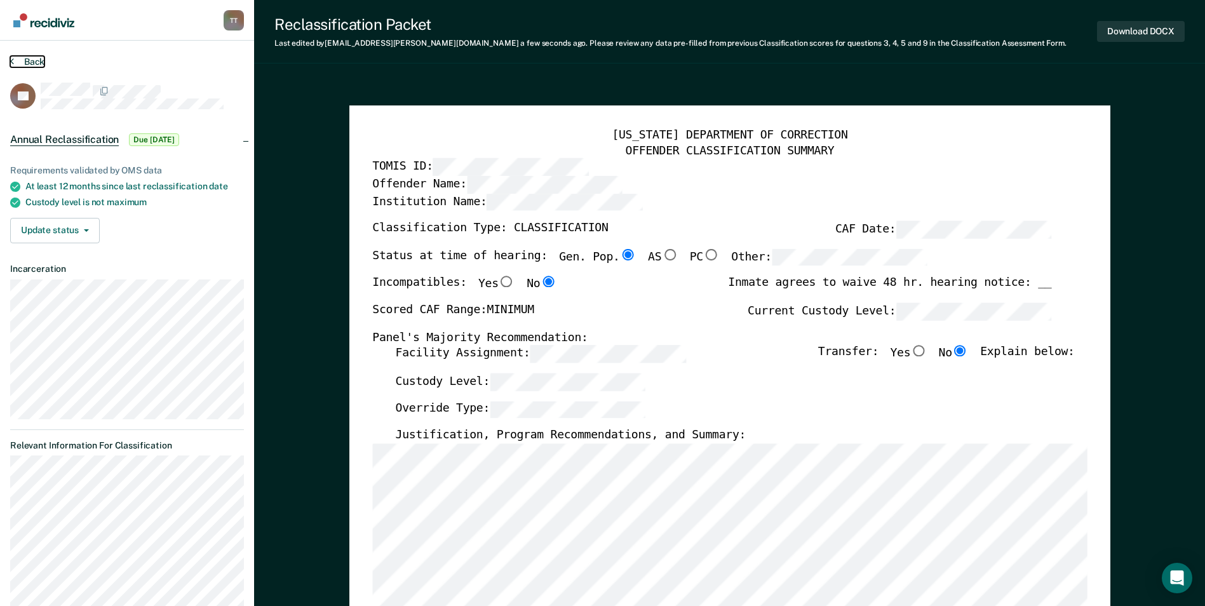
click at [36, 59] on button "Back" at bounding box center [27, 61] width 34 height 11
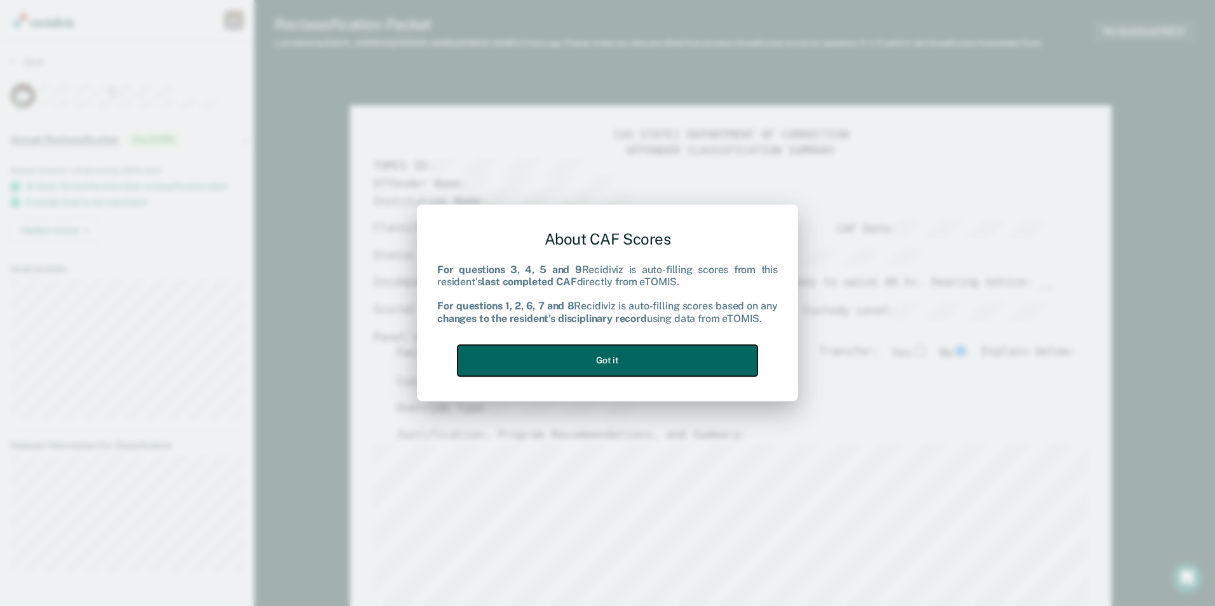
click at [714, 358] on button "Got it" at bounding box center [608, 360] width 300 height 31
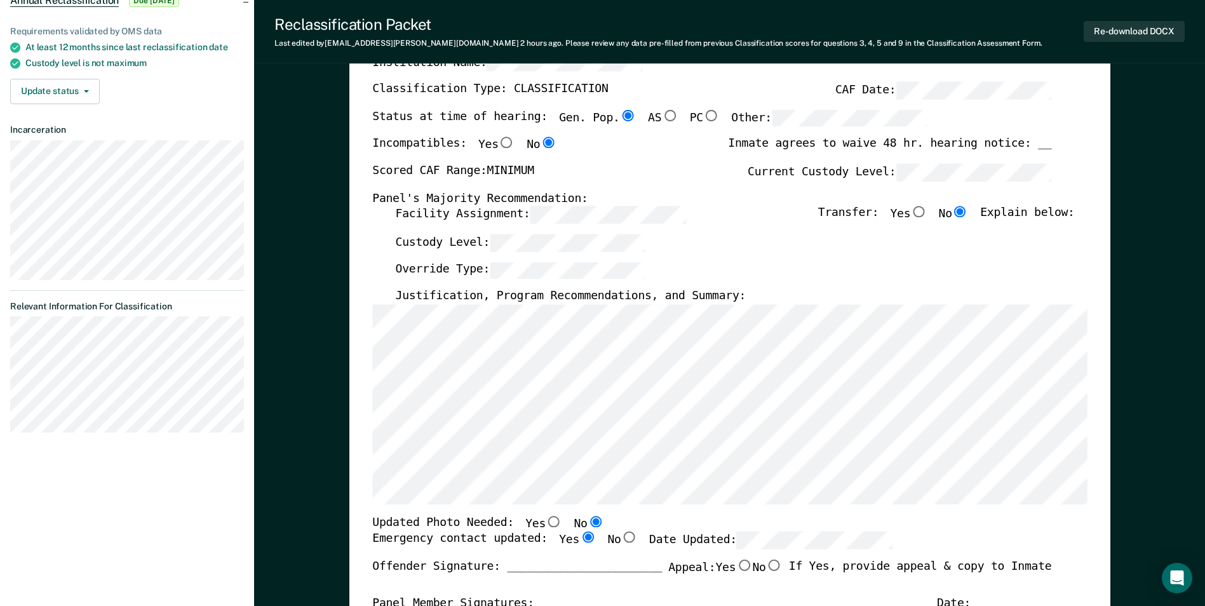
scroll to position [64, 0]
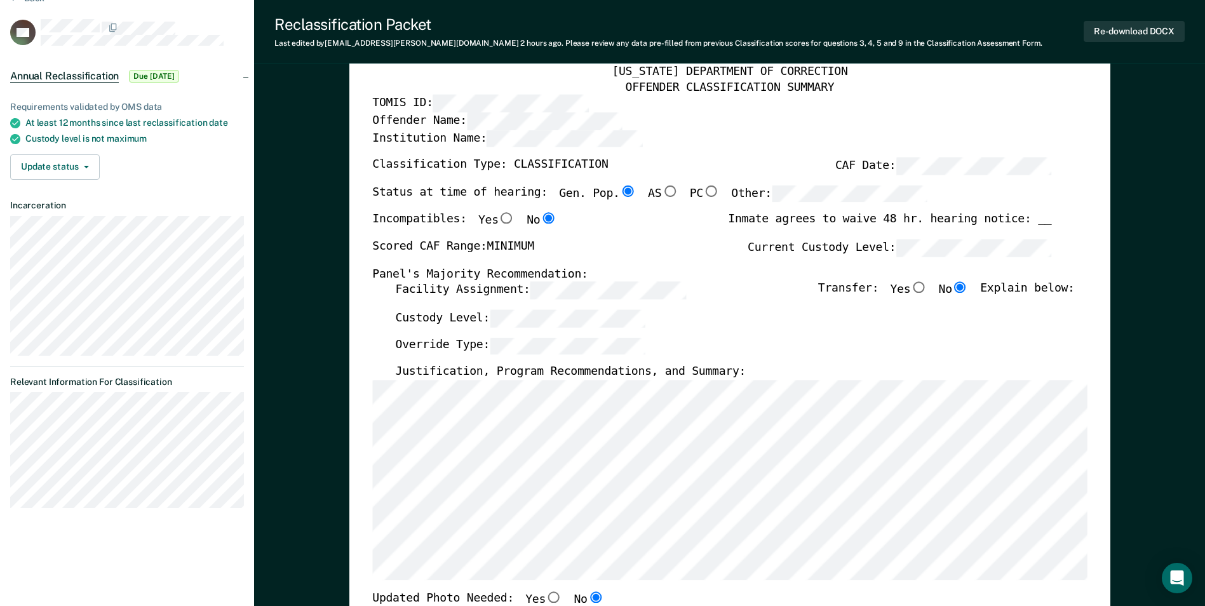
type textarea "x"
